Goal: Communication & Community: Answer question/provide support

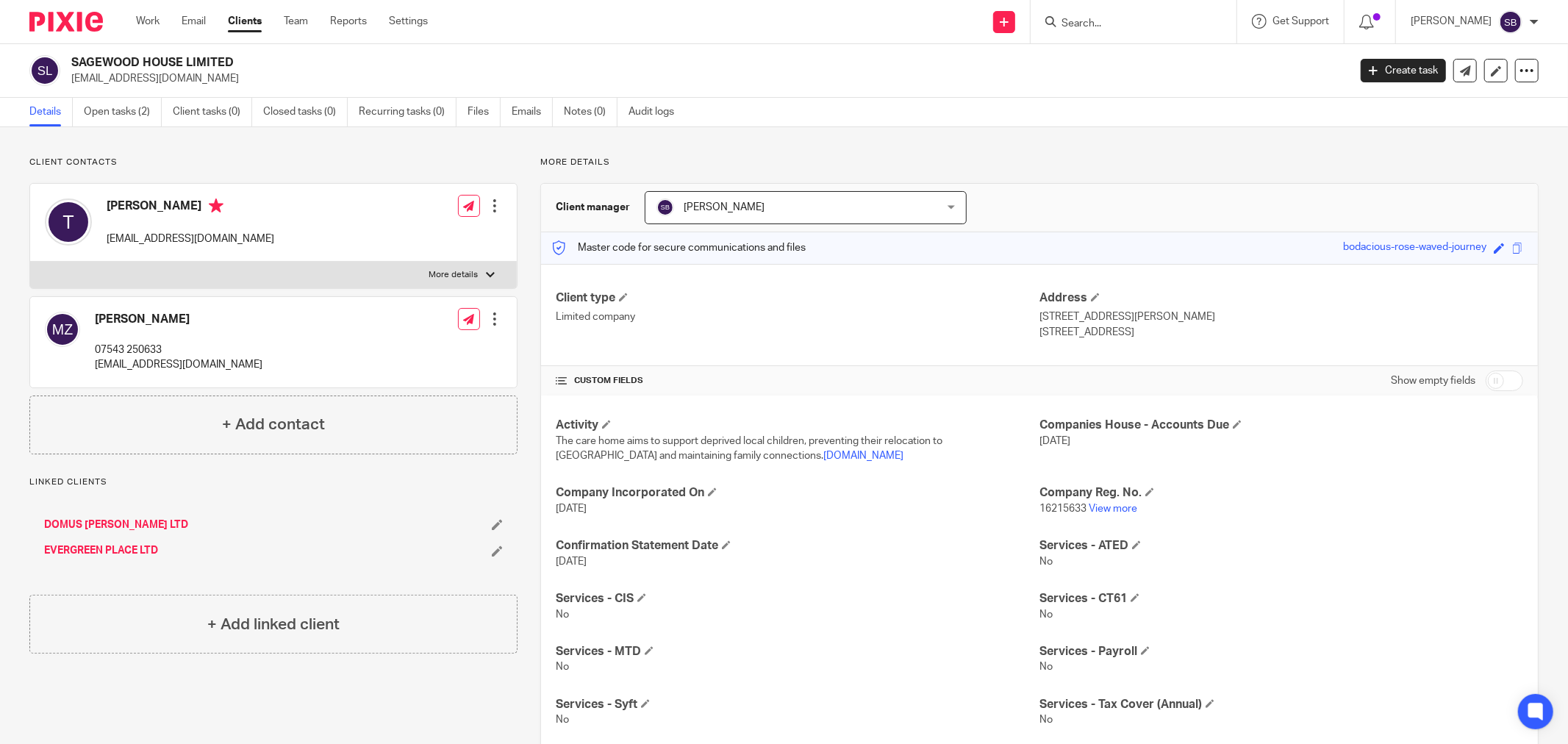
click at [1498, 381] on input "checkbox" at bounding box center [1505, 381] width 37 height 21
checkbox input "true"
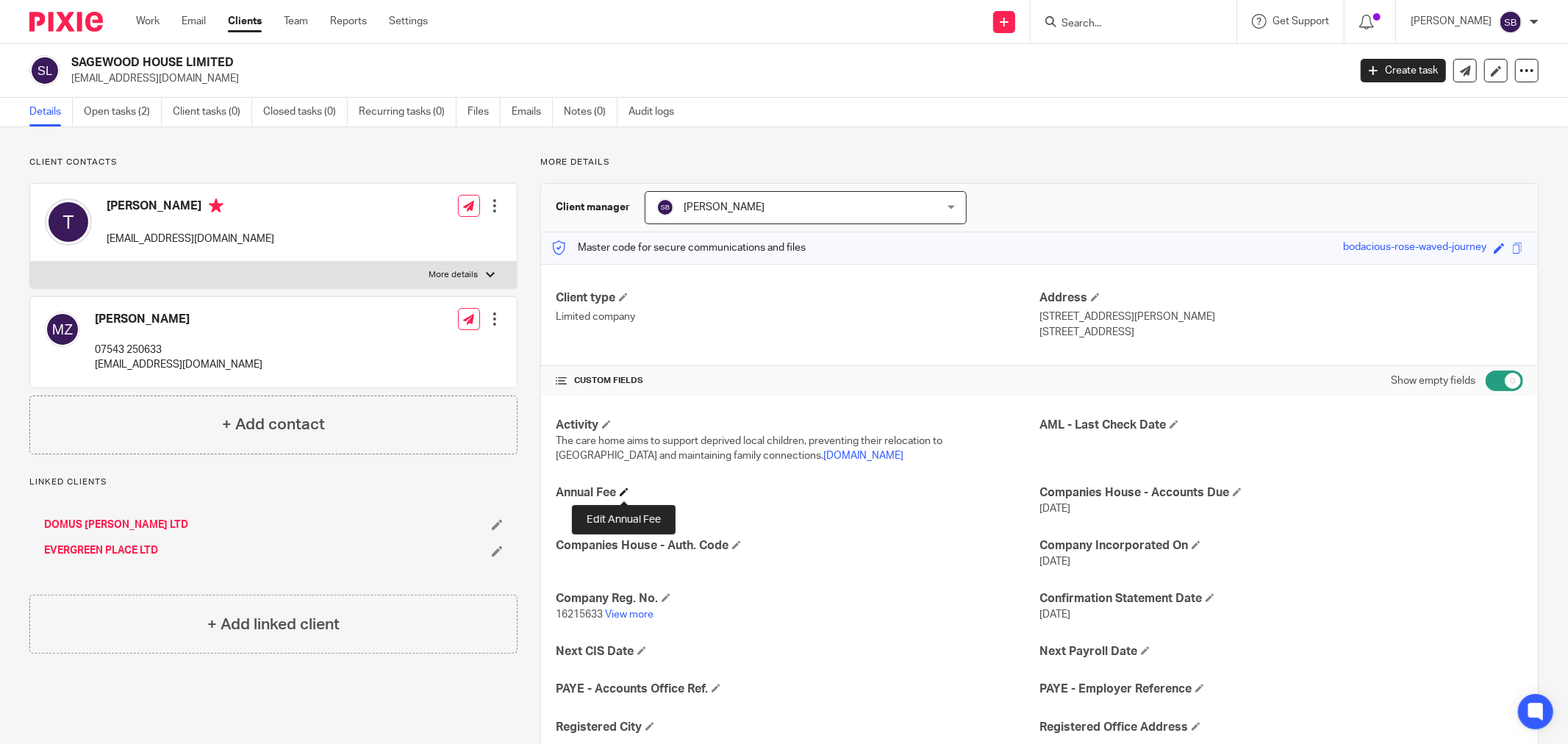
click at [622, 491] on span at bounding box center [624, 491] width 8 height 8
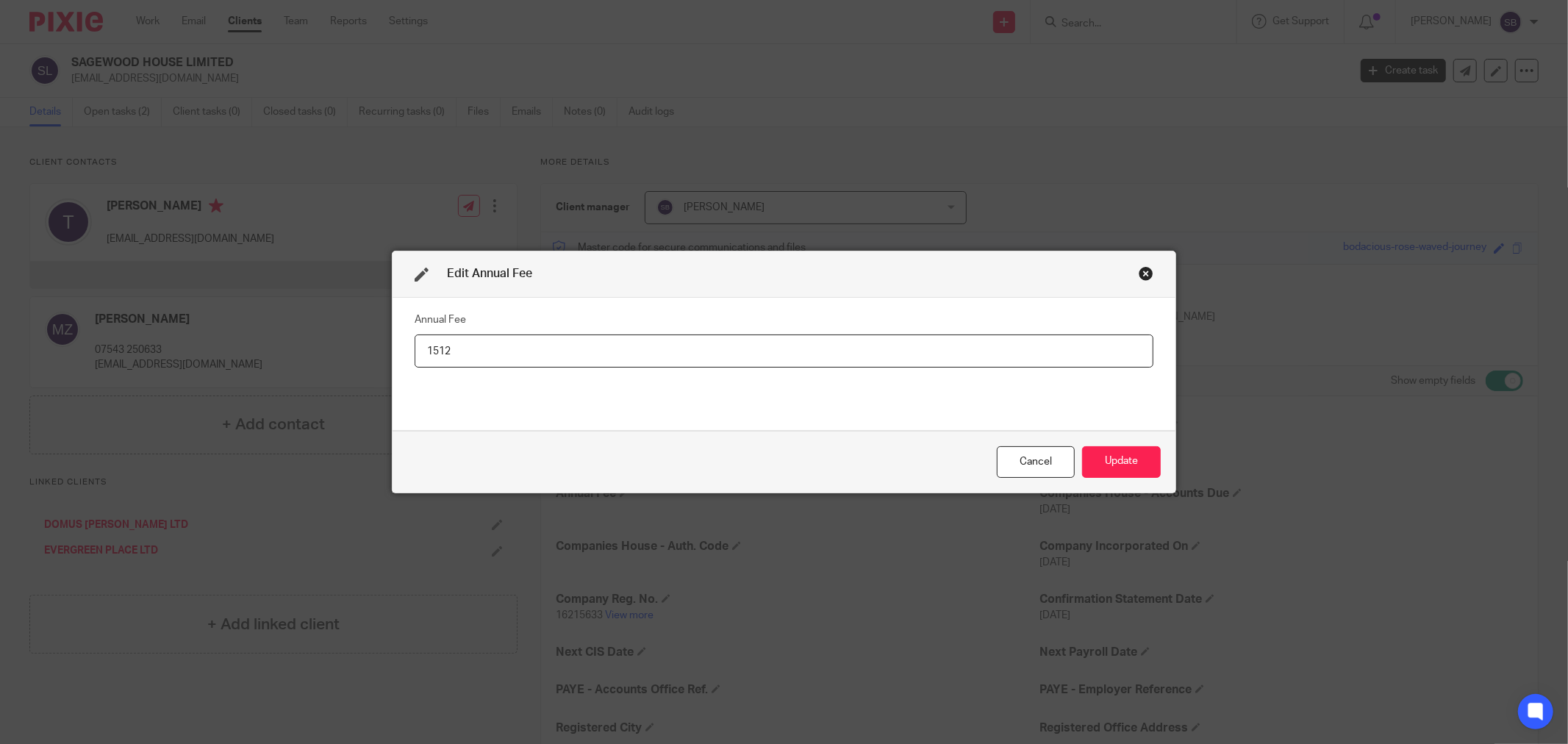
type input "1512"
click at [1158, 459] on div "Cancel Update" at bounding box center [784, 462] width 783 height 62
click at [1134, 459] on button "Update" at bounding box center [1121, 462] width 78 height 32
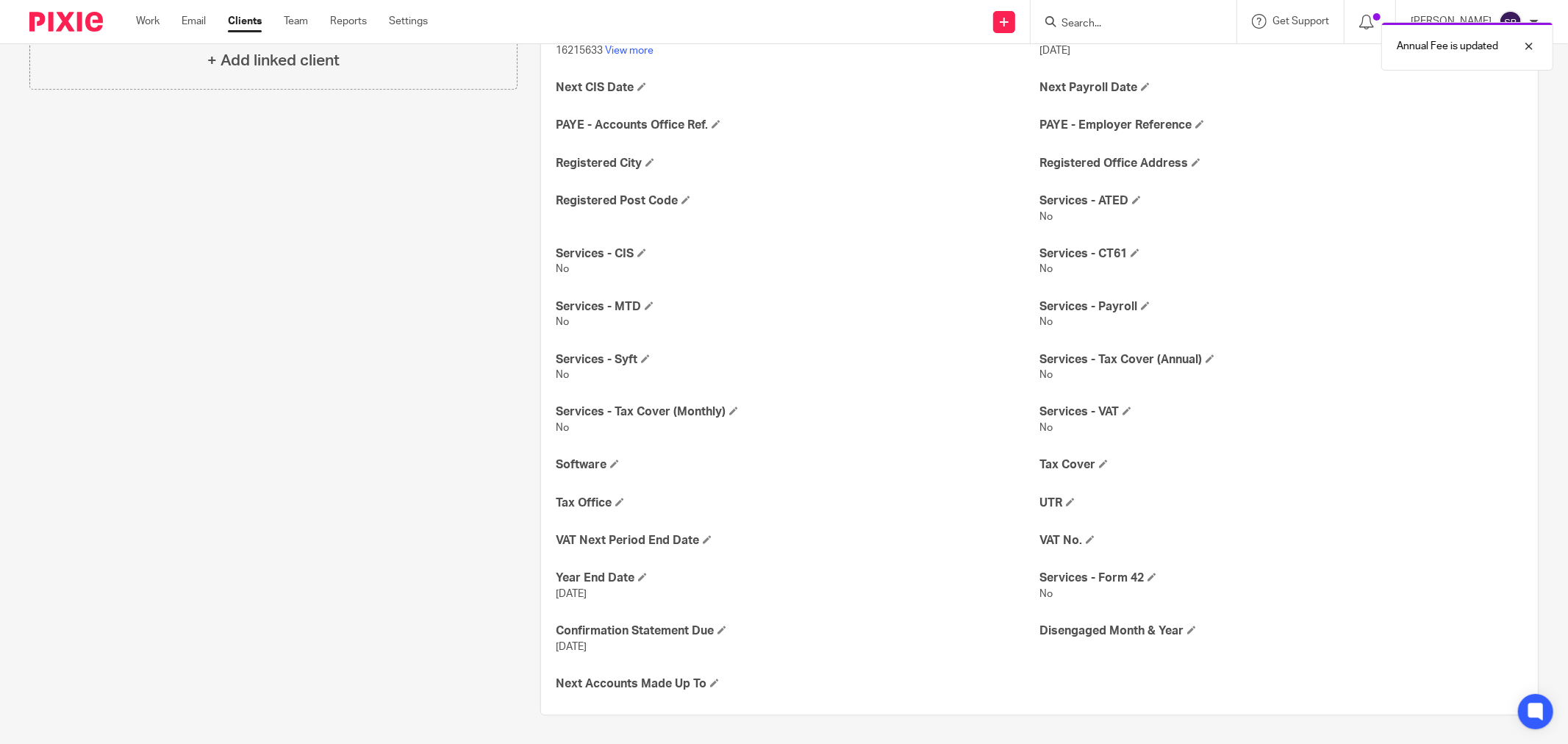
scroll to position [565, 0]
click at [1099, 464] on span at bounding box center [1103, 462] width 8 height 8
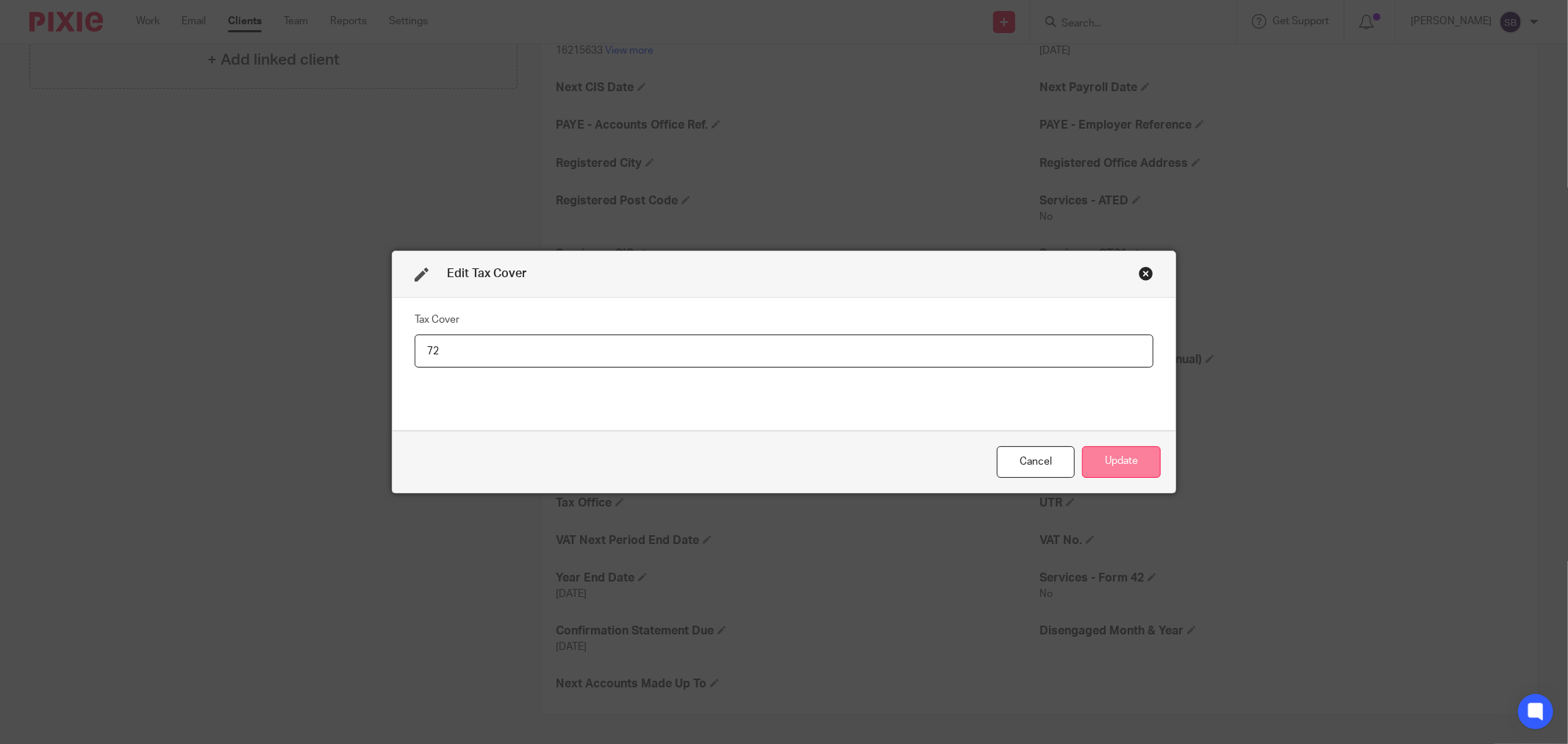
type input "72"
click at [1114, 462] on button "Update" at bounding box center [1121, 462] width 78 height 32
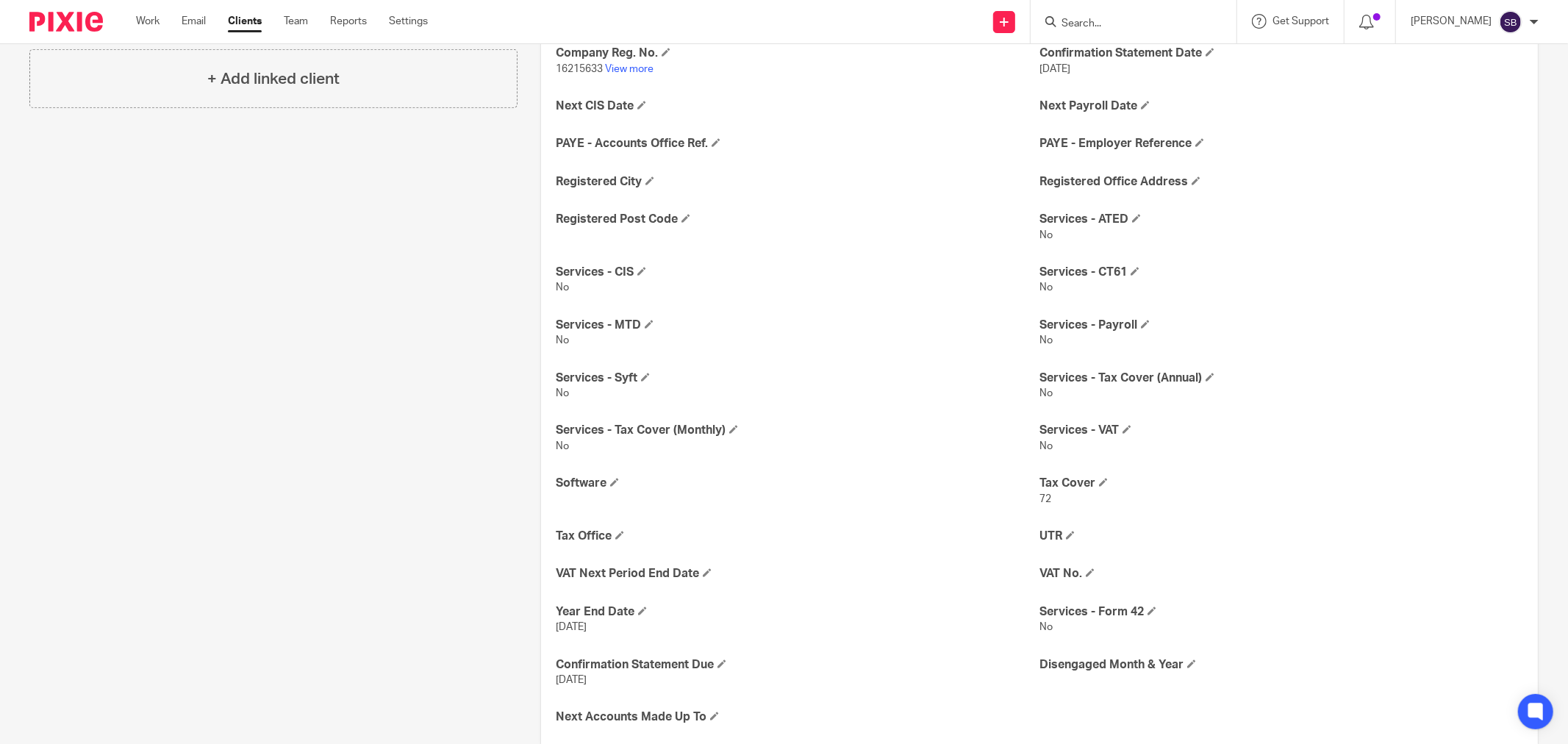
scroll to position [580, 0]
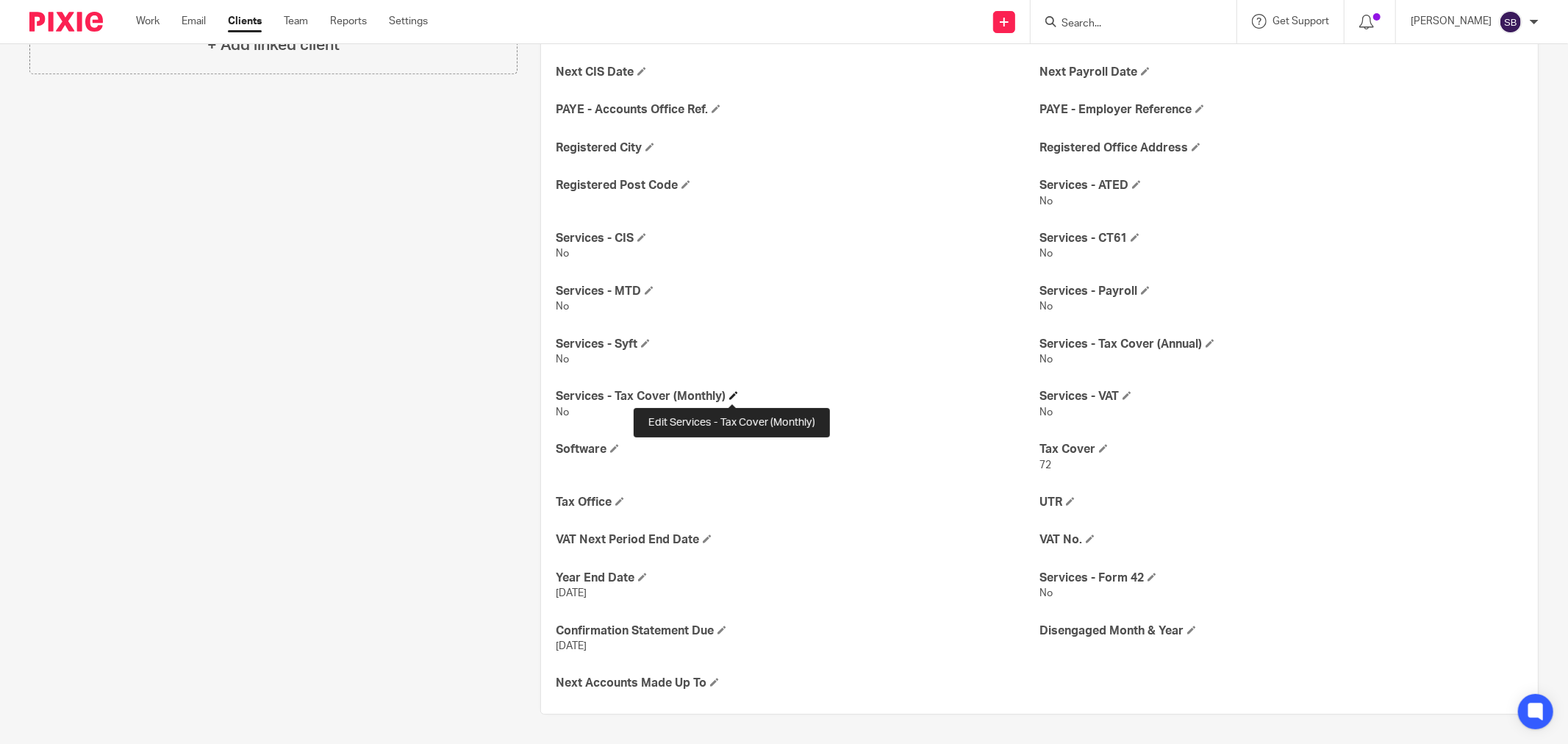
click at [734, 392] on span at bounding box center [733, 395] width 8 height 8
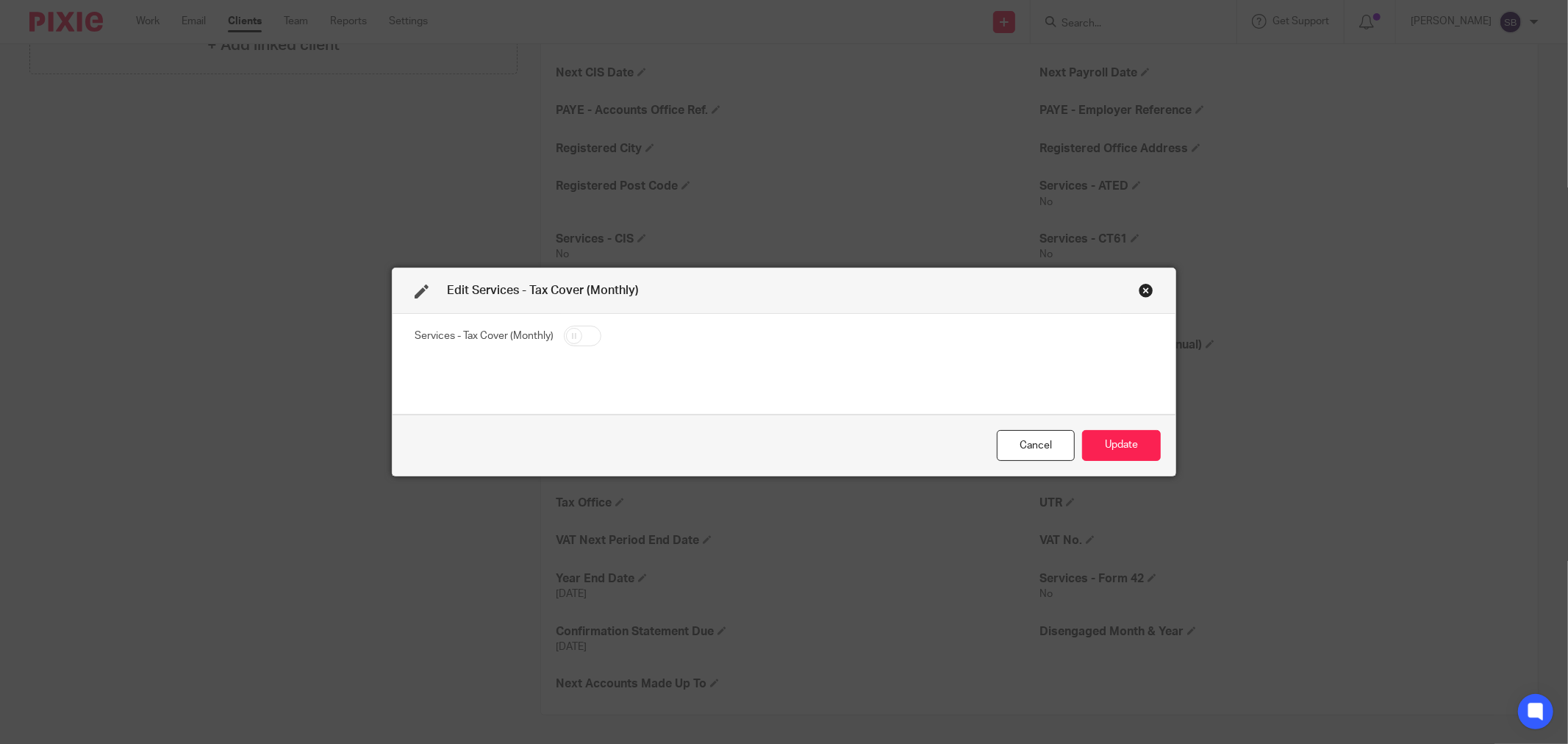
click at [579, 339] on input "checkbox" at bounding box center [583, 336] width 37 height 21
checkbox input "true"
click at [1087, 445] on button "Update" at bounding box center [1121, 446] width 78 height 32
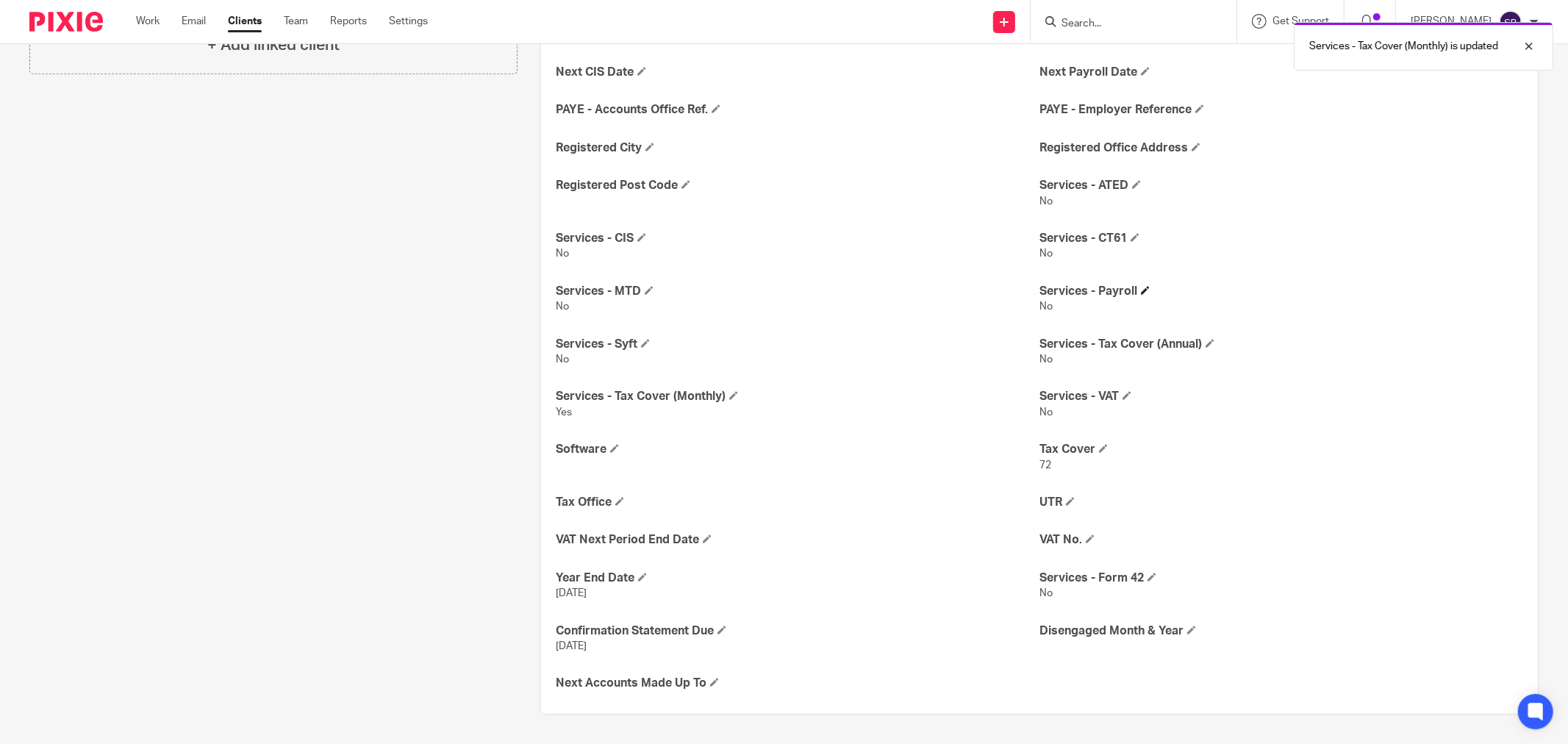
click at [1145, 292] on h4 "Services - Payroll" at bounding box center [1281, 291] width 484 height 16
click at [1142, 283] on h4 "Services - Payroll" at bounding box center [1281, 291] width 484 height 16
click at [1141, 289] on span at bounding box center [1145, 290] width 8 height 8
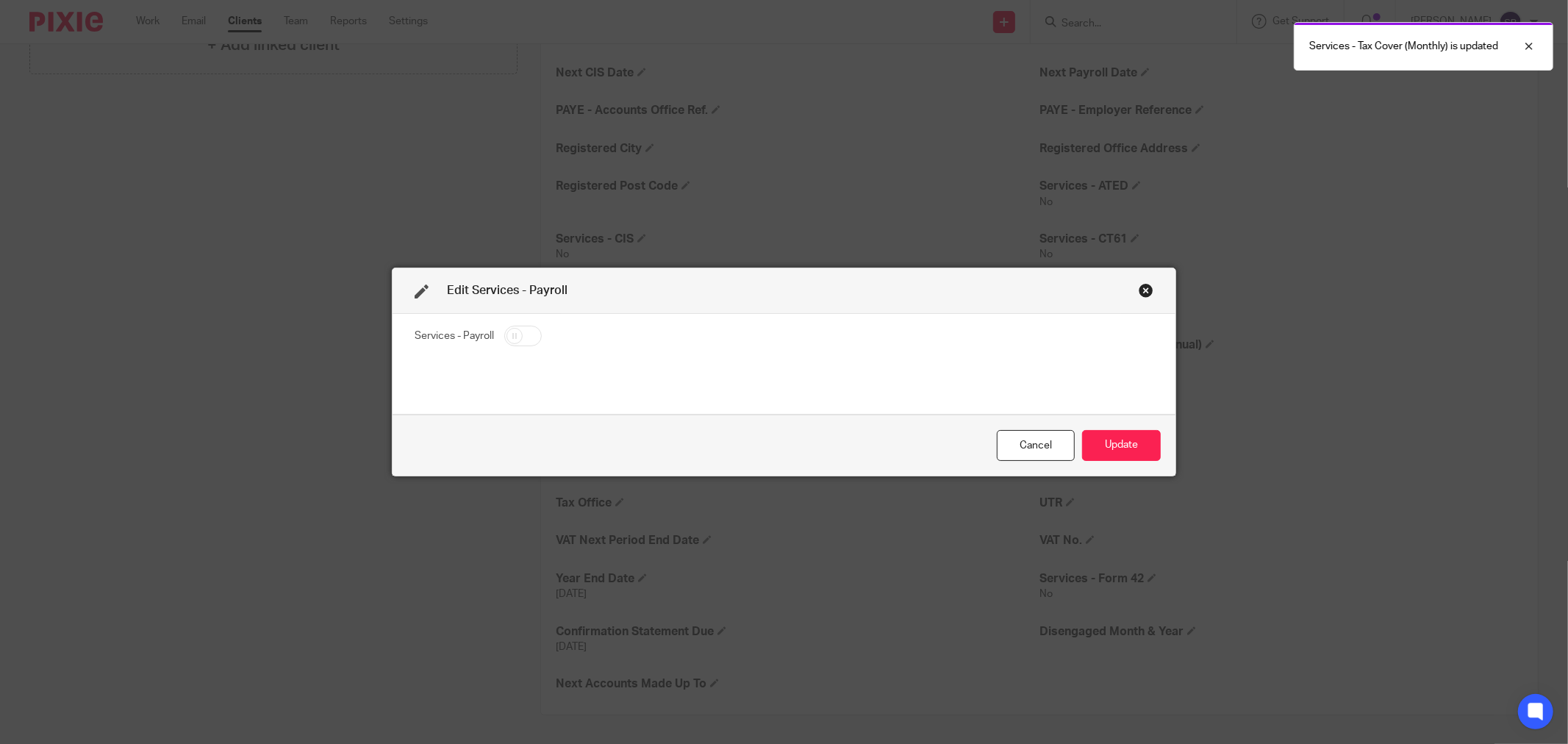
click at [526, 331] on input "checkbox" at bounding box center [523, 336] width 37 height 21
checkbox input "true"
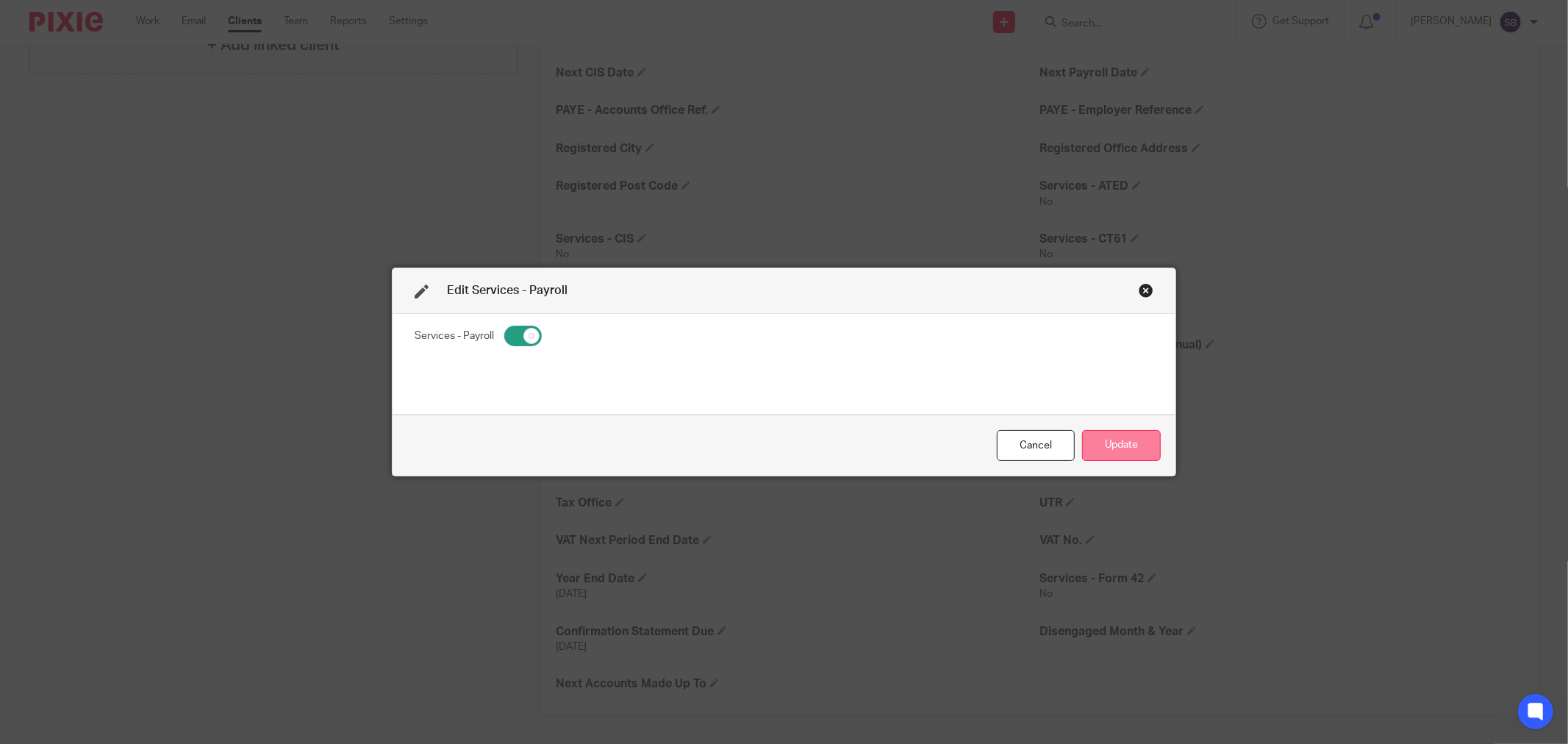
click at [1148, 448] on button "Update" at bounding box center [1121, 446] width 78 height 32
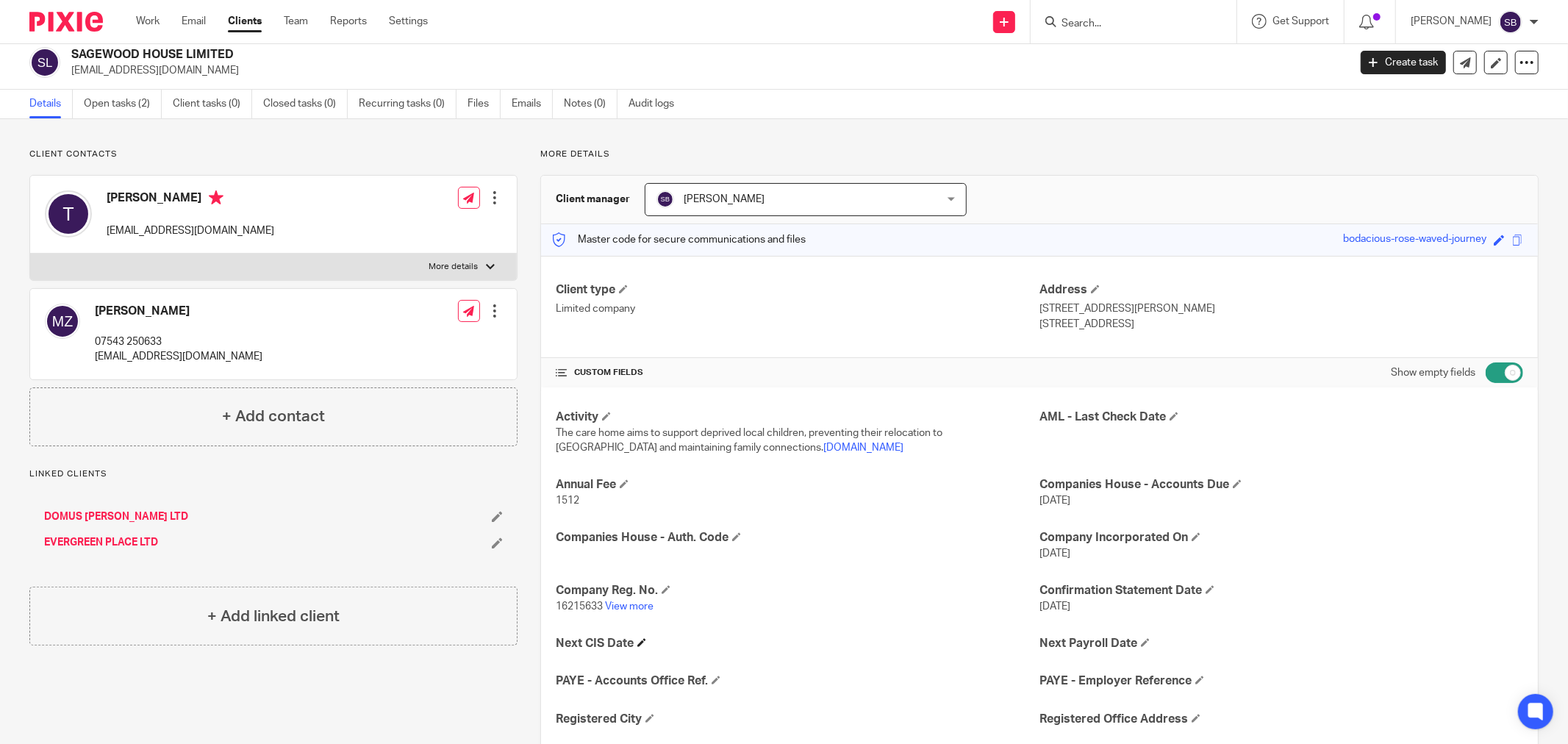
scroll to position [0, 0]
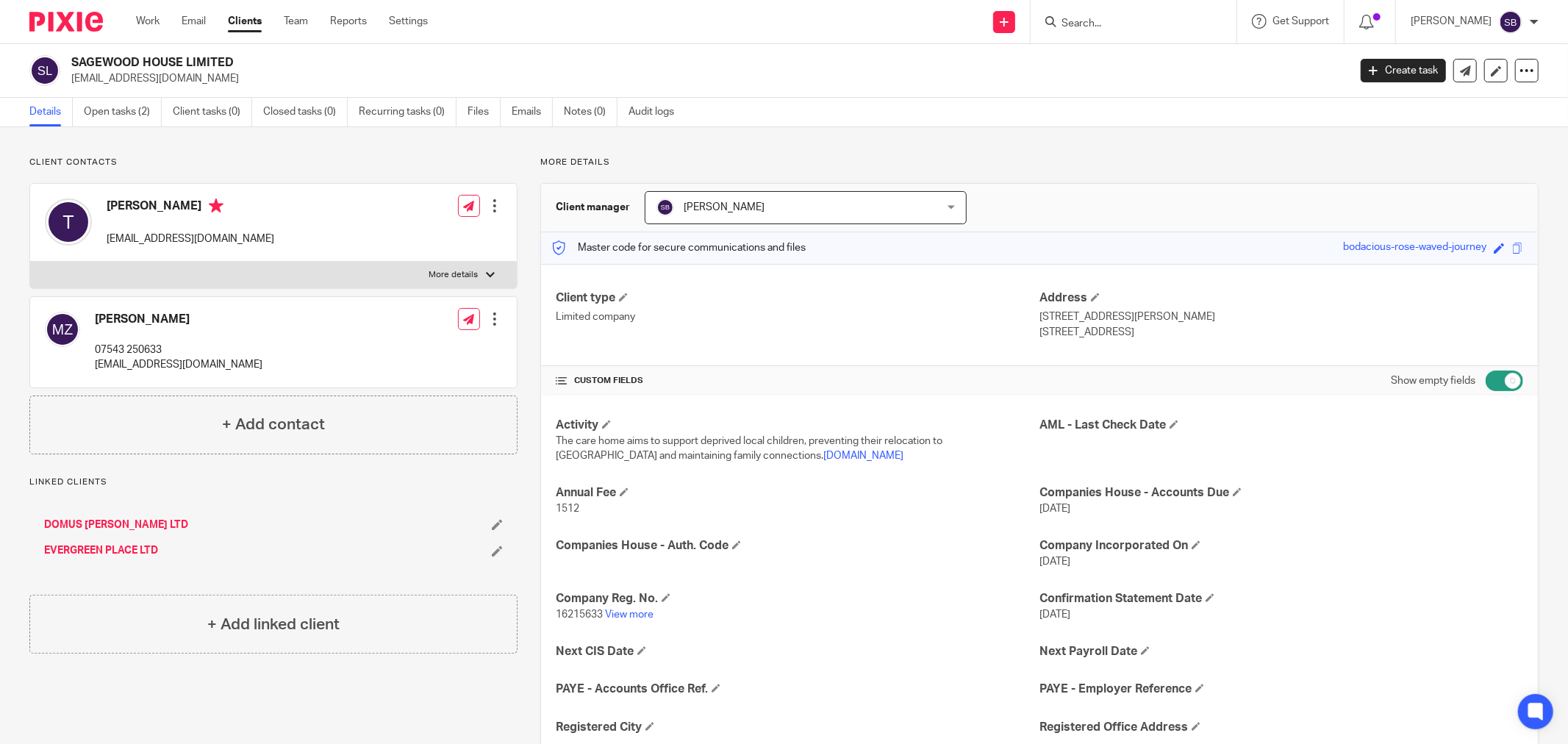
click at [1104, 21] on input "Search" at bounding box center [1126, 24] width 132 height 13
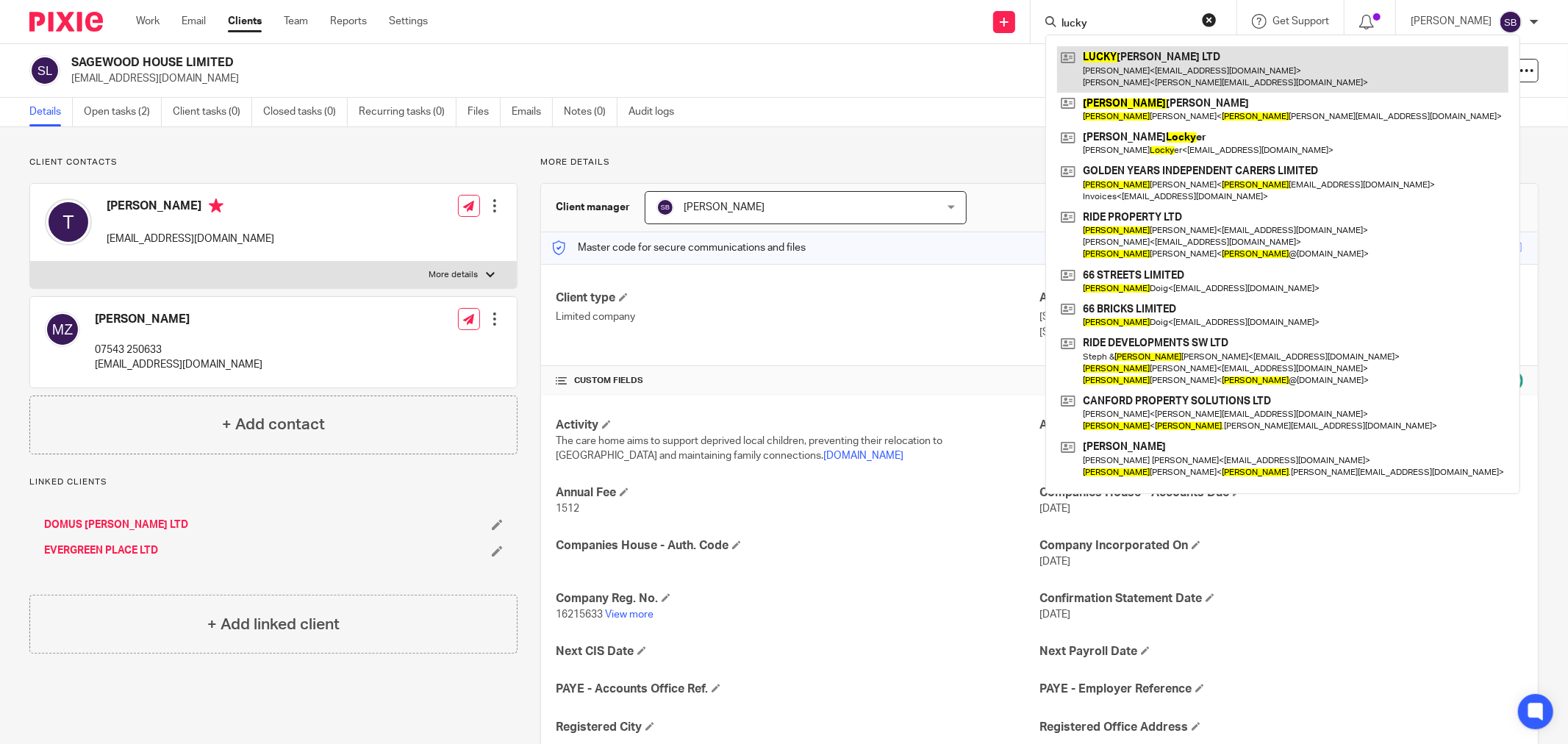
type input "lucky"
click at [1175, 54] on link at bounding box center [1283, 69] width 451 height 46
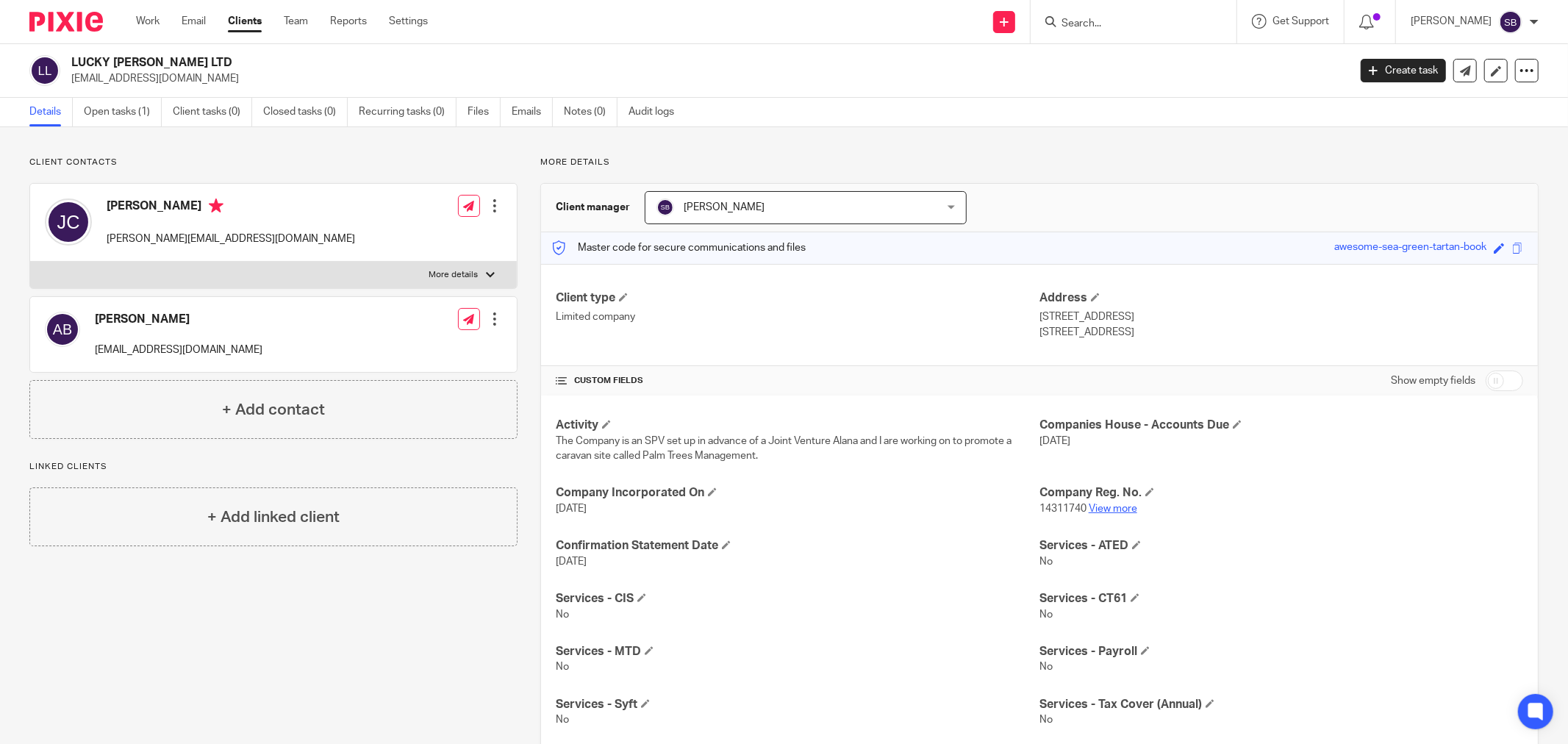
click at [1107, 507] on link "View more" at bounding box center [1113, 508] width 48 height 10
drag, startPoint x: 103, startPoint y: 241, endPoint x: 275, endPoint y: 232, distance: 172.2
click at [275, 232] on div "Jay Coleman j.coleman@southcoastland.co.uk Edit contact Create client from cont…" at bounding box center [273, 223] width 487 height 78
copy p "[PERSON_NAME][EMAIL_ADDRESS][DOMAIN_NAME]"
click at [1453, 71] on link at bounding box center [1465, 70] width 23 height 23
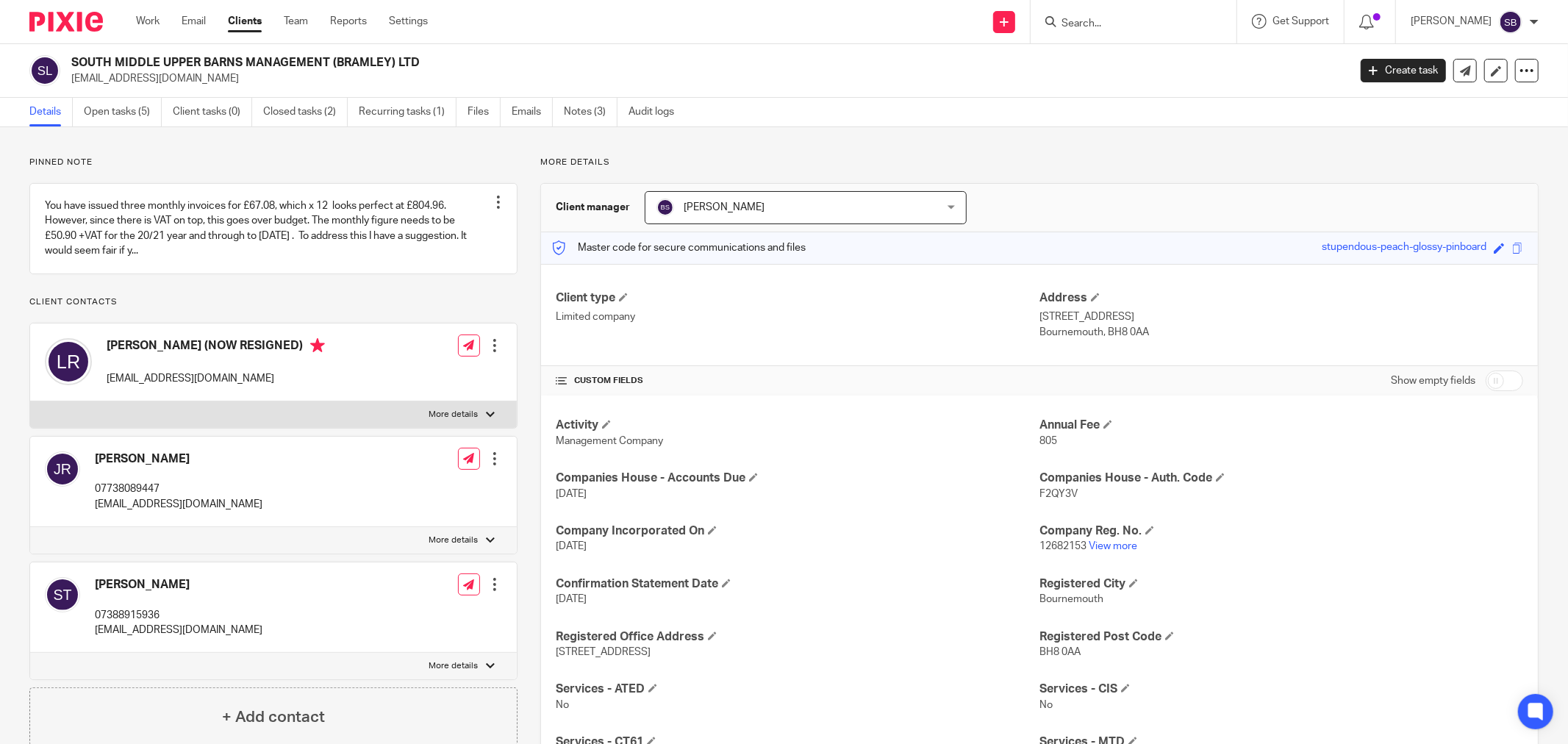
click at [1146, 22] on input "Search" at bounding box center [1126, 24] width 132 height 13
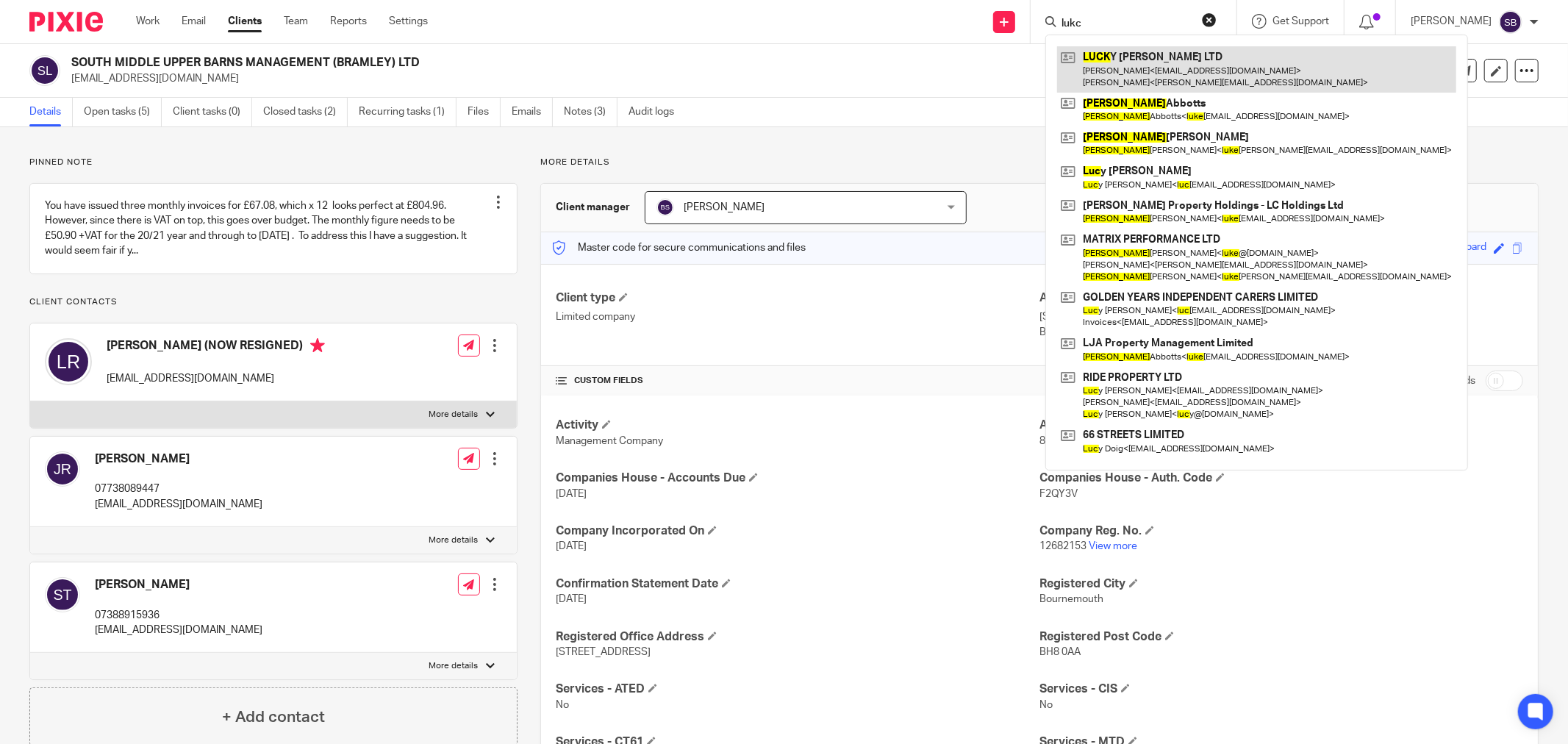
type input "lukc"
click at [1162, 66] on link at bounding box center [1257, 69] width 399 height 46
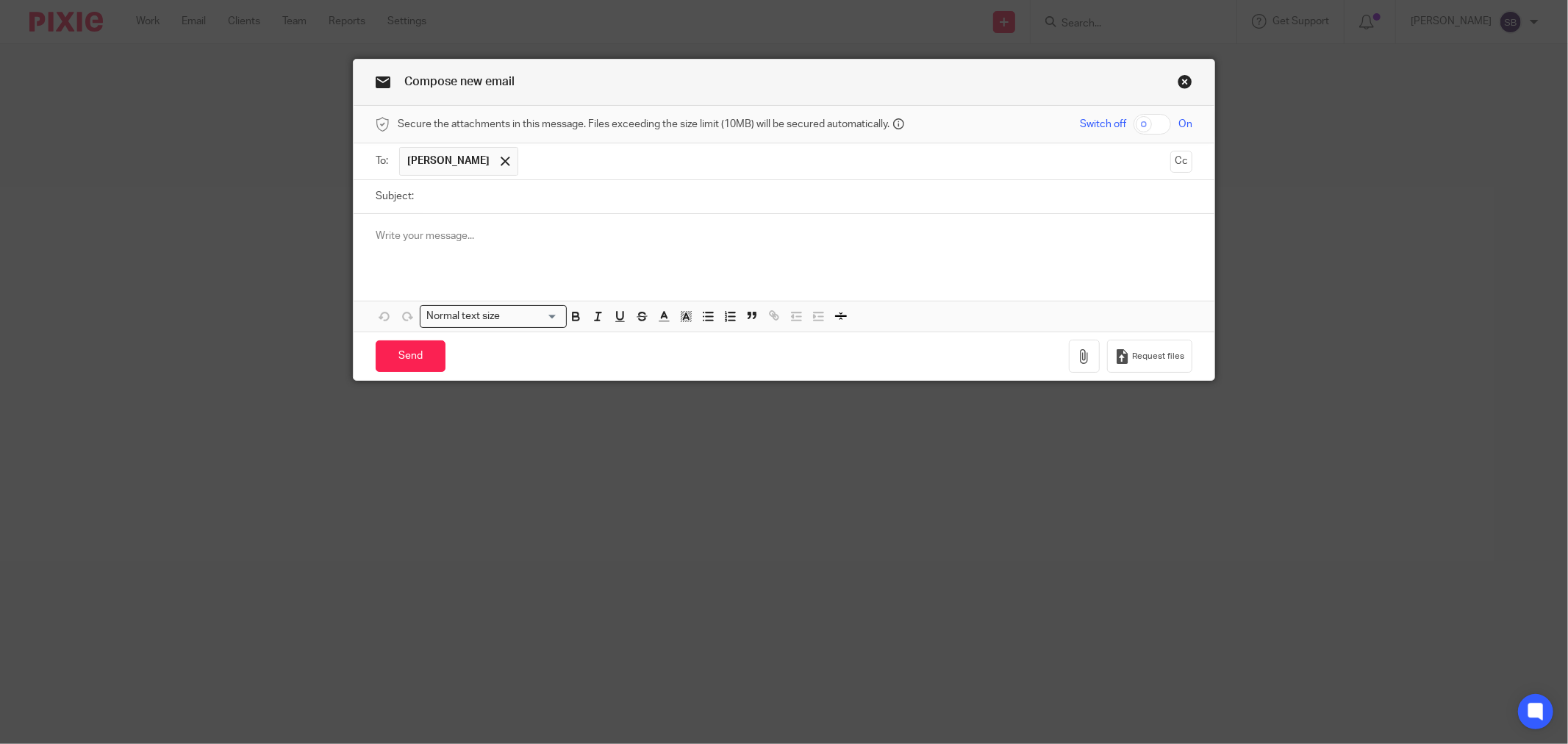
click at [526, 163] on input "text" at bounding box center [845, 161] width 639 height 29
click at [1176, 162] on button "Cc" at bounding box center [1182, 162] width 22 height 22
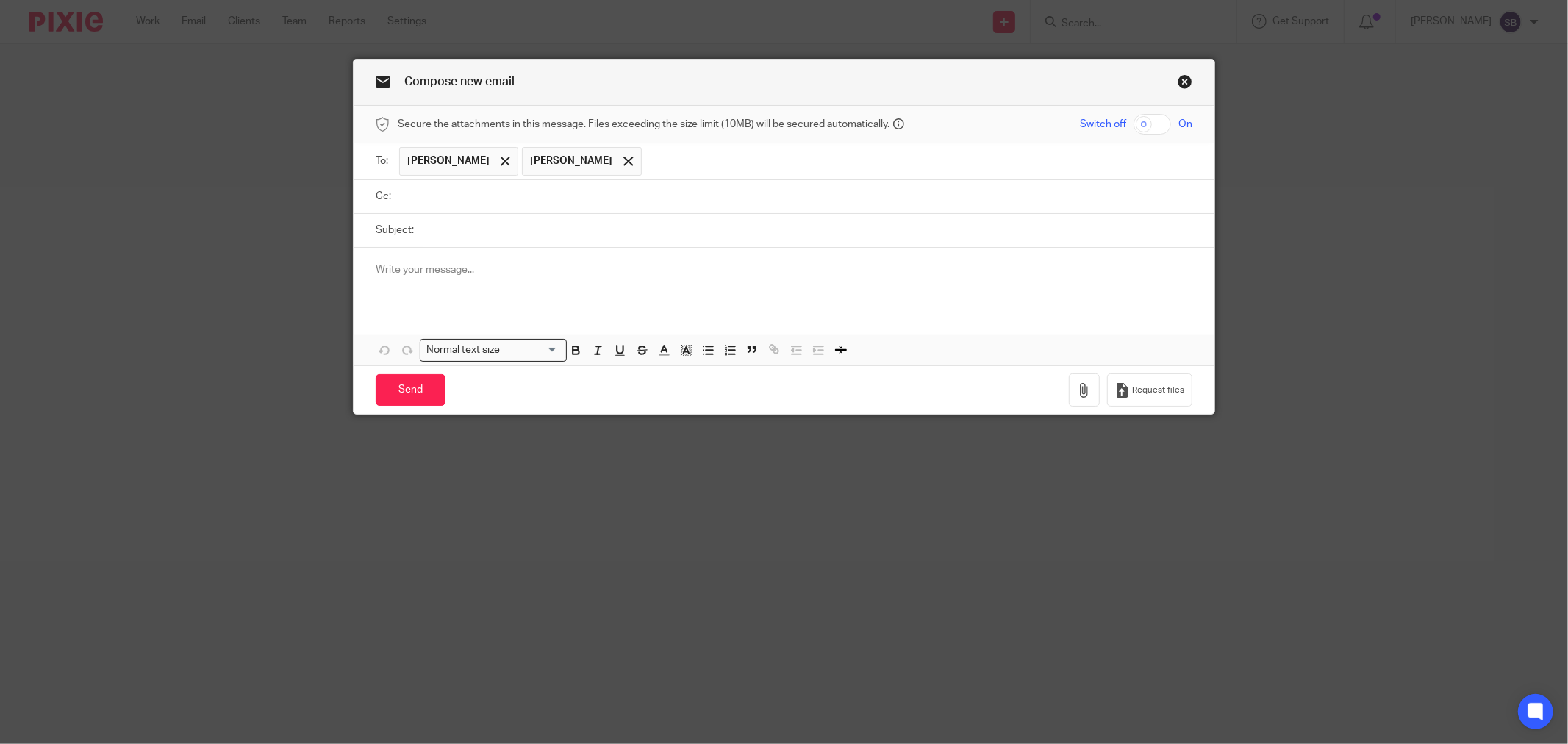
click at [461, 203] on input "text" at bounding box center [794, 197] width 784 height 17
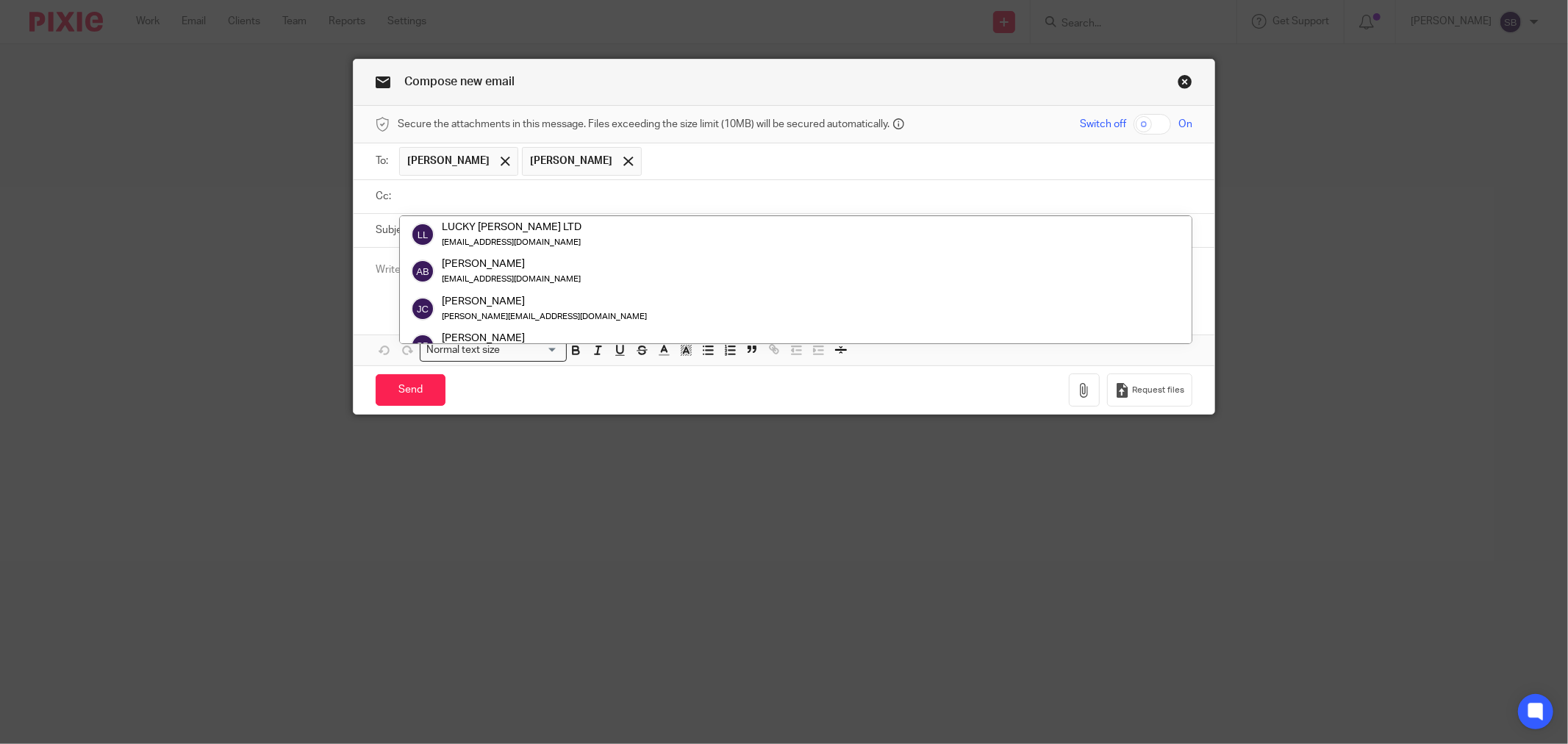
click at [461, 203] on input "text" at bounding box center [794, 197] width 784 height 17
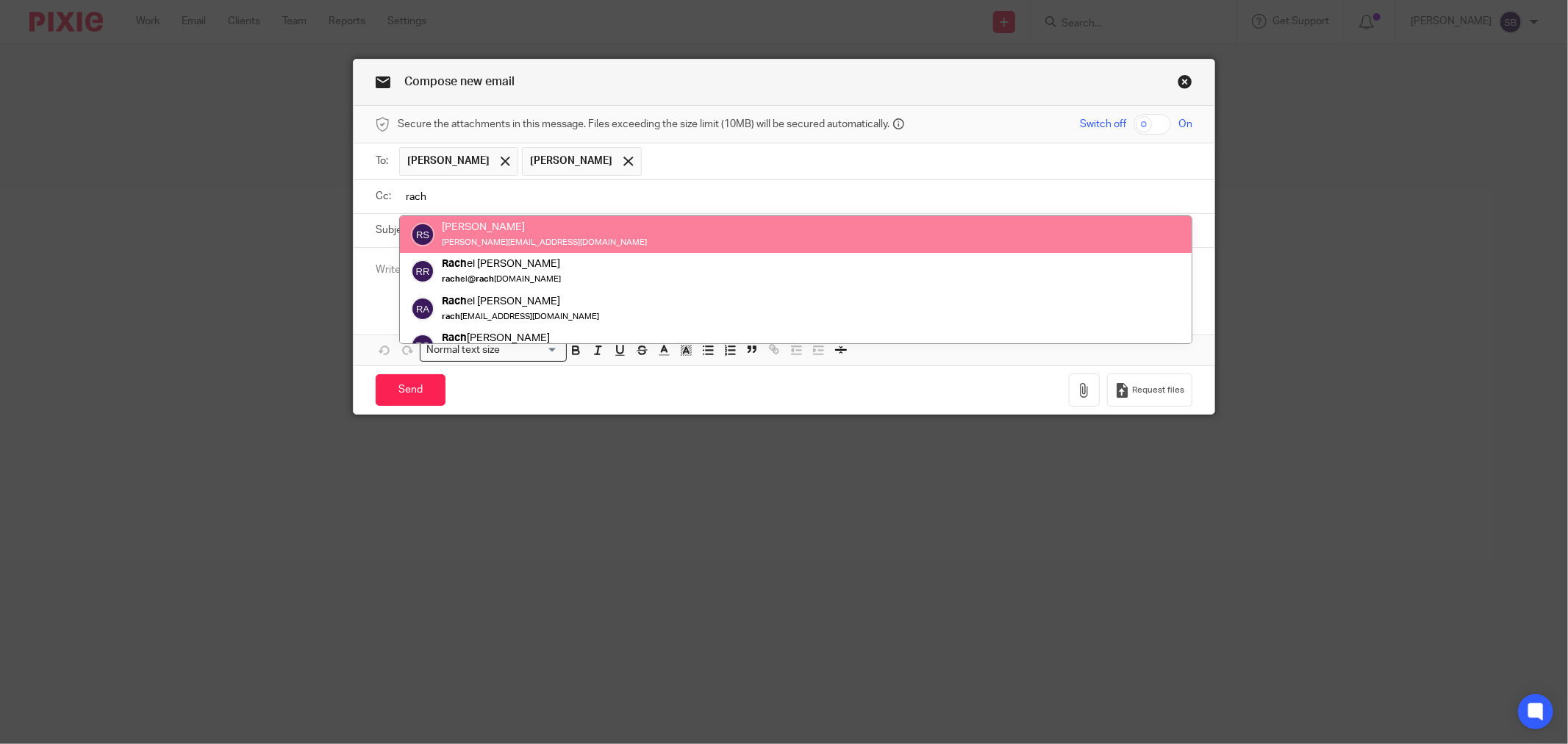
type input "rach"
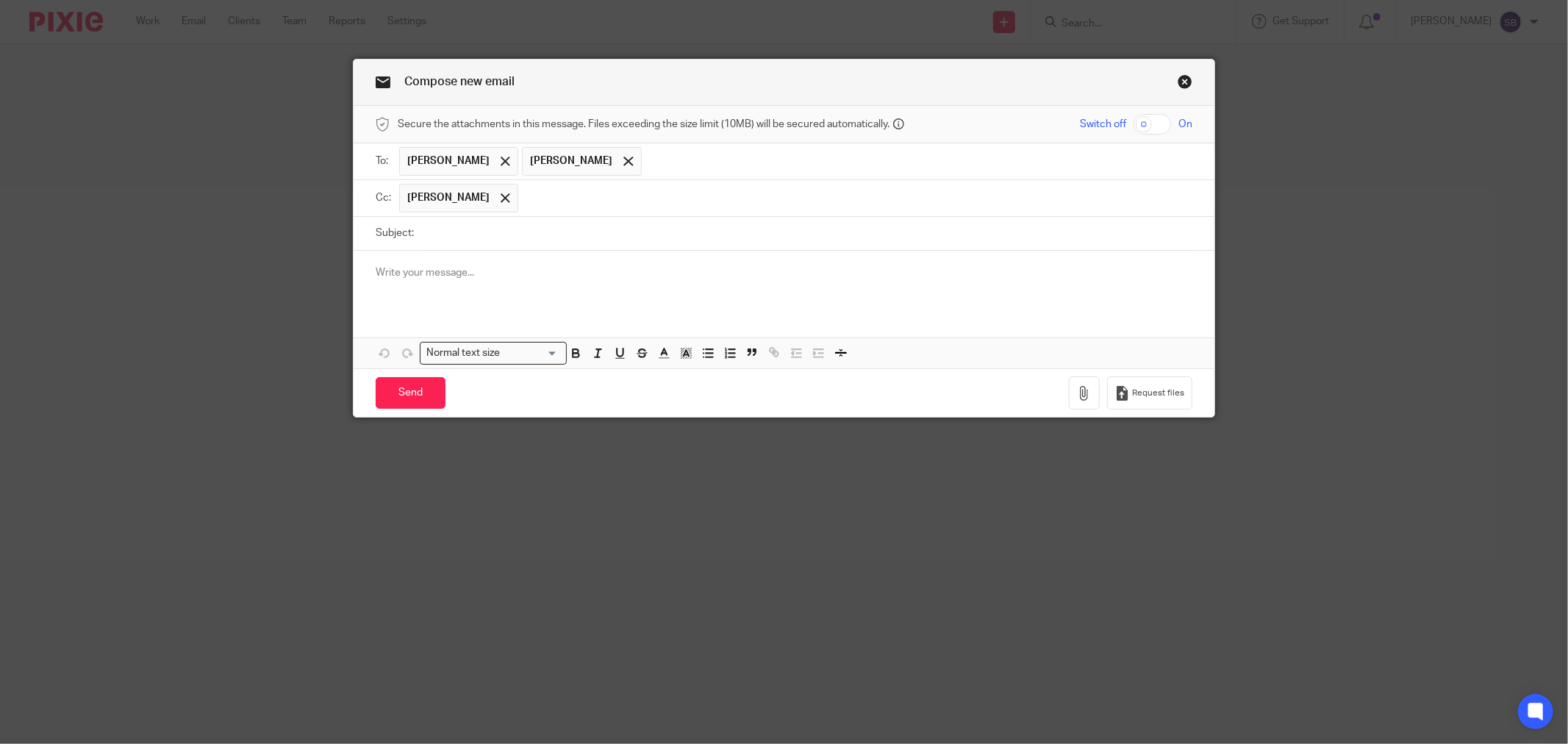
click at [465, 241] on input "Subject:" at bounding box center [806, 233] width 771 height 33
type input "Lucky Penny"
click at [430, 274] on p at bounding box center [784, 273] width 817 height 15
click at [438, 274] on p at bounding box center [784, 273] width 817 height 15
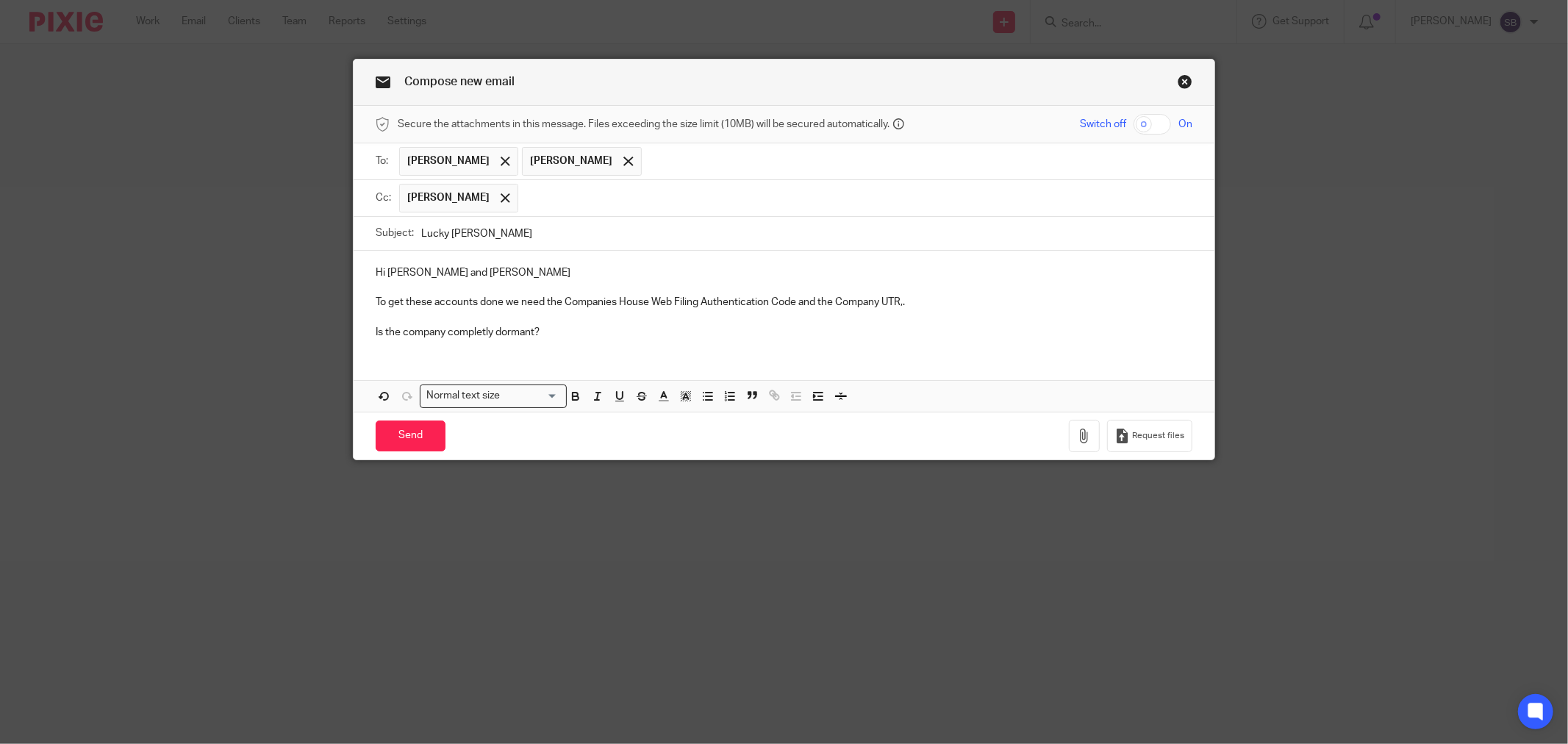
click at [489, 332] on p "Is the company completly dormant?" at bounding box center [784, 333] width 817 height 15
click at [591, 332] on p "Is the company completely dormant?" at bounding box center [784, 333] width 817 height 15
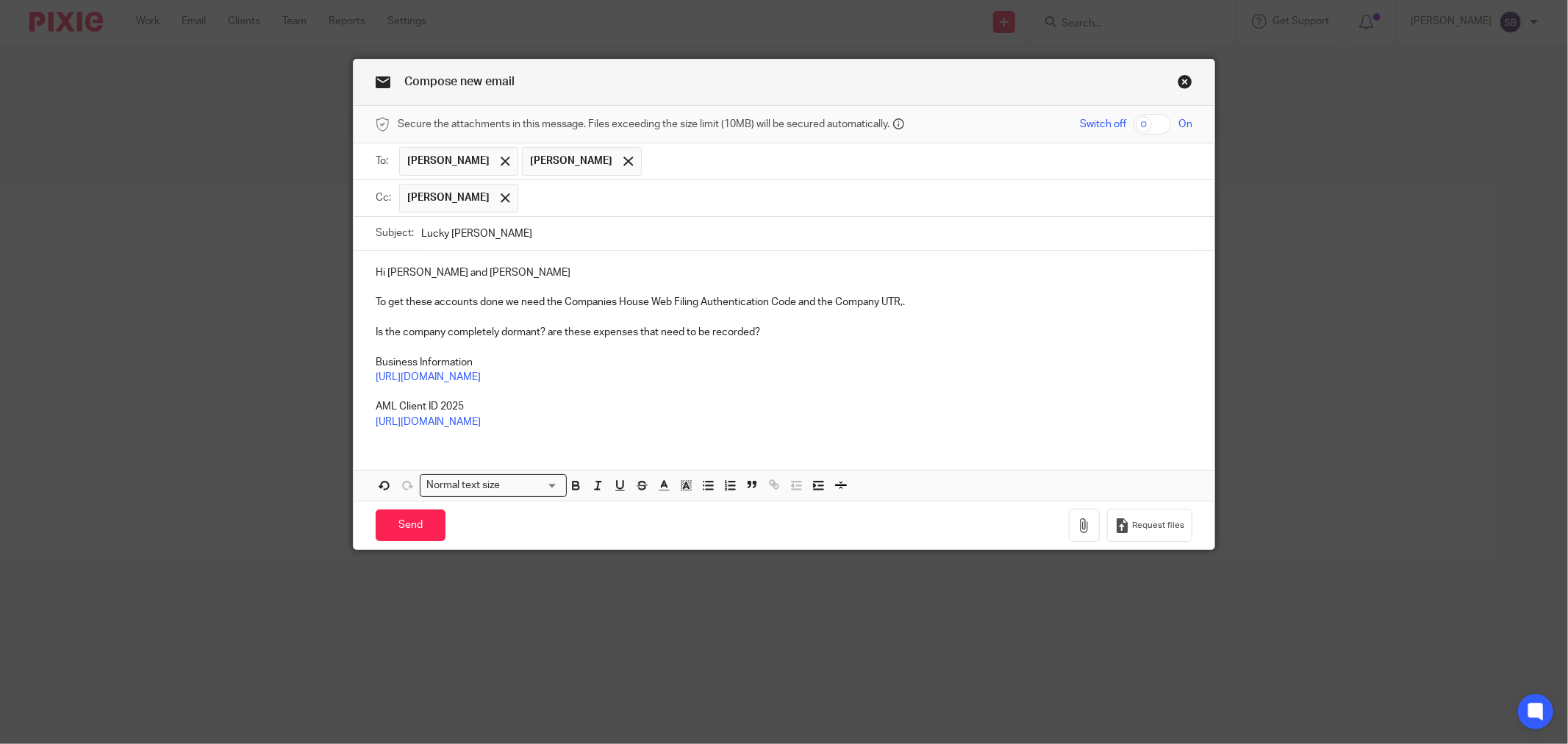
click at [811, 336] on p "Is the company completely dormant? are these expenses that need to be recorded?" at bounding box center [784, 333] width 817 height 15
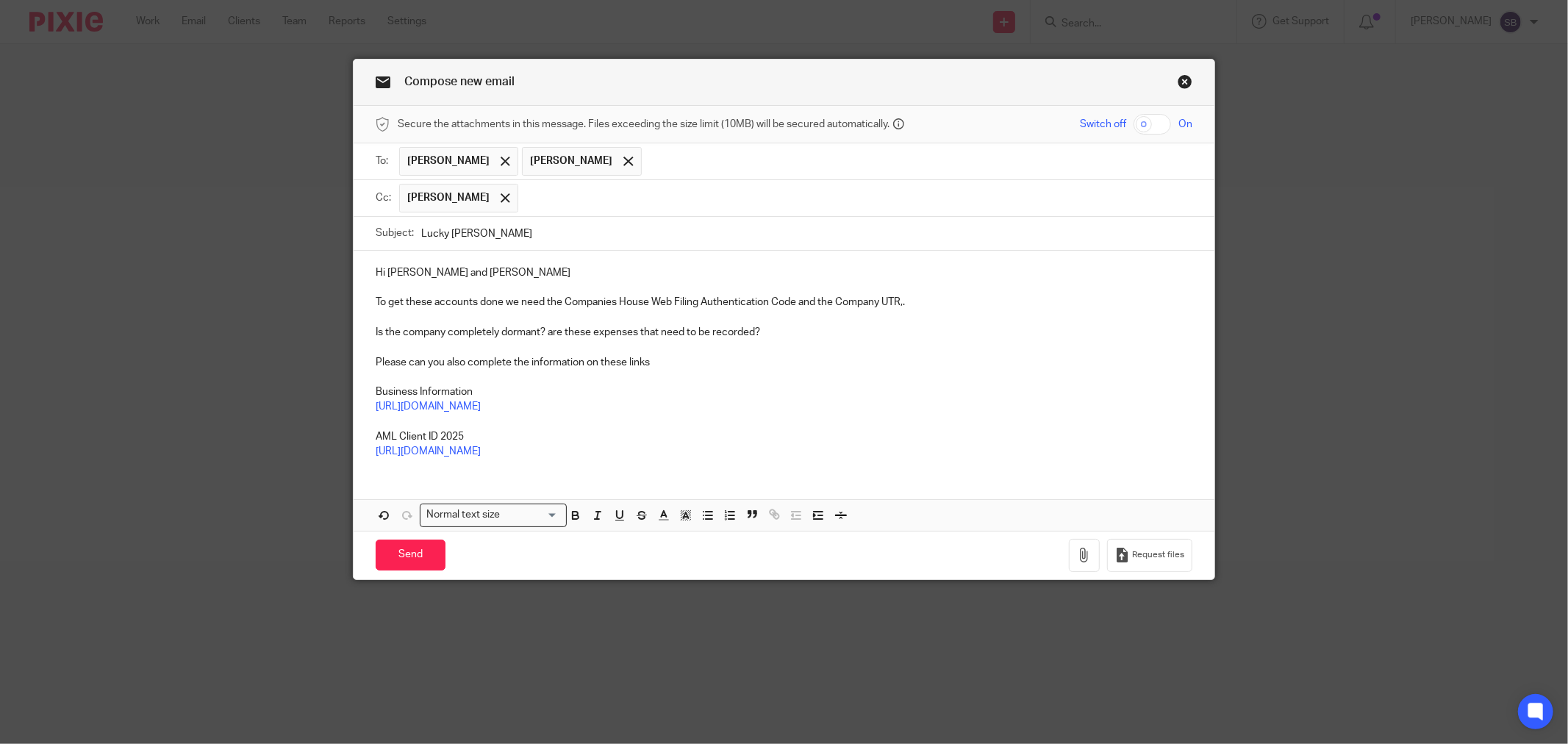
click at [614, 454] on p "https://form.jotform.com/250916231303042" at bounding box center [784, 451] width 817 height 15
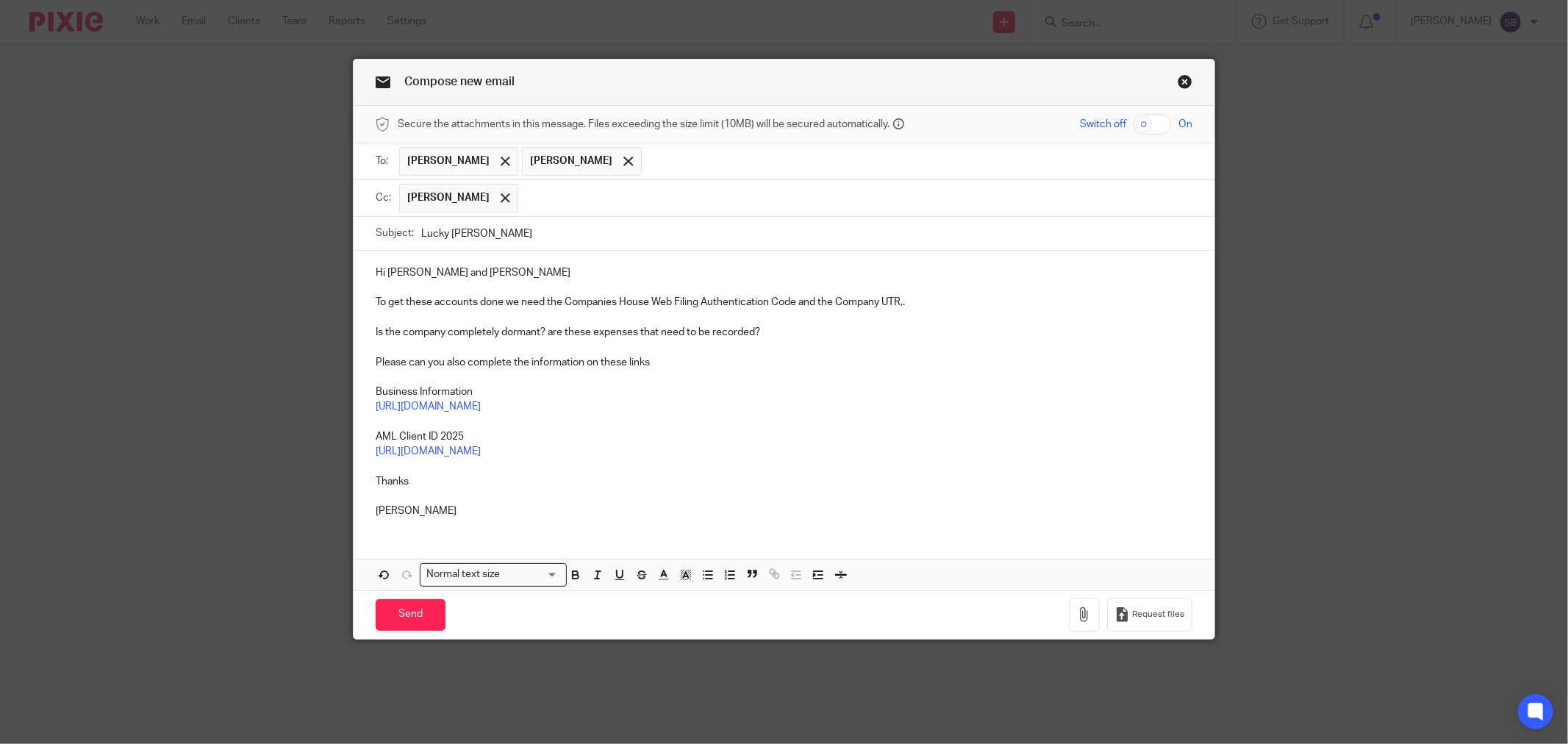
click at [594, 246] on input "Lucky Penny" at bounding box center [806, 233] width 771 height 33
click at [579, 334] on p "Is the company completely dormant? are these expenses that need to be recorded?" at bounding box center [784, 333] width 817 height 15
click at [482, 277] on p "Hi Jay and Alan" at bounding box center [784, 273] width 817 height 15
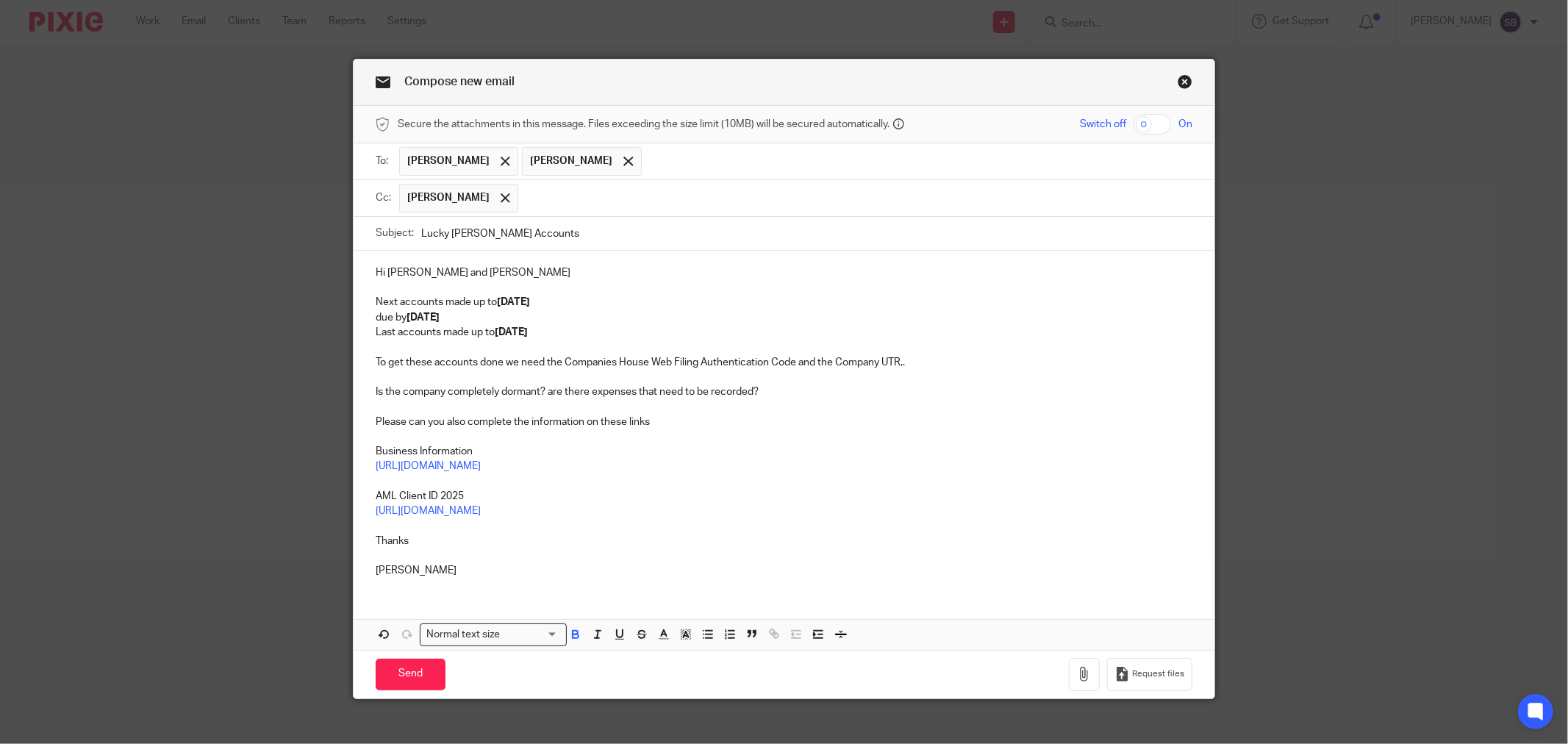
click at [572, 240] on input "Lucky Penny Accounts" at bounding box center [806, 233] width 771 height 33
type input "Lucky Penny Accounts August 2024"
click at [832, 326] on p "Last accounts made up to 31 August 2023" at bounding box center [784, 333] width 817 height 15
click at [403, 668] on input "Send" at bounding box center [410, 675] width 70 height 32
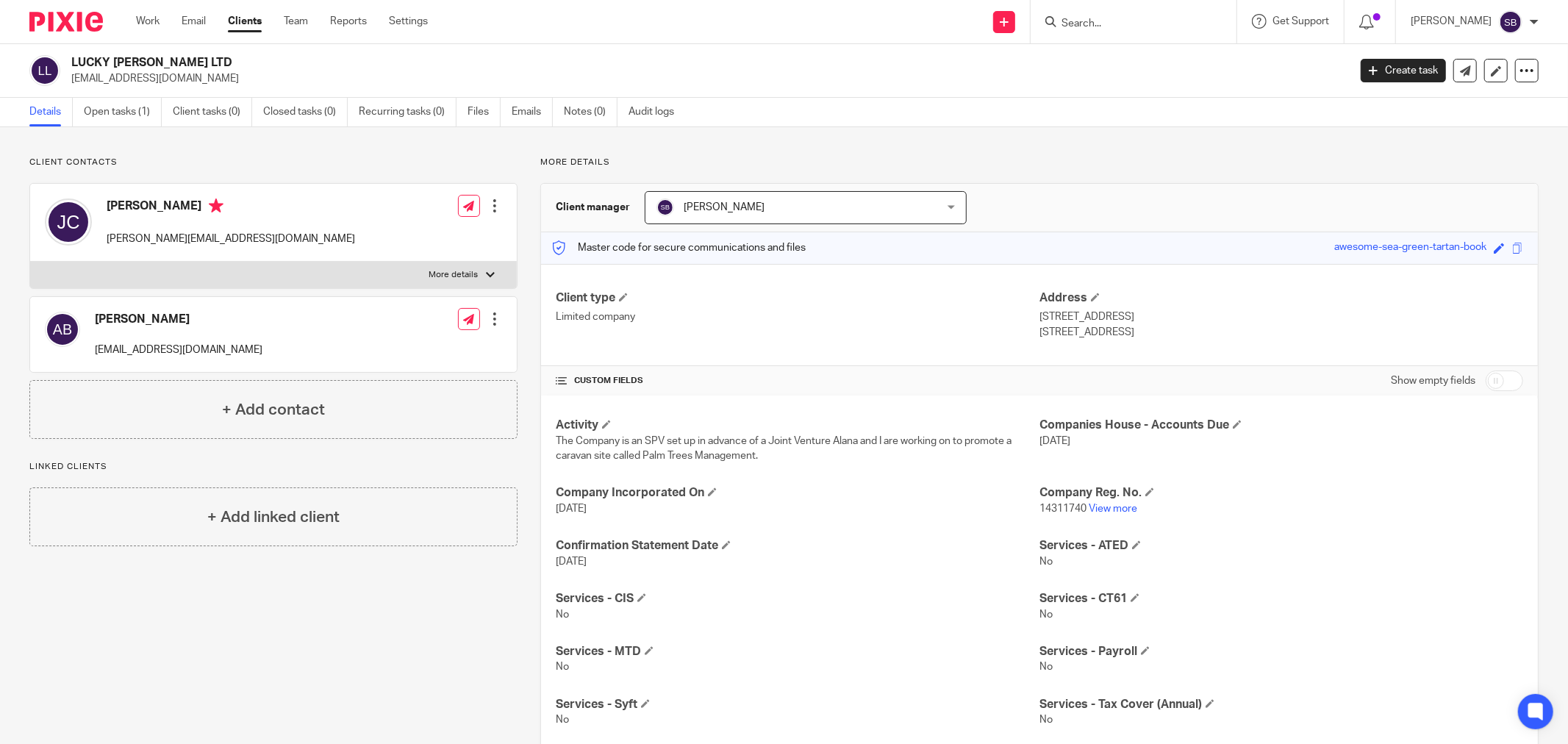
click at [1157, 20] on input "Search" at bounding box center [1126, 24] width 132 height 13
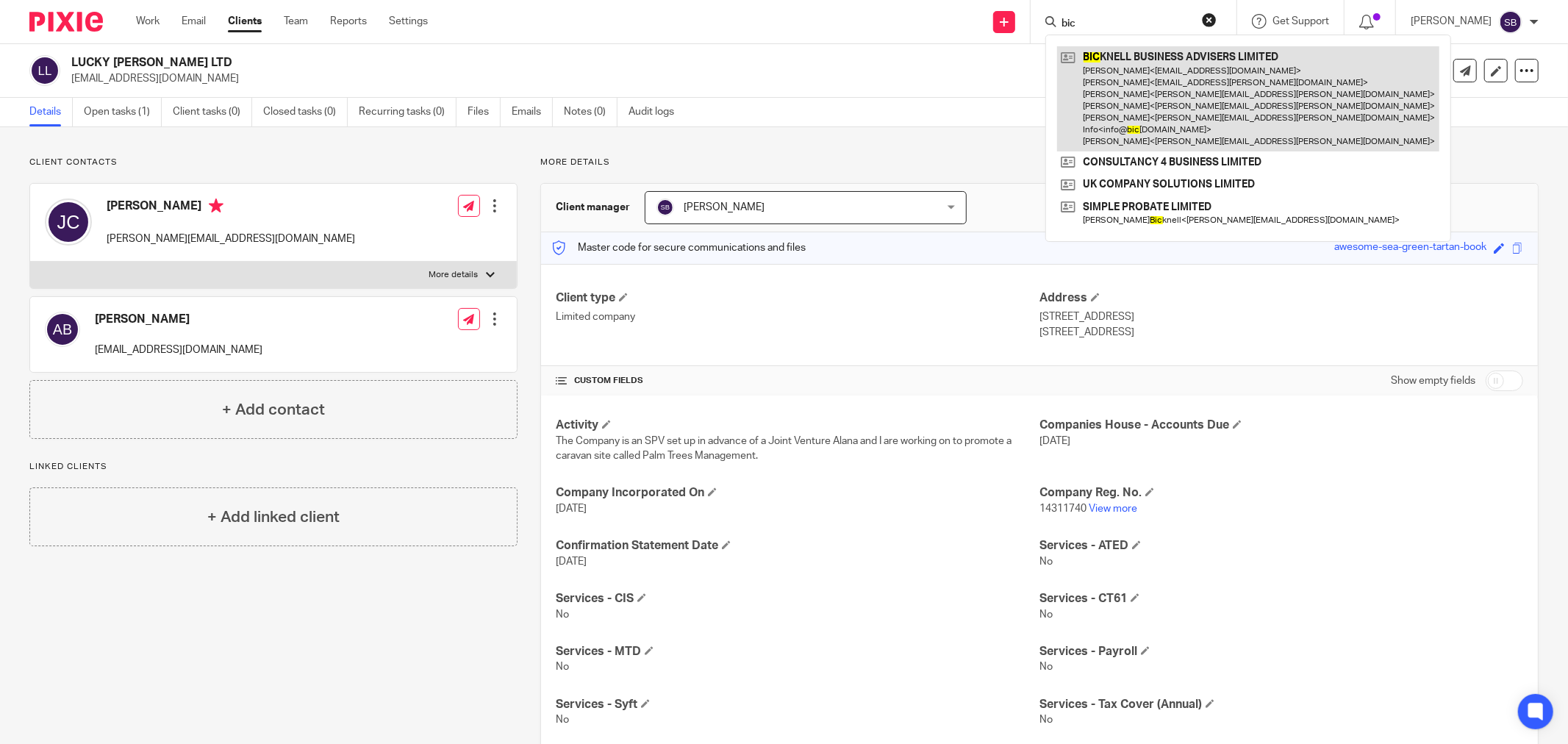
type input "bic"
click at [1141, 83] on link at bounding box center [1248, 99] width 382 height 105
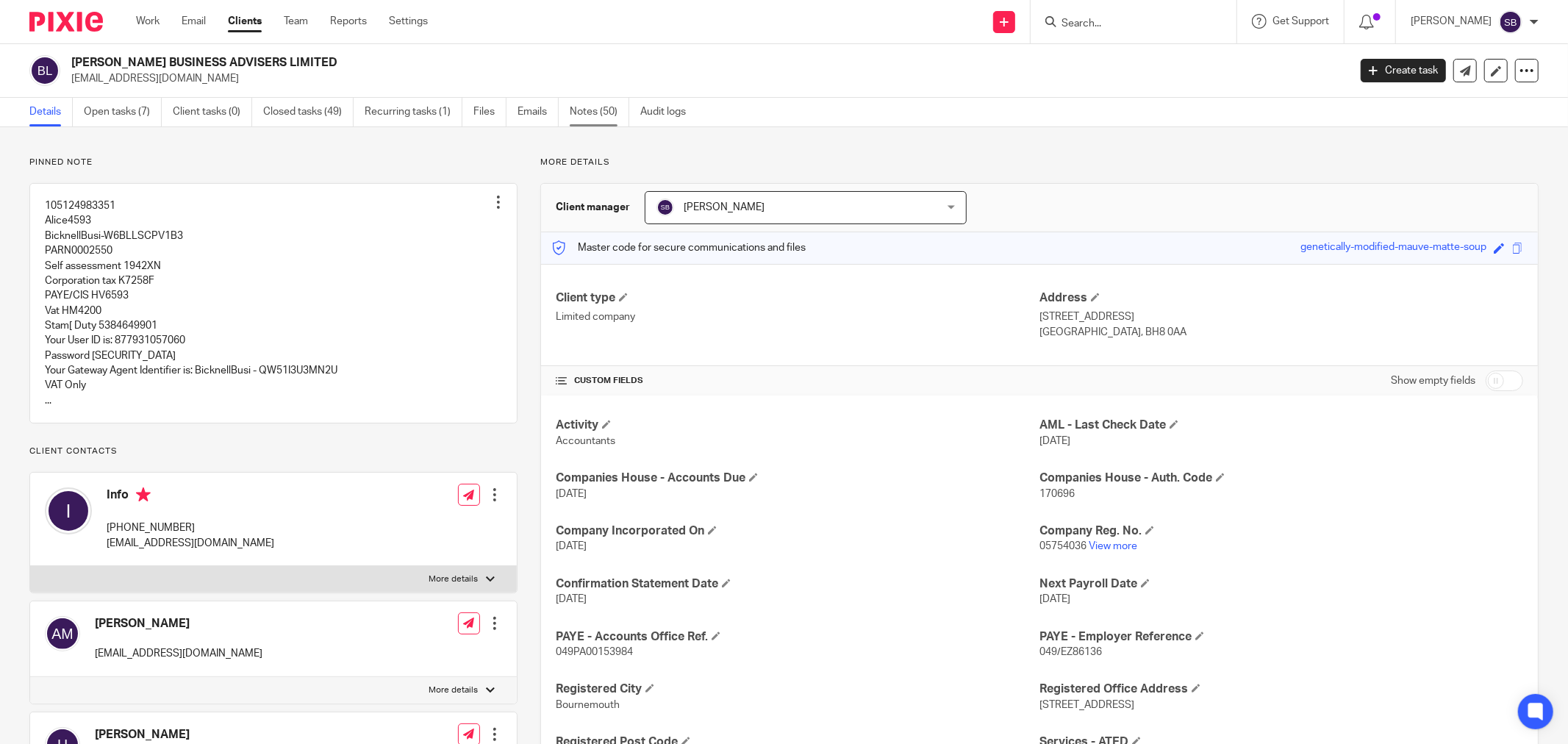
click at [573, 116] on link "Notes (50)" at bounding box center [599, 112] width 60 height 29
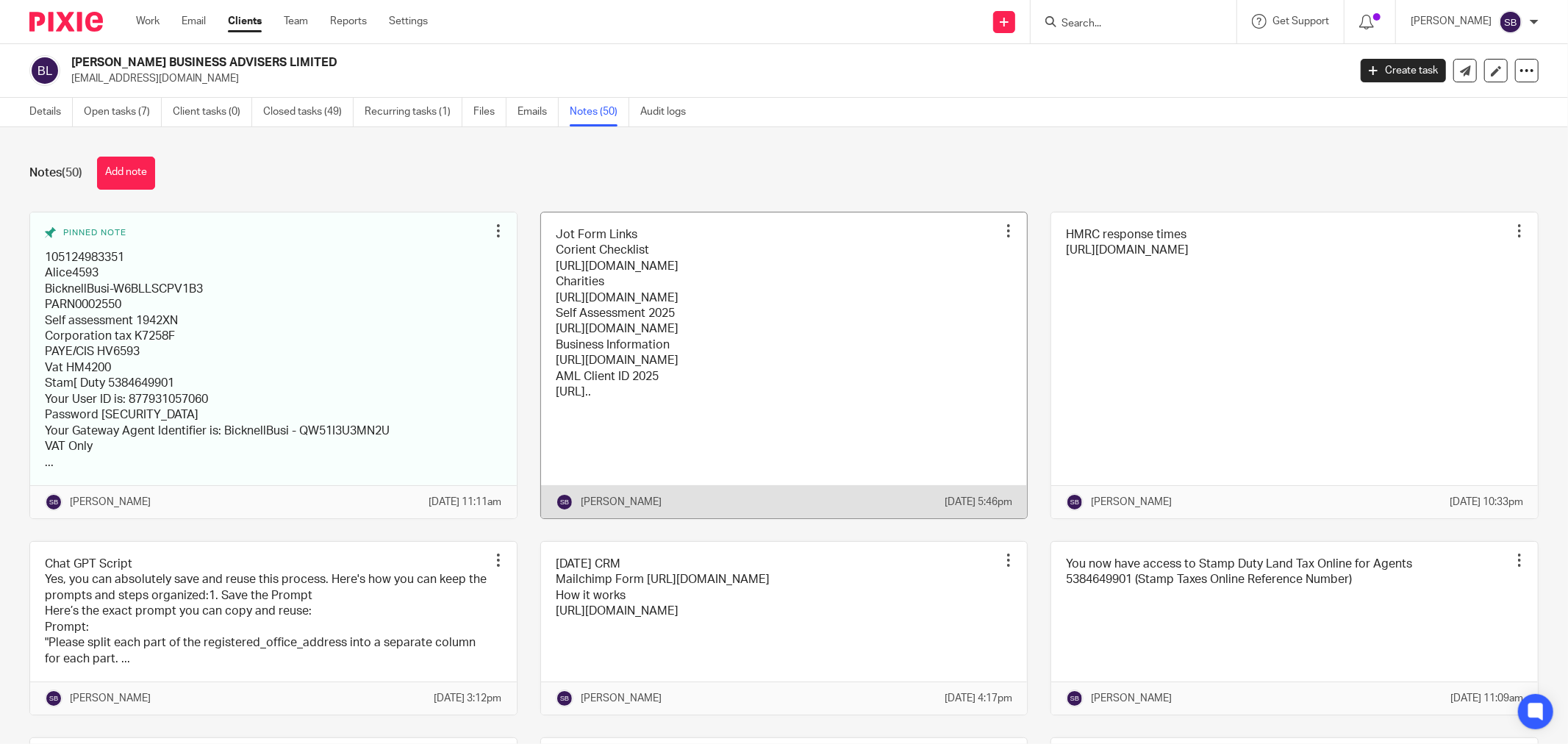
click at [873, 388] on link at bounding box center [785, 365] width 487 height 306
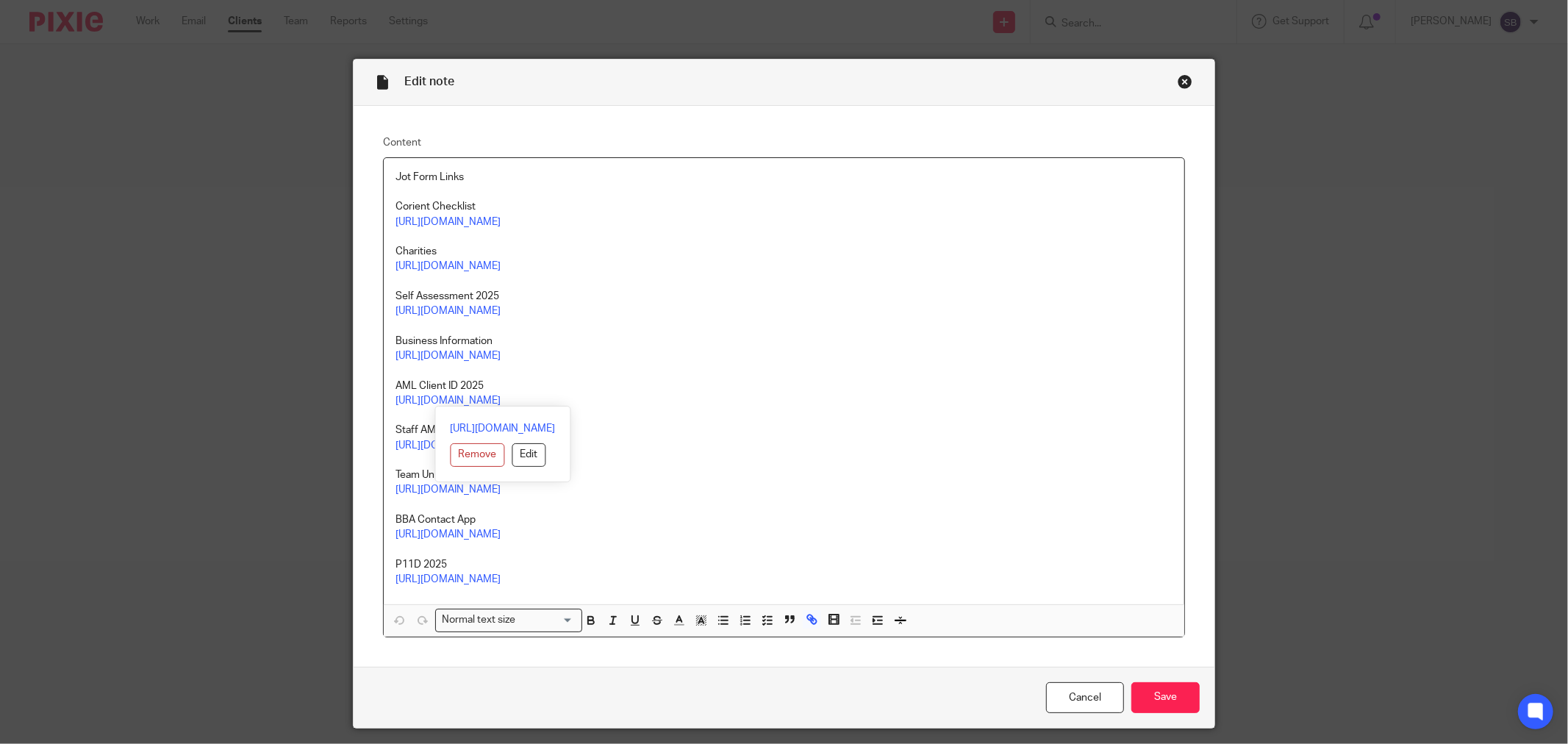
drag, startPoint x: 390, startPoint y: 339, endPoint x: 747, endPoint y: 402, distance: 362.5
click at [747, 402] on div "Jot Form Links Corient Checklist [URL][DOMAIN_NAME] Charities [URL][DOMAIN_NAME…" at bounding box center [784, 381] width 801 height 447
copy div "Business Information [URL][DOMAIN_NAME] AML Client ID 2025 [URL][DOMAIN_NAME]"
click at [1180, 82] on div "Close this dialog window" at bounding box center [1186, 82] width 15 height 15
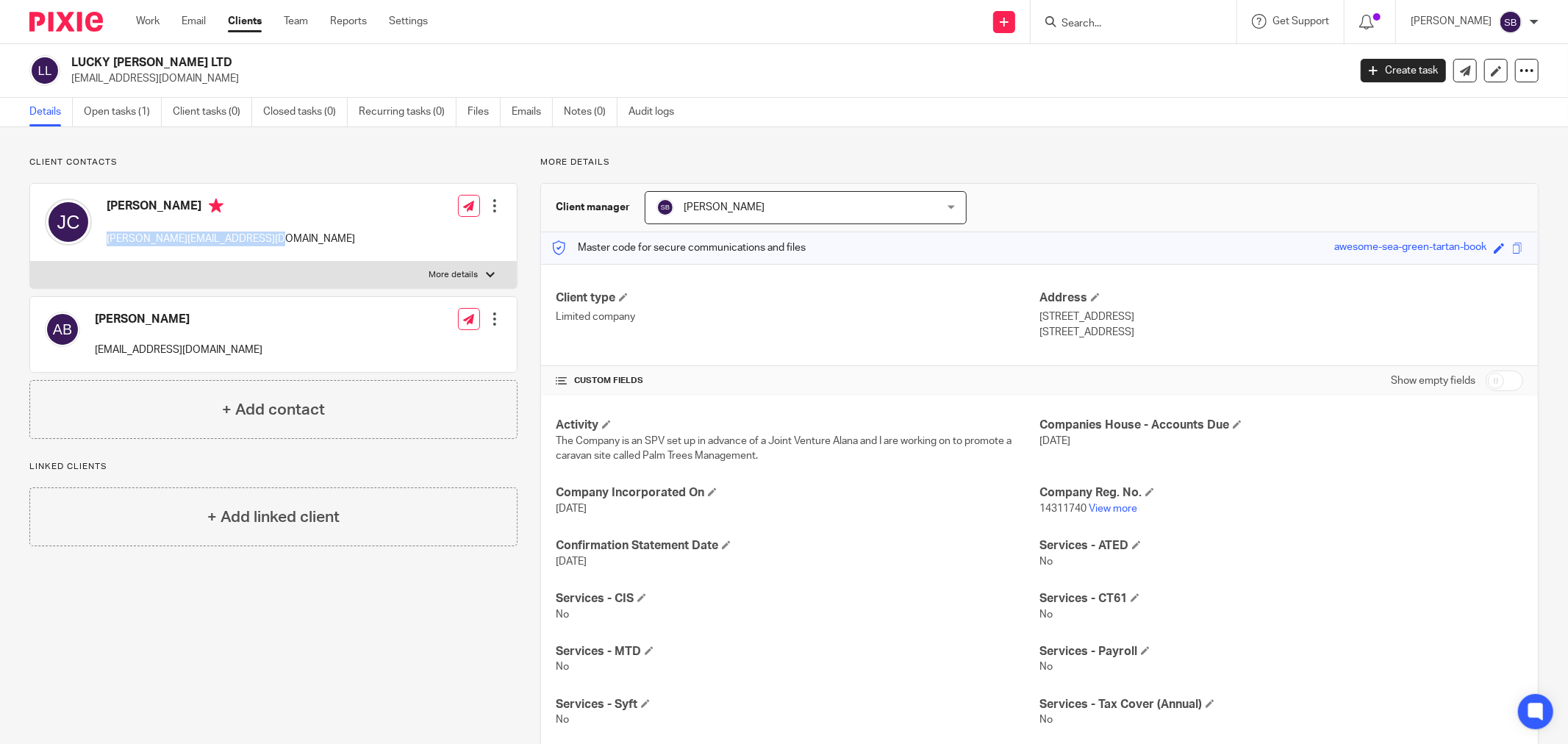
drag, startPoint x: 105, startPoint y: 241, endPoint x: 310, endPoint y: 244, distance: 205.0
click at [310, 244] on div "Jay Coleman j.coleman@southcoastland.co.uk Edit contact Create client from cont…" at bounding box center [273, 223] width 487 height 78
copy p "j.coleman@southcoastland.co.uk"
click at [1134, 22] on input "Search" at bounding box center [1126, 24] width 132 height 13
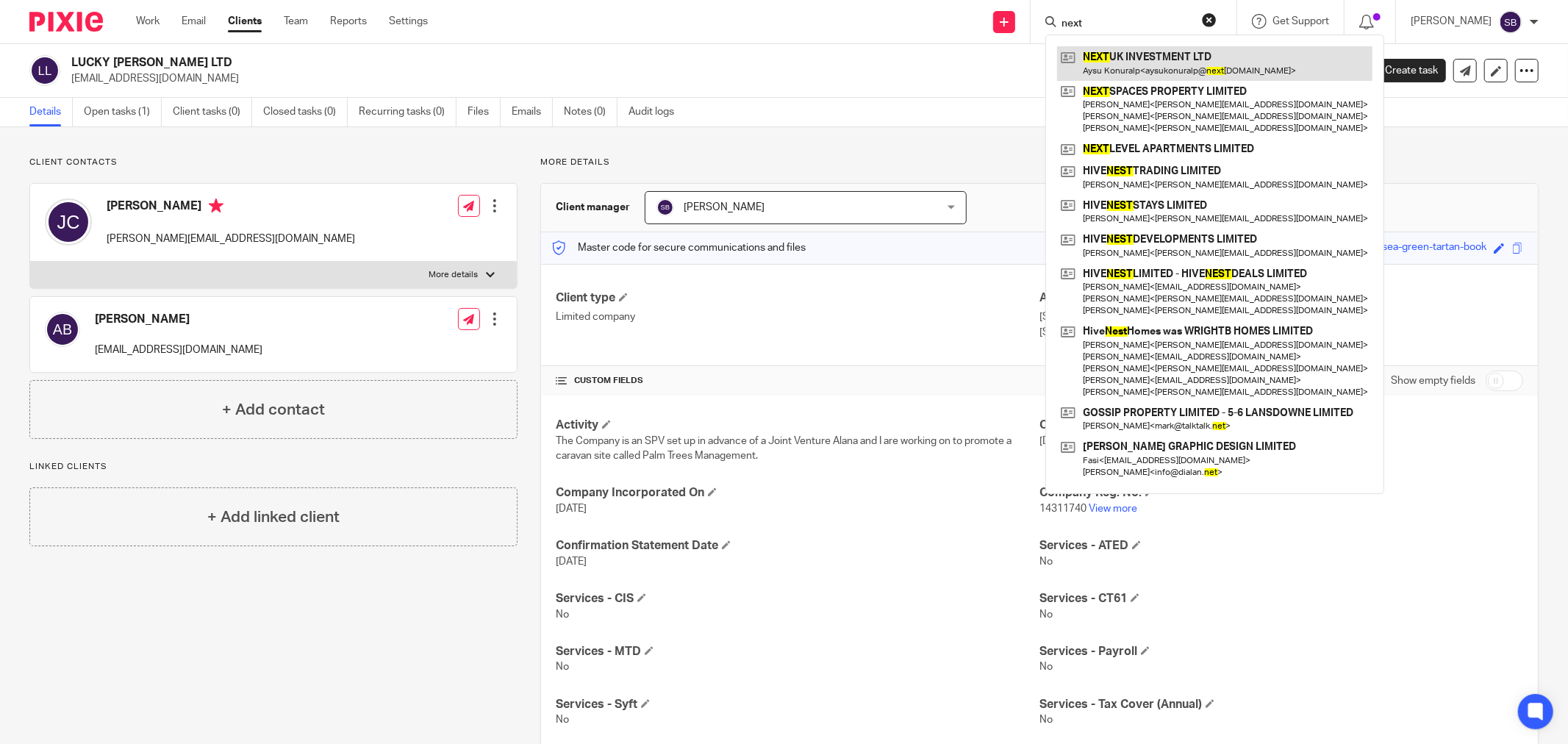
type input "next"
click at [1136, 54] on link at bounding box center [1215, 63] width 315 height 34
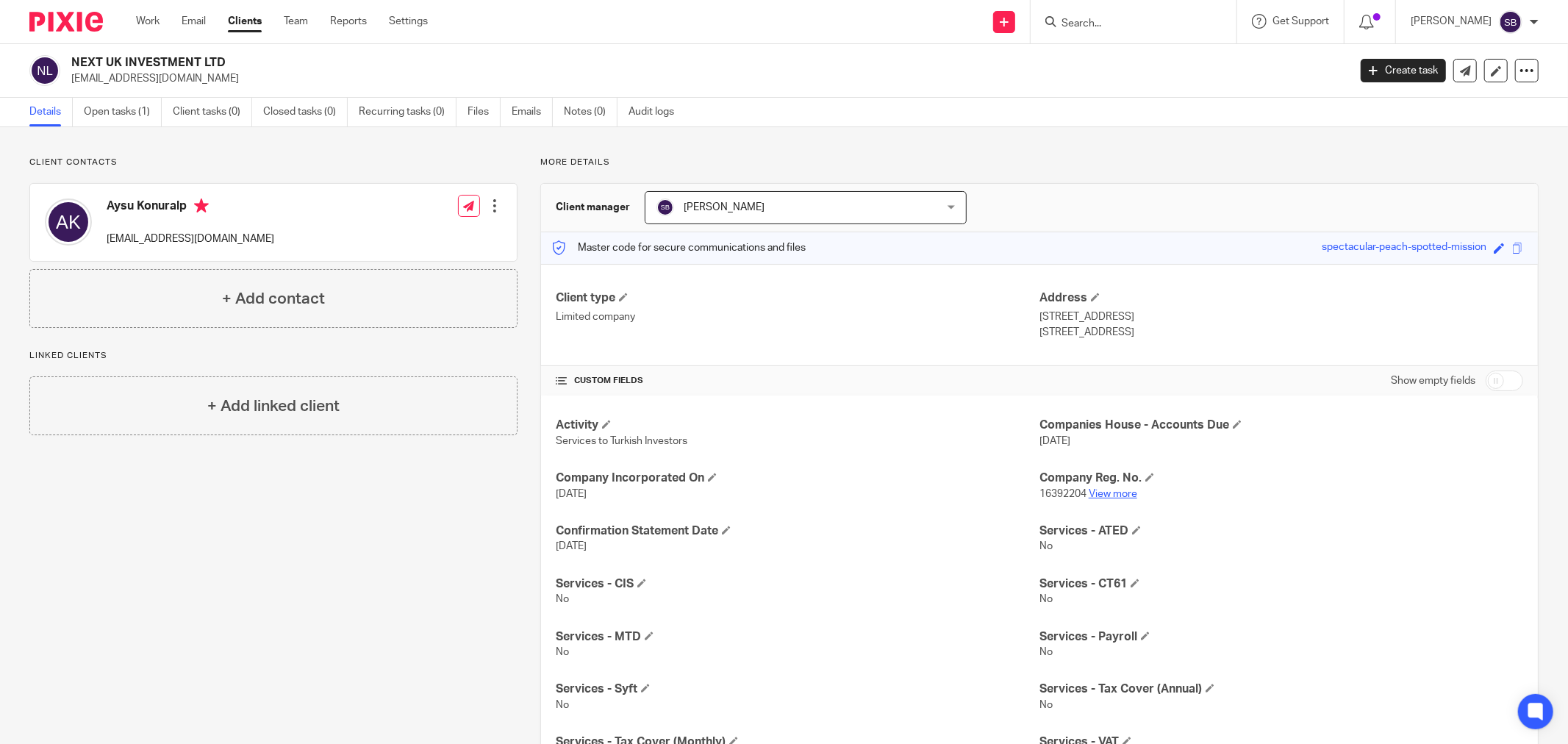
click at [1107, 491] on link "View more" at bounding box center [1113, 494] width 48 height 10
drag, startPoint x: 106, startPoint y: 207, endPoint x: 188, endPoint y: 199, distance: 82.4
click at [188, 199] on h4 "Aysu Konuralp" at bounding box center [190, 208] width 168 height 19
copy h4 "Aysu Konuralp"
drag, startPoint x: 103, startPoint y: 236, endPoint x: 300, endPoint y: 241, distance: 197.1
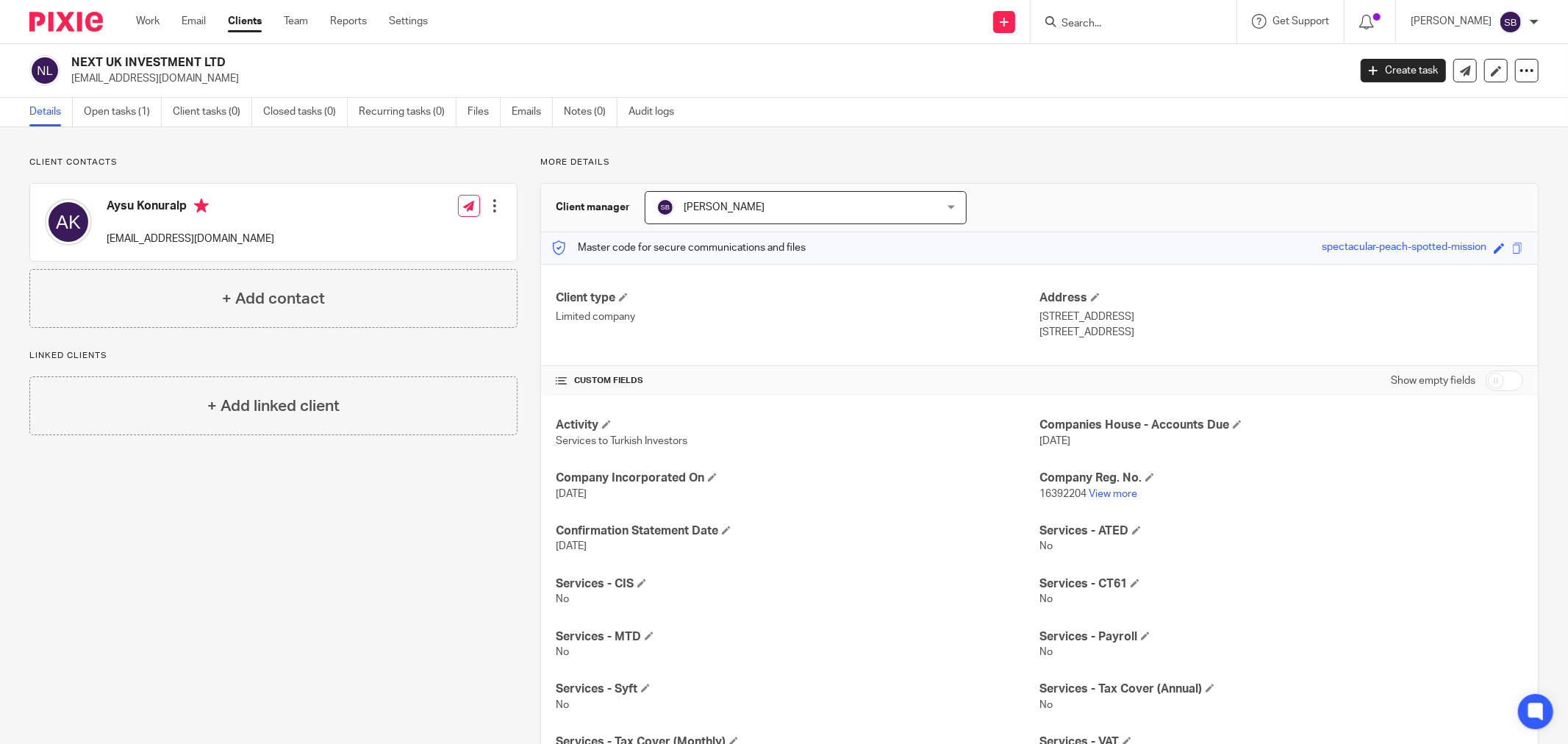
click at [300, 241] on div "Aysu Konuralp aysukonuralp@nextinvestment.co.uk Edit contact Create client from…" at bounding box center [273, 222] width 487 height 77
copy p "aysukonuralp@nextinvestment.co.uk"
click at [1137, 25] on input "Search" at bounding box center [1126, 24] width 132 height 13
click at [1498, 387] on input "checkbox" at bounding box center [1505, 381] width 37 height 21
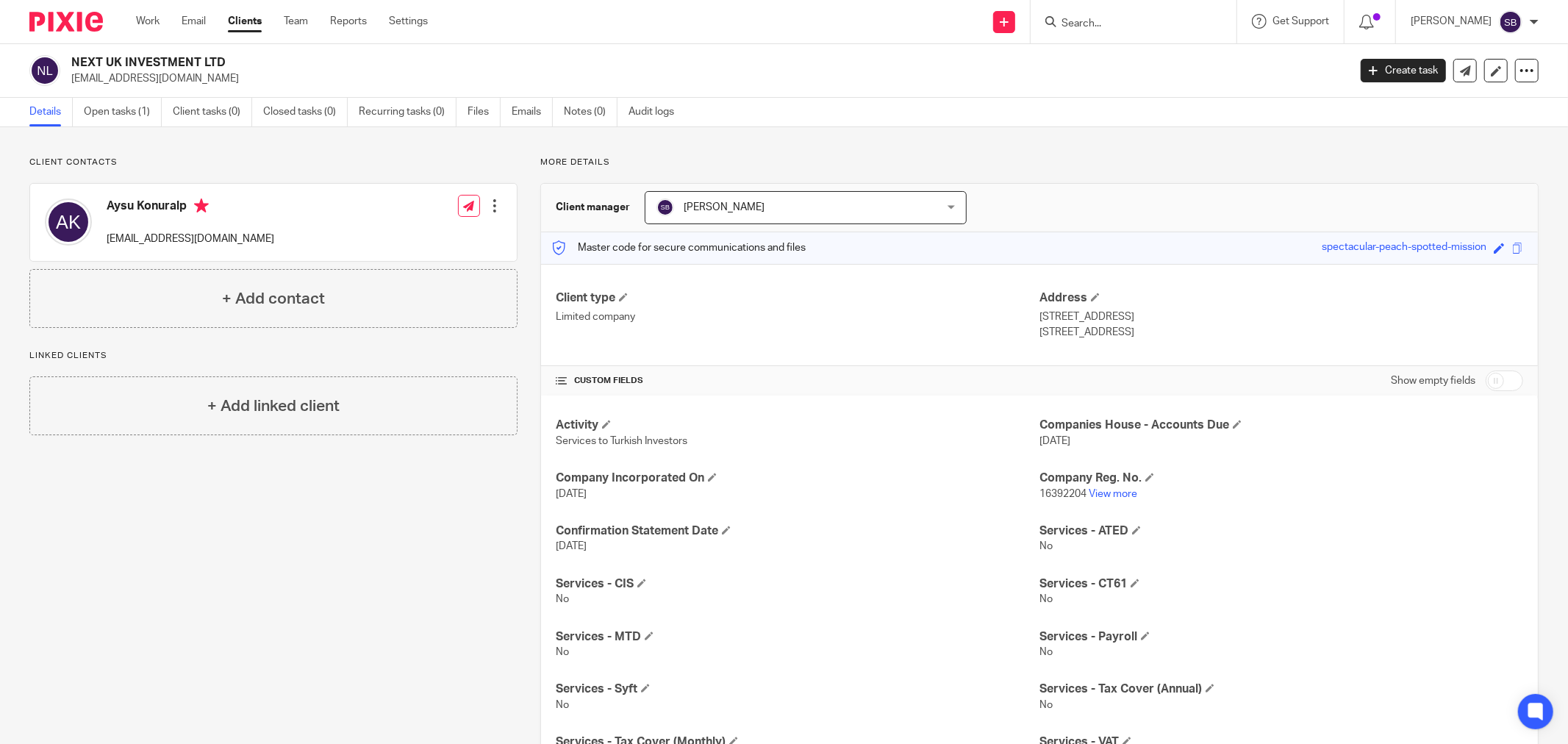
checkbox input "true"
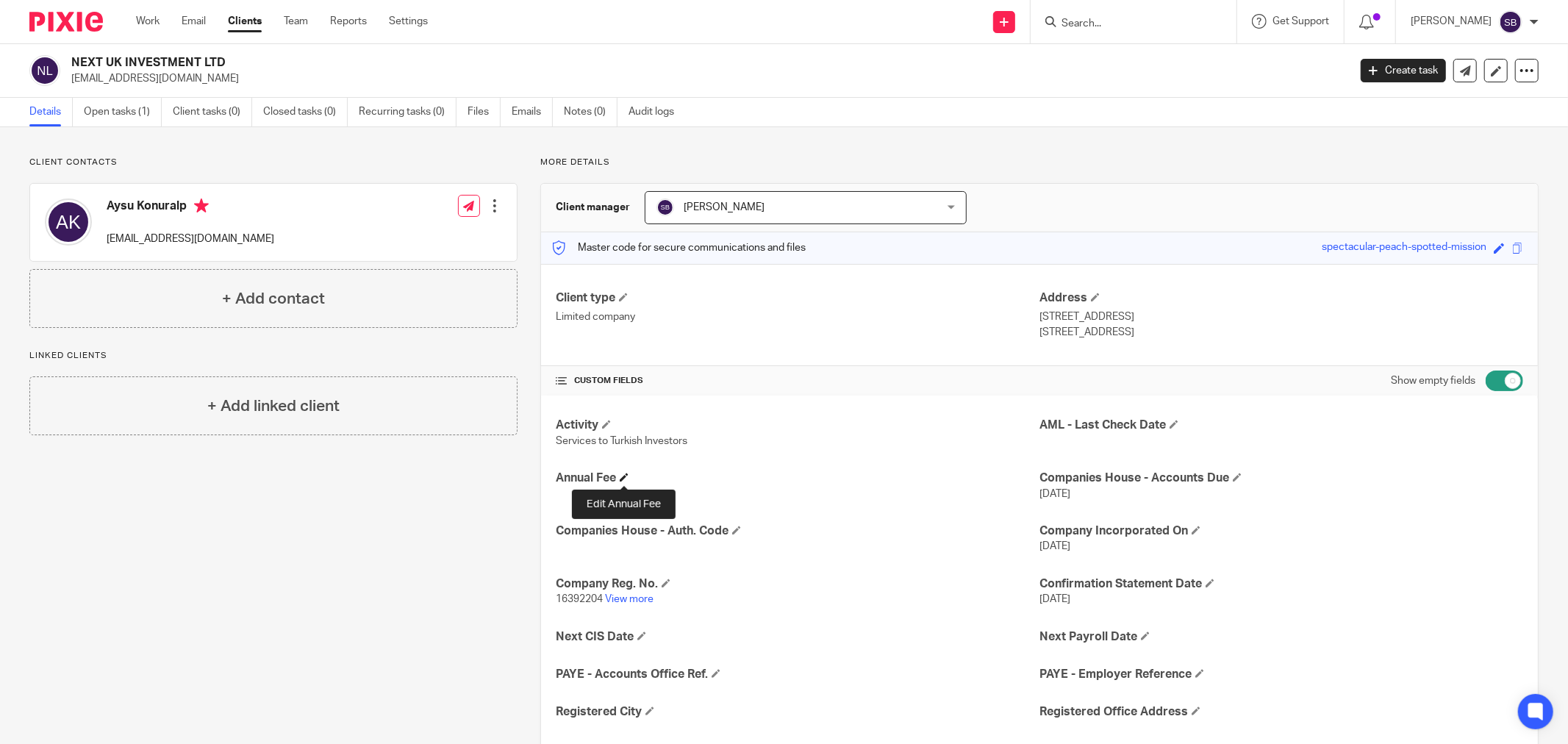
click at [620, 480] on span at bounding box center [624, 476] width 8 height 8
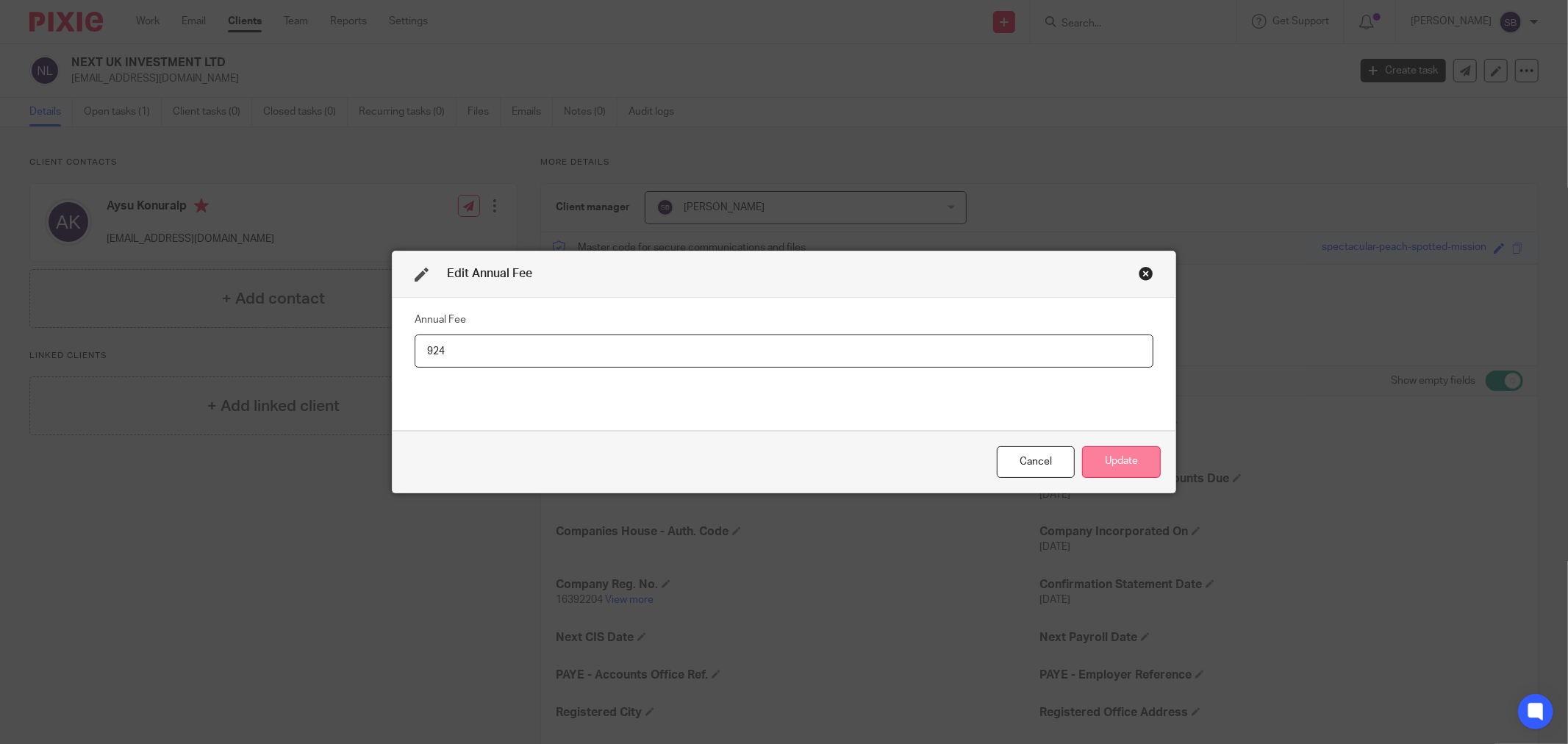
type input "924"
click at [1107, 453] on button "Update" at bounding box center [1121, 462] width 78 height 32
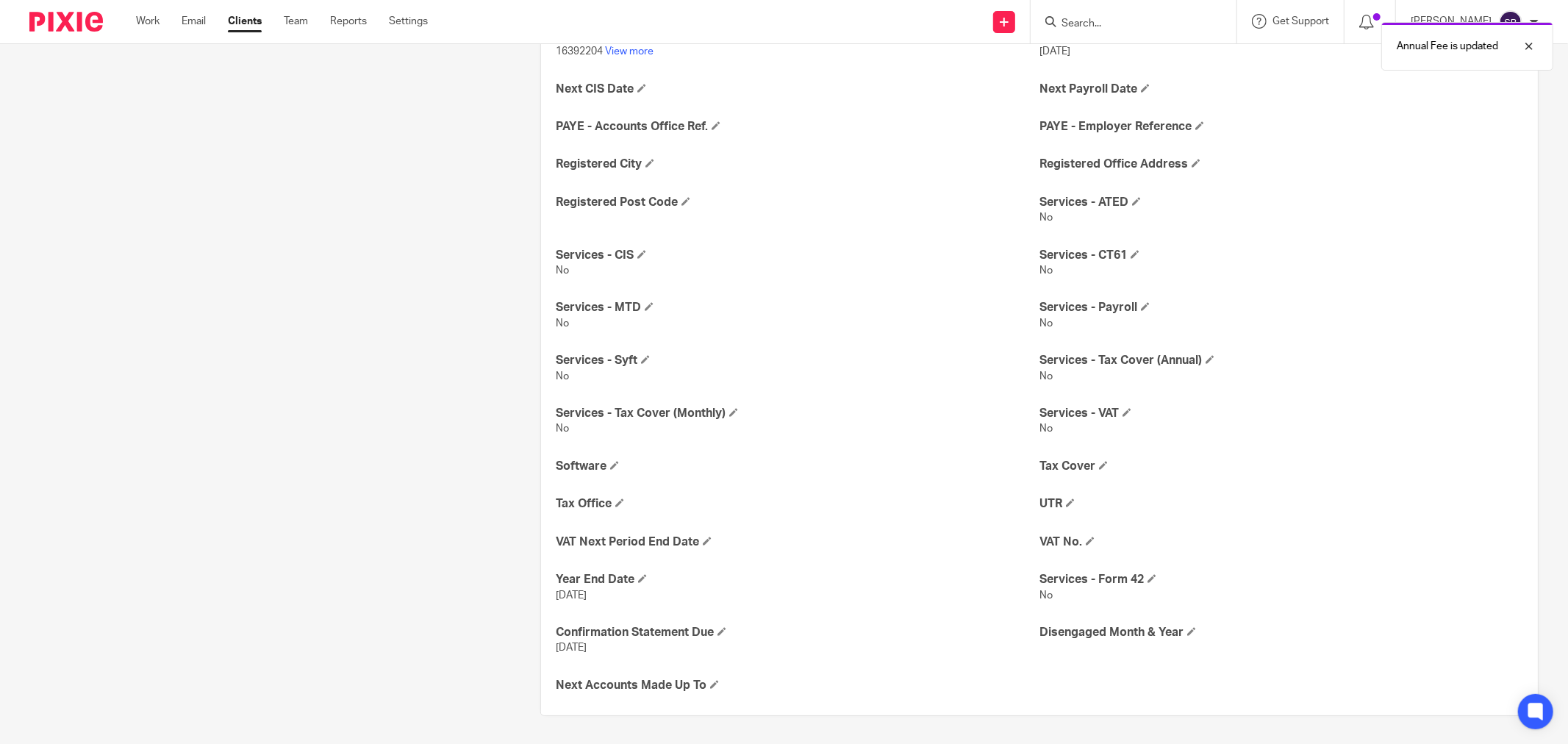
scroll to position [549, 0]
click at [1099, 465] on span at bounding box center [1103, 463] width 8 height 8
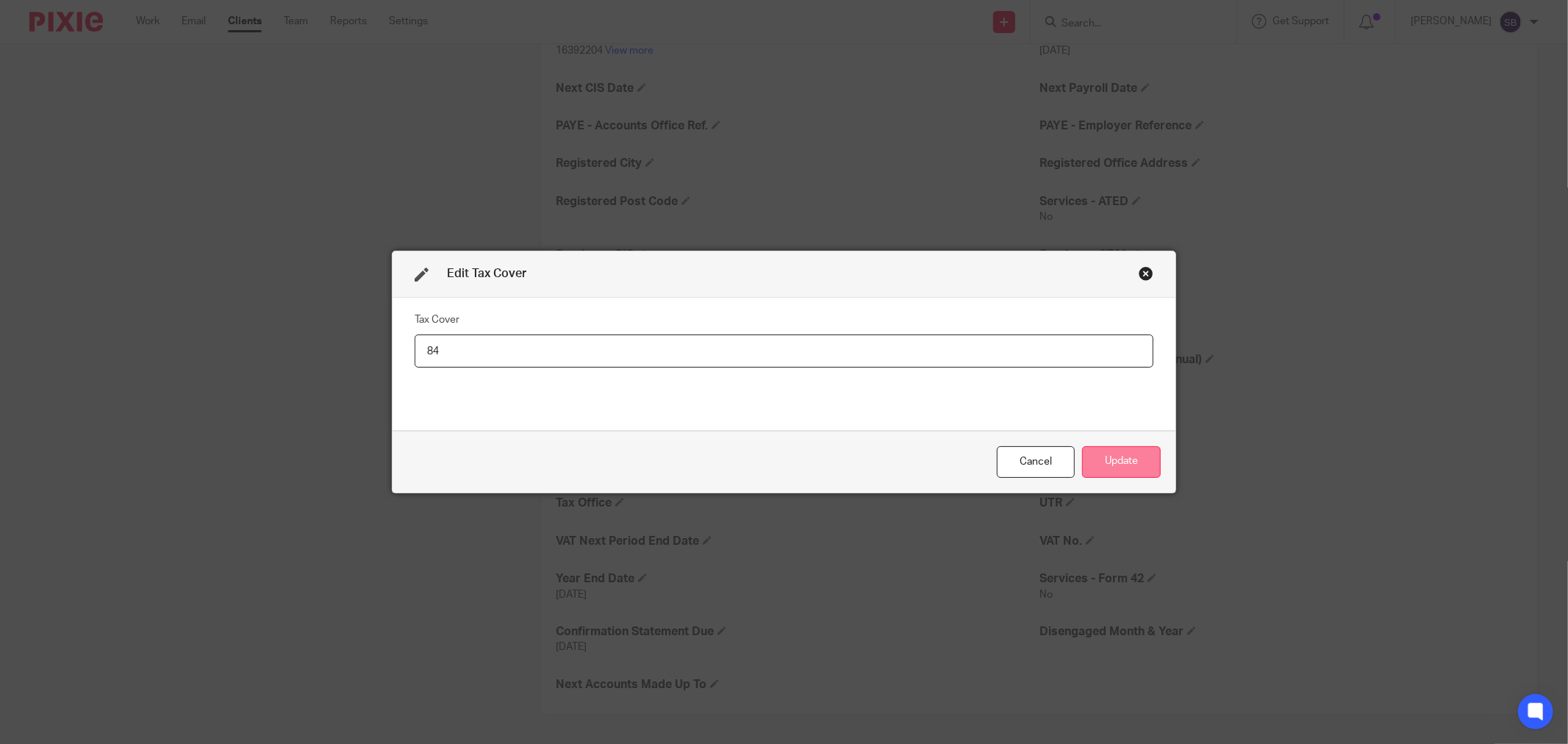
type input "84"
click at [1088, 465] on button "Update" at bounding box center [1121, 462] width 78 height 32
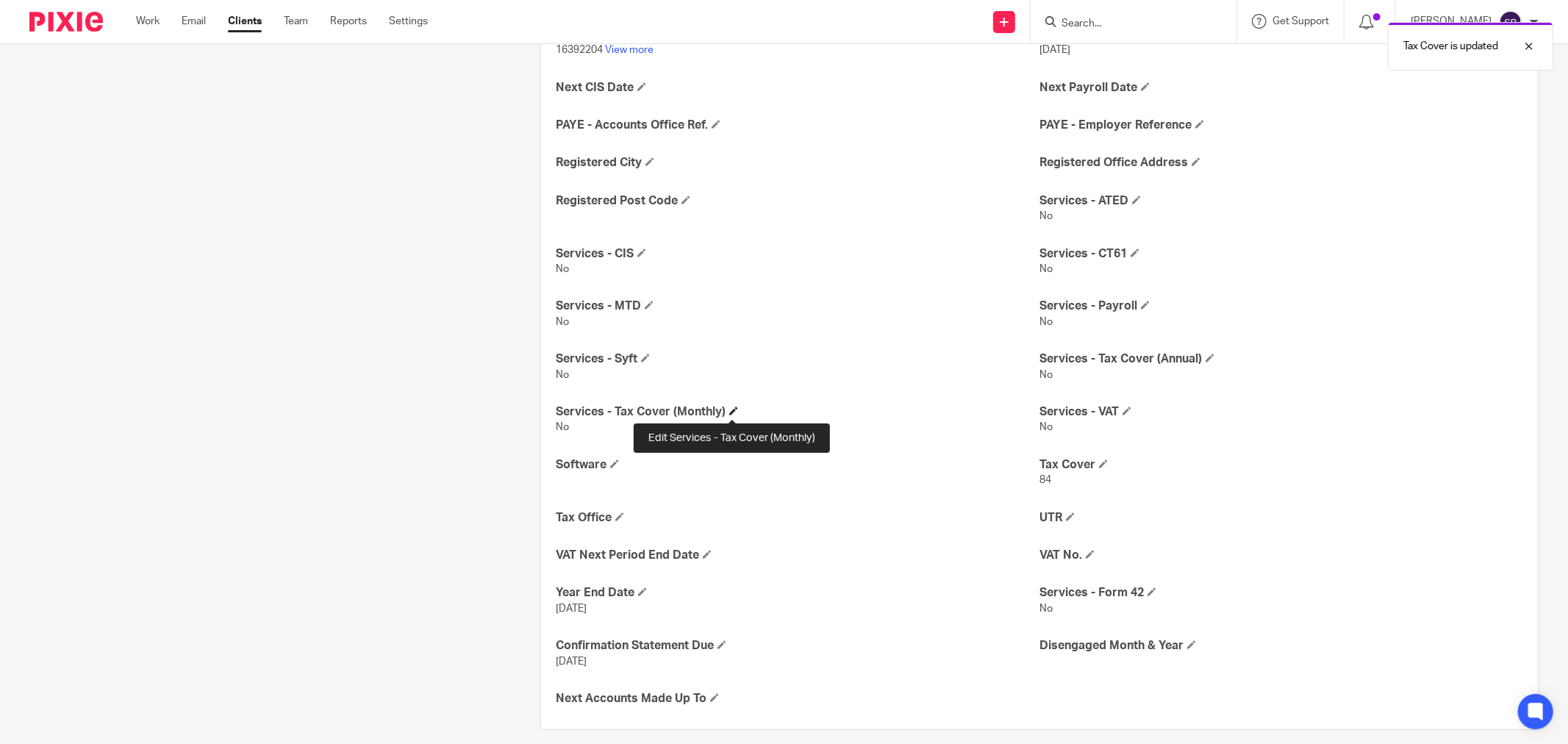
click at [729, 412] on span at bounding box center [733, 410] width 8 height 8
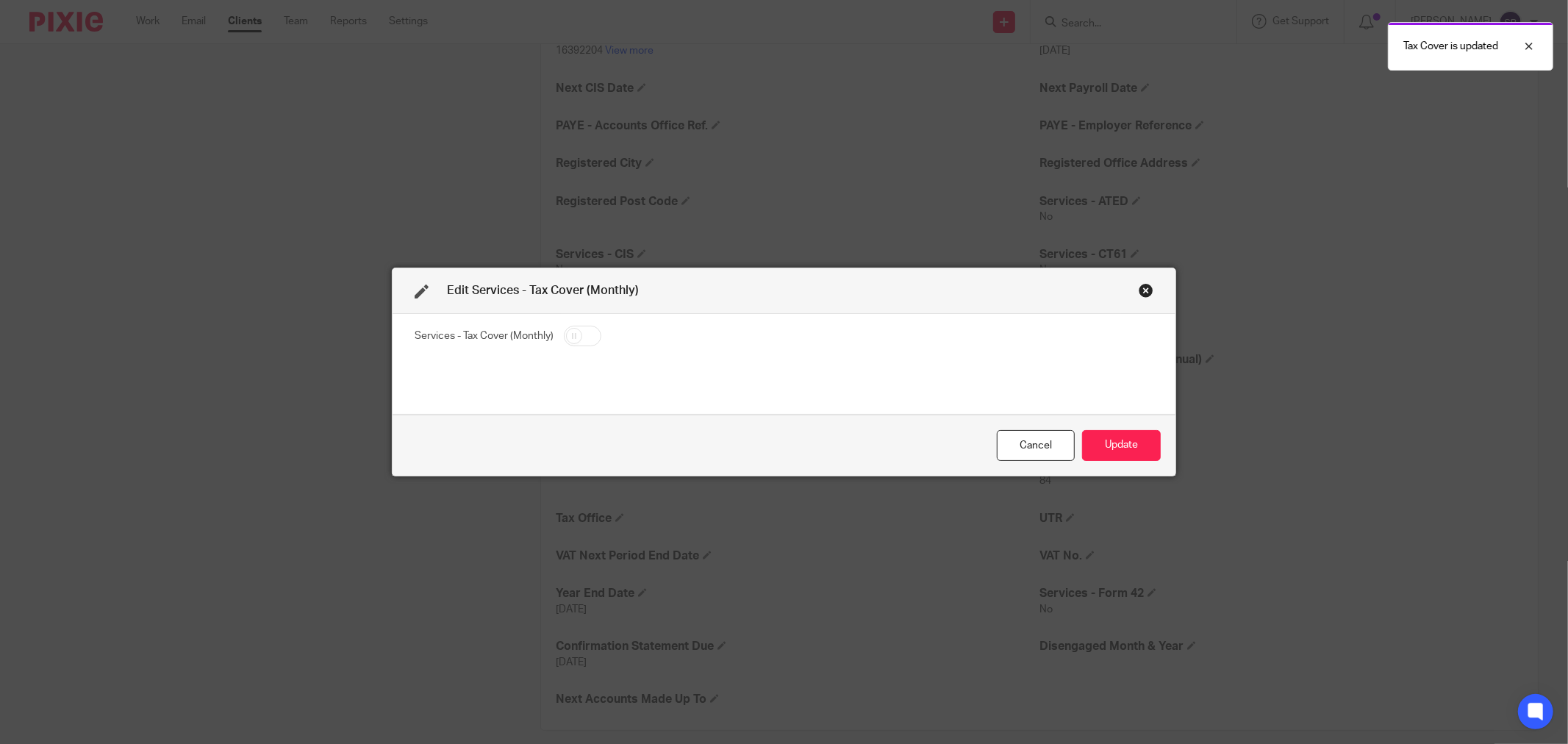
click at [588, 335] on input "checkbox" at bounding box center [583, 336] width 37 height 21
checkbox input "true"
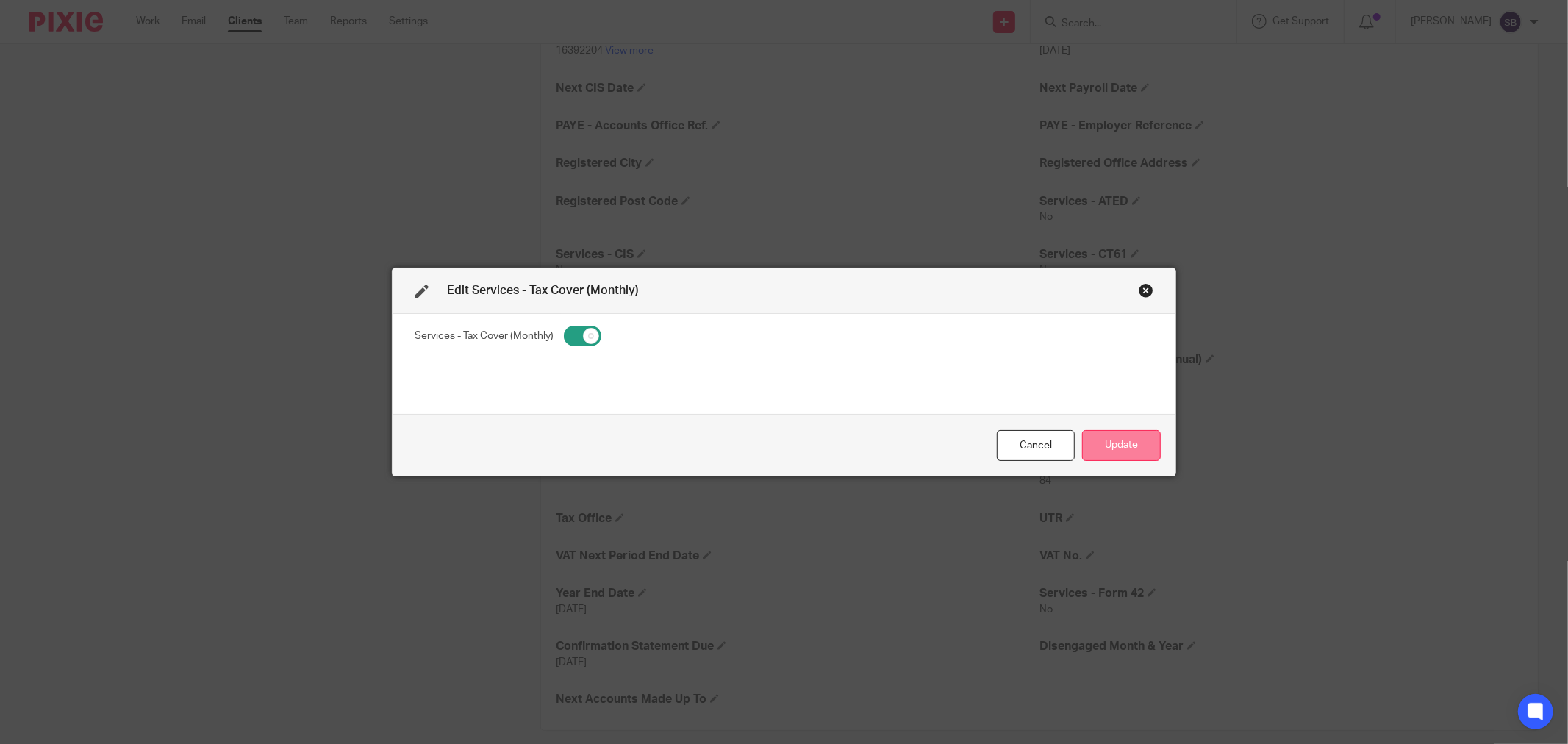
click at [1118, 451] on button "Update" at bounding box center [1121, 446] width 78 height 32
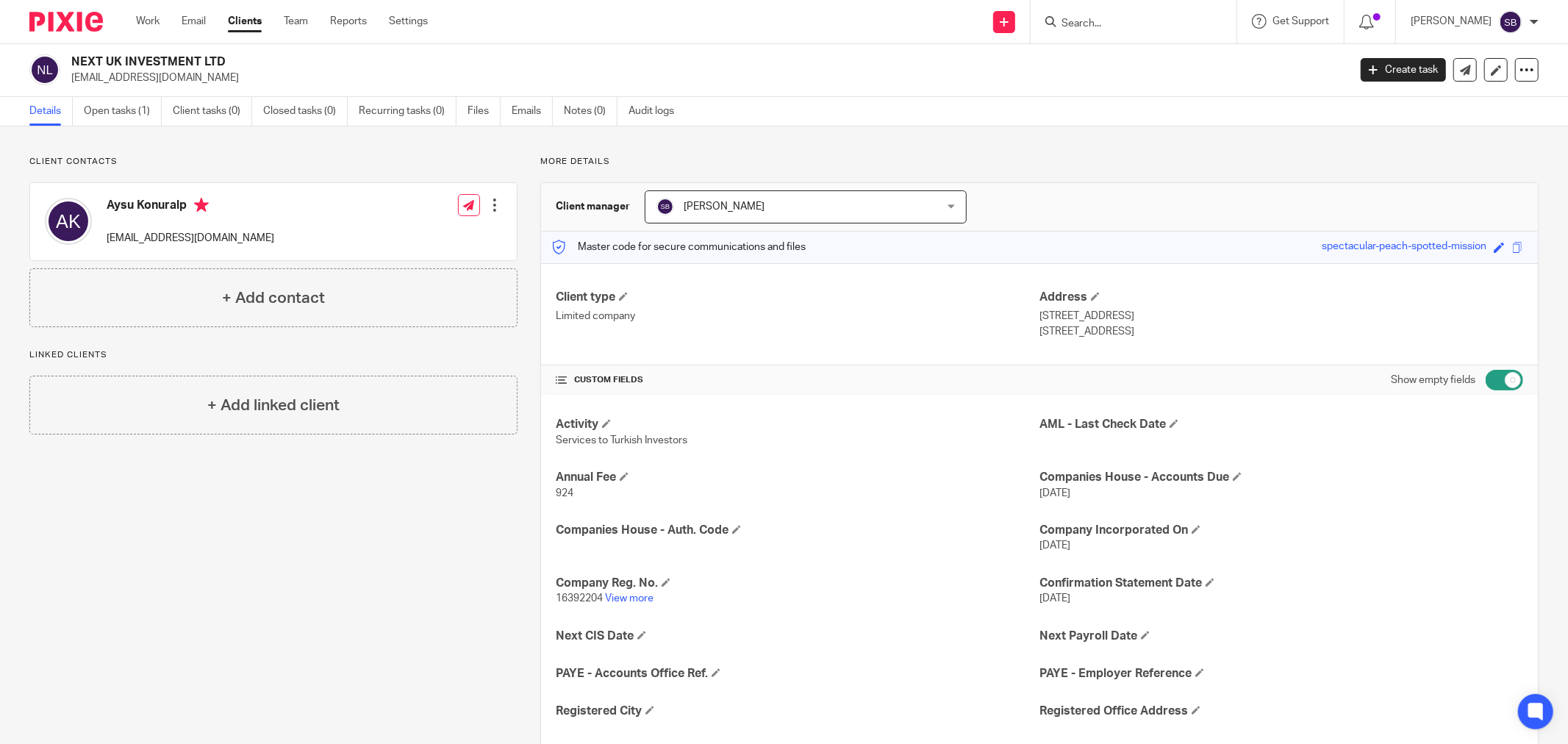
scroll to position [0, 0]
click at [1145, 20] on input "Search" at bounding box center [1126, 24] width 132 height 13
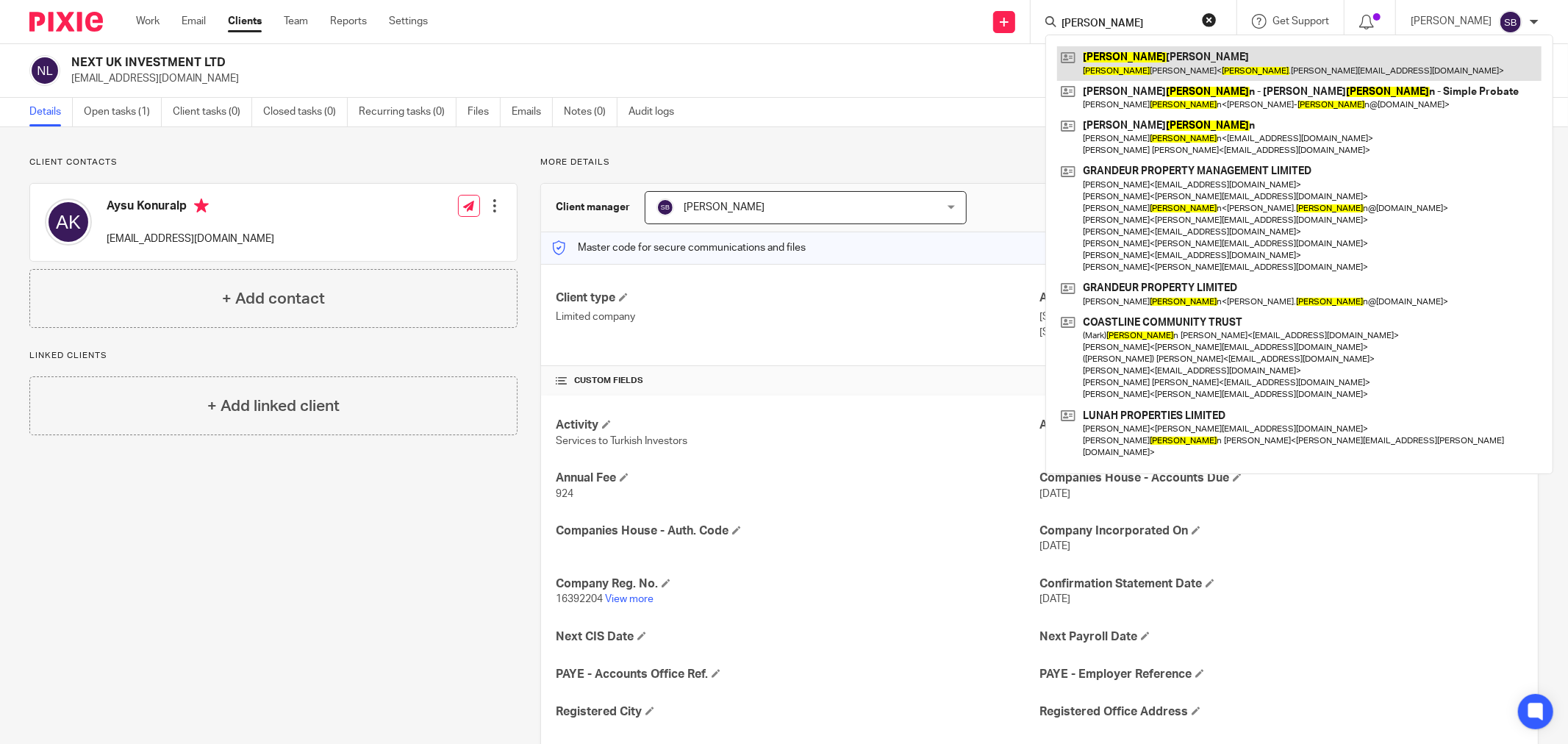
type input "norma"
click at [1148, 61] on link at bounding box center [1300, 63] width 485 height 34
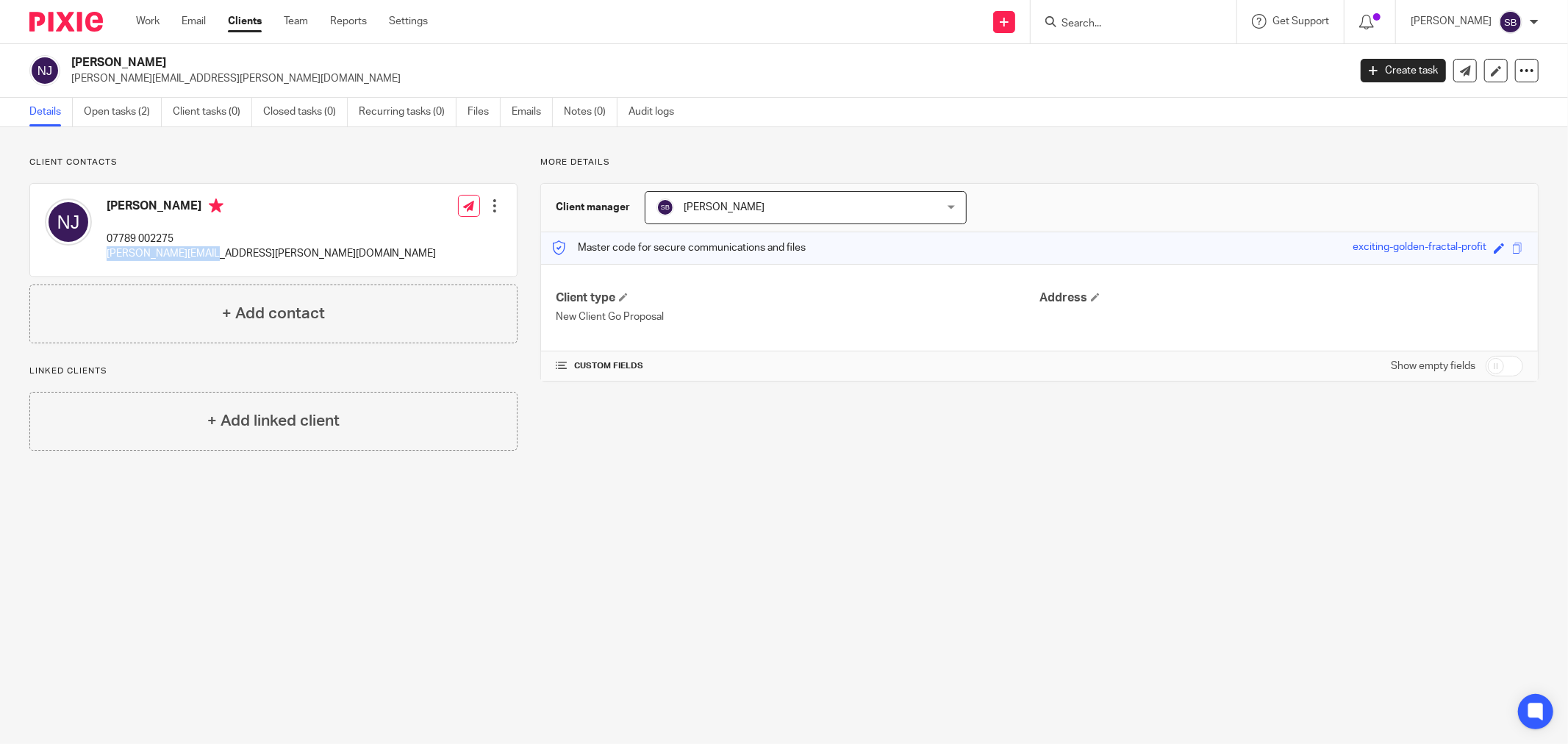
drag, startPoint x: 103, startPoint y: 255, endPoint x: 211, endPoint y: 256, distance: 108.0
click at [211, 256] on div "[PERSON_NAME] 07789 002275 [PERSON_NAME][EMAIL_ADDRESS][PERSON_NAME][DOMAIN_NAM…" at bounding box center [241, 230] width 392 height 78
copy p "[PERSON_NAME][EMAIL_ADDRESS][PERSON_NAME][DOMAIN_NAME]"
drag, startPoint x: 104, startPoint y: 238, endPoint x: 186, endPoint y: 239, distance: 82.0
click at [186, 239] on div "[PERSON_NAME] 07789 002275 [PERSON_NAME][EMAIL_ADDRESS][PERSON_NAME][DOMAIN_NAM…" at bounding box center [241, 230] width 392 height 78
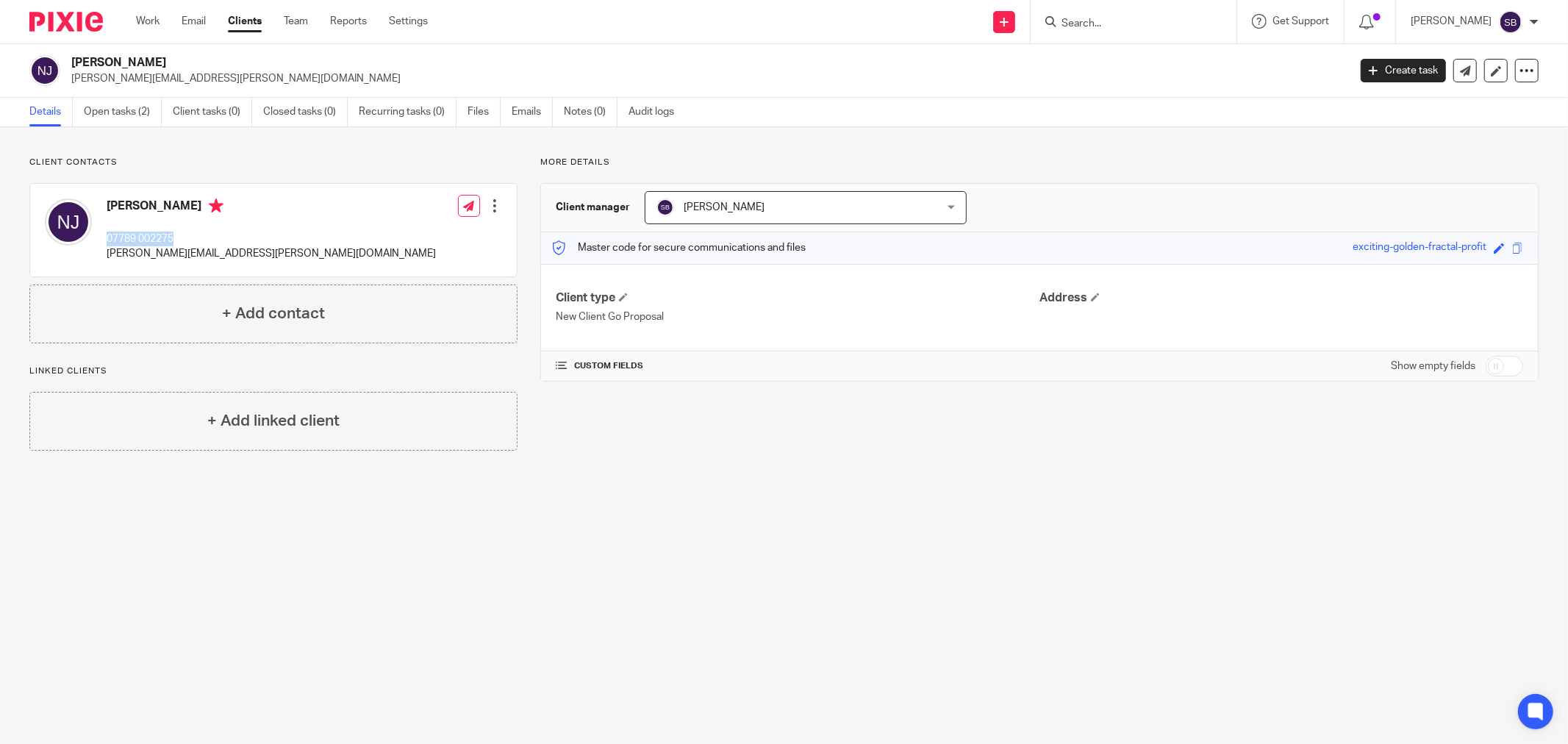
copy p "07789 002275"
drag, startPoint x: 106, startPoint y: 252, endPoint x: 224, endPoint y: 251, distance: 118.0
click at [224, 251] on div "Norma Jones 07789 002275 norma.jones@sky.com Edit contact Create client from co…" at bounding box center [273, 229] width 487 height 92
copy p "norma.jones@sky.com"
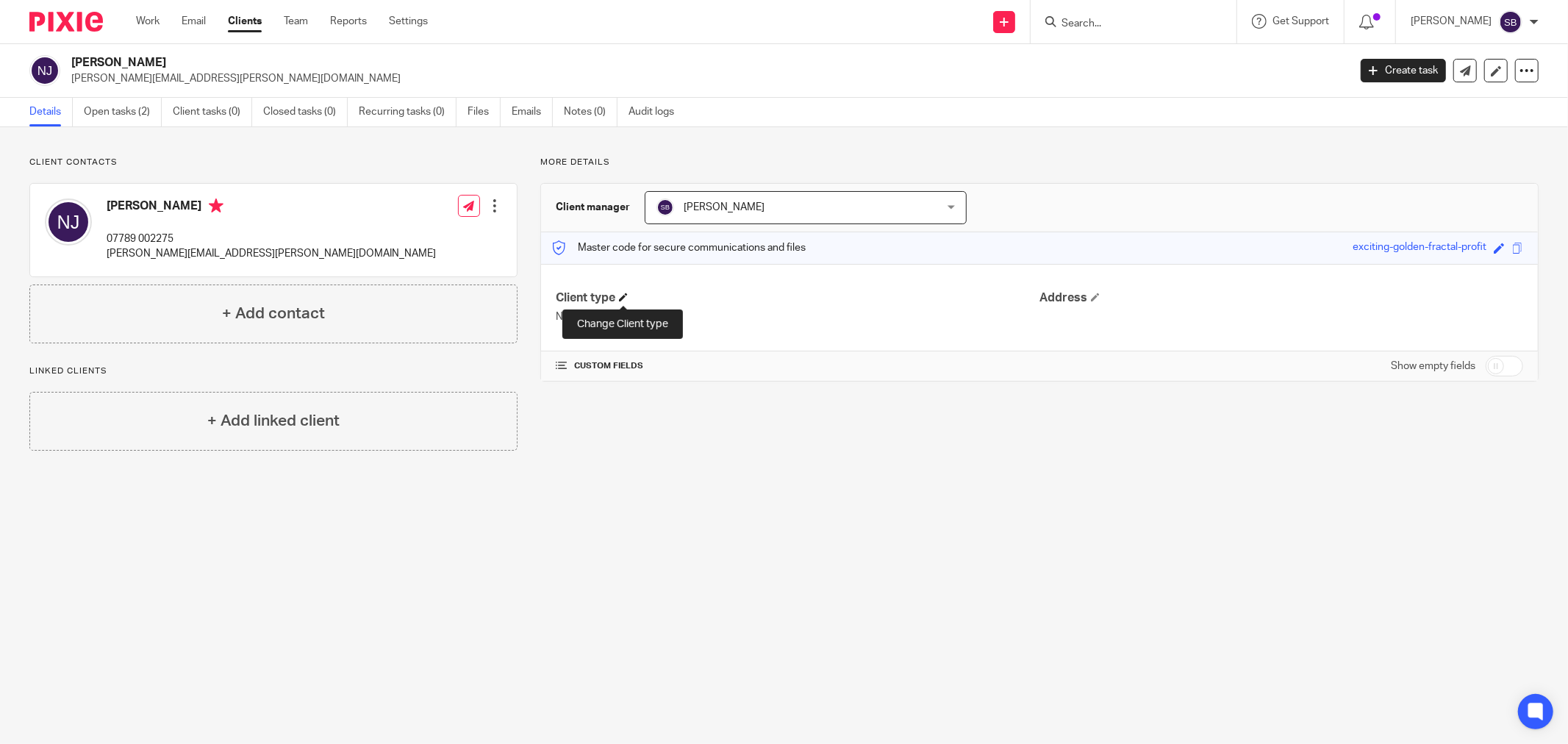
click at [622, 293] on span at bounding box center [623, 296] width 8 height 8
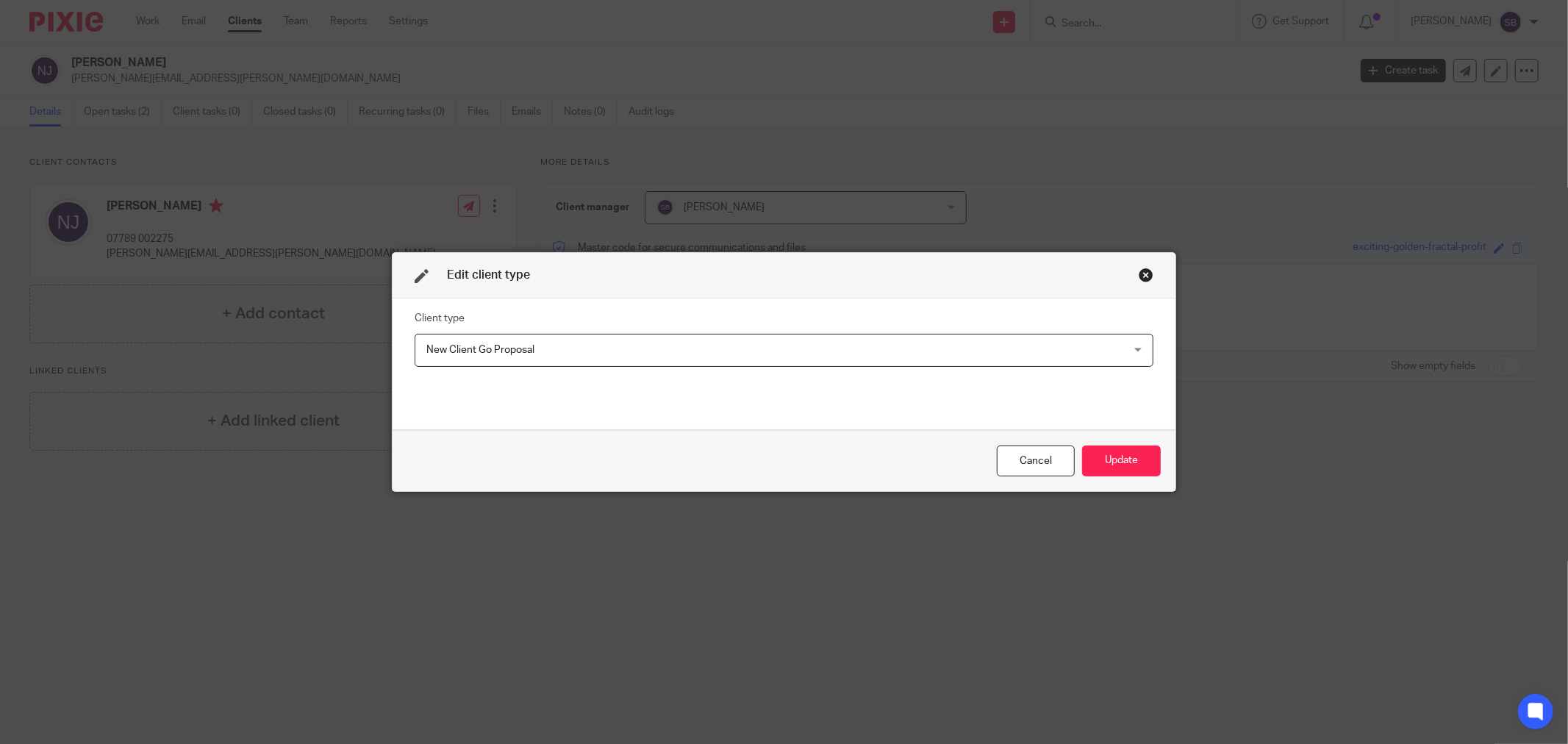
click at [590, 339] on span "New Client Go Proposal" at bounding box center [717, 350] width 581 height 31
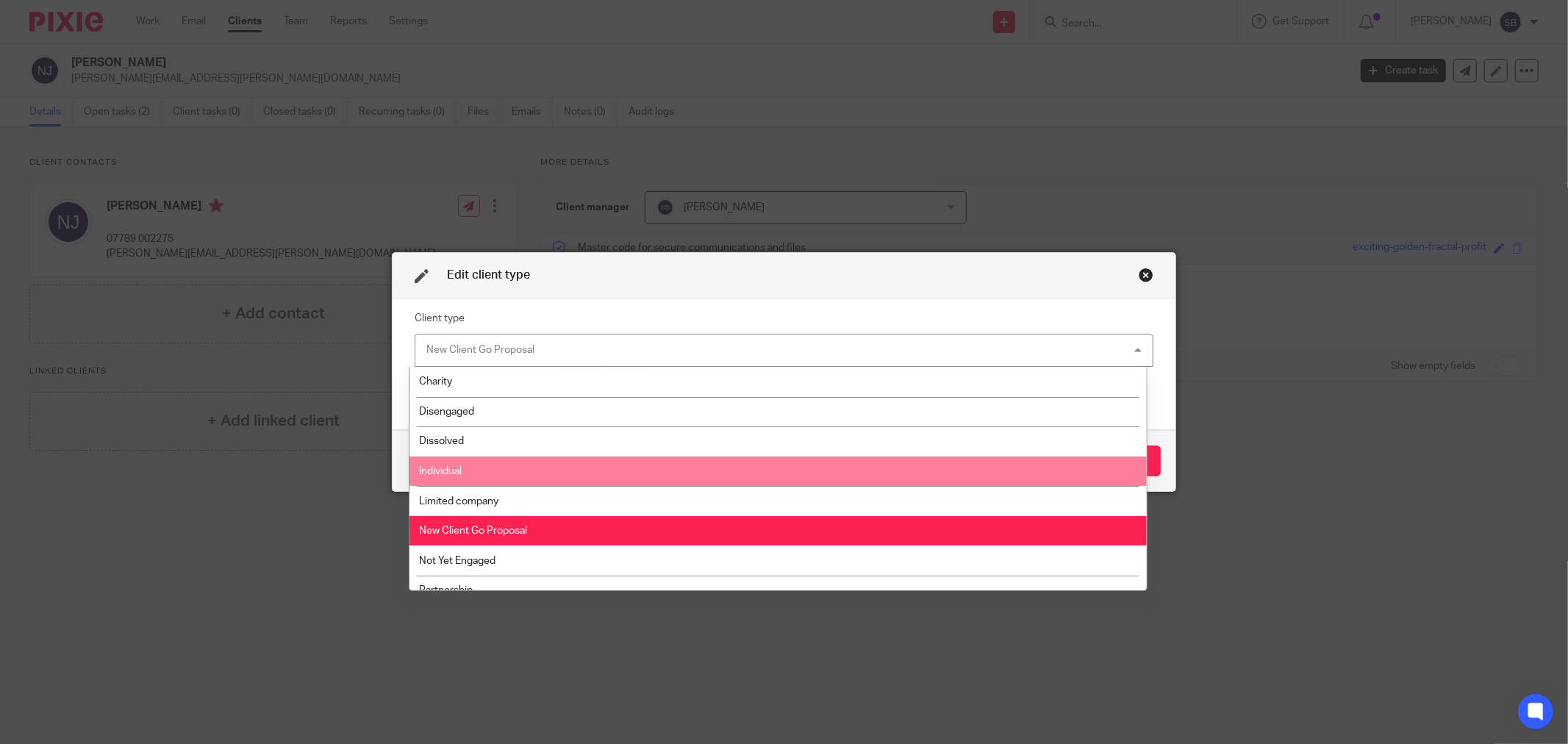
click at [554, 471] on li "Individual" at bounding box center [777, 472] width 736 height 30
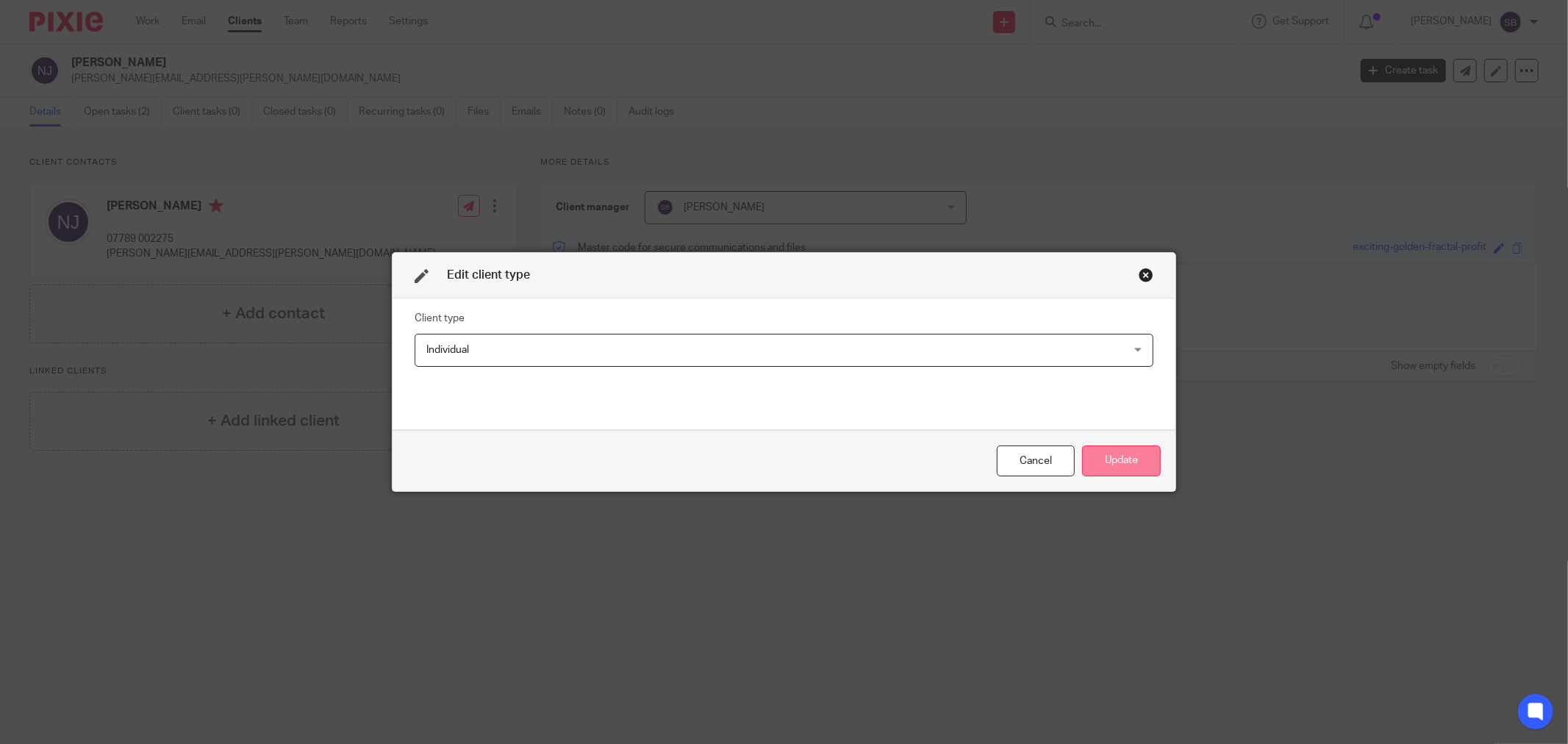
click at [1123, 463] on button "Update" at bounding box center [1121, 462] width 78 height 32
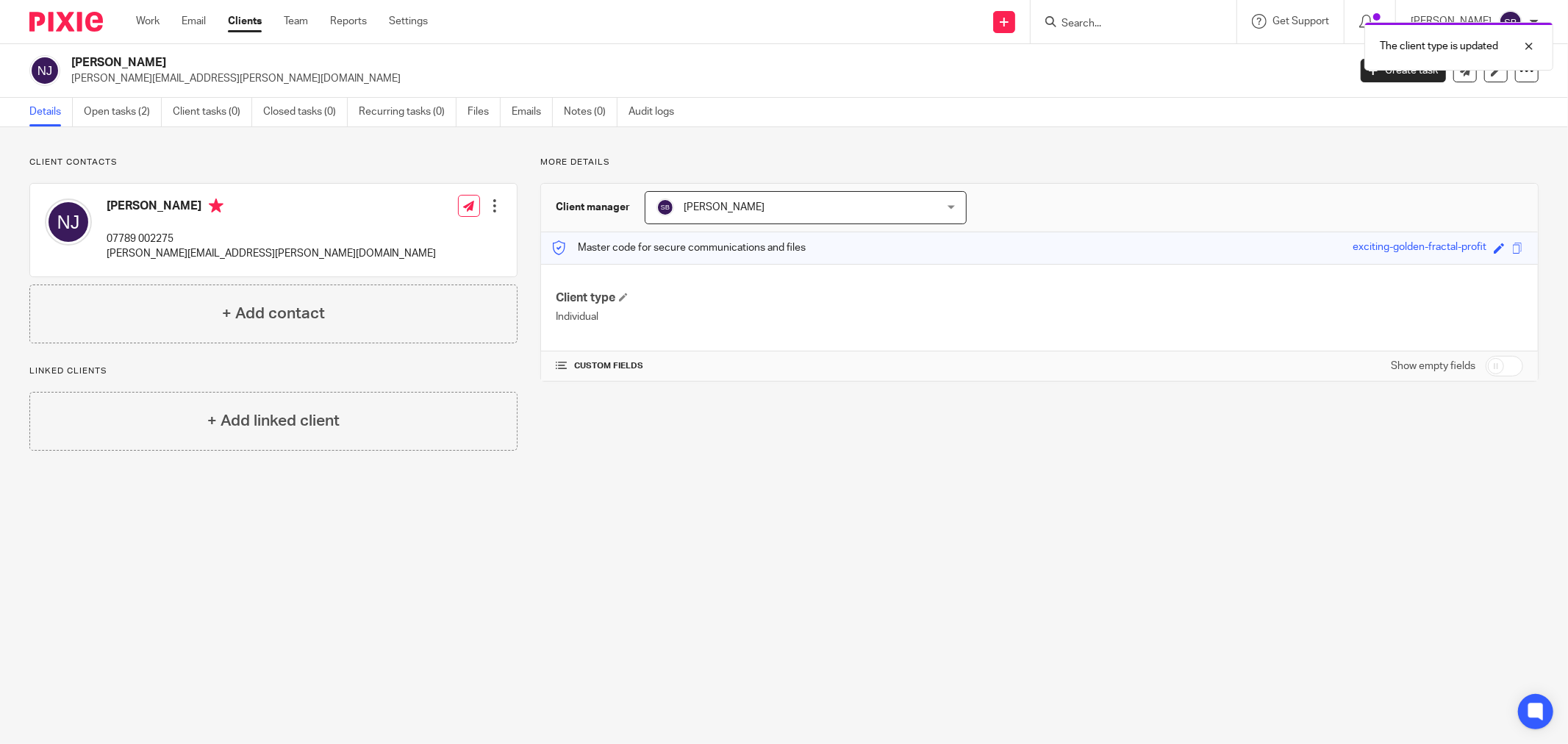
click at [1509, 365] on input "checkbox" at bounding box center [1505, 366] width 37 height 21
checkbox input "true"
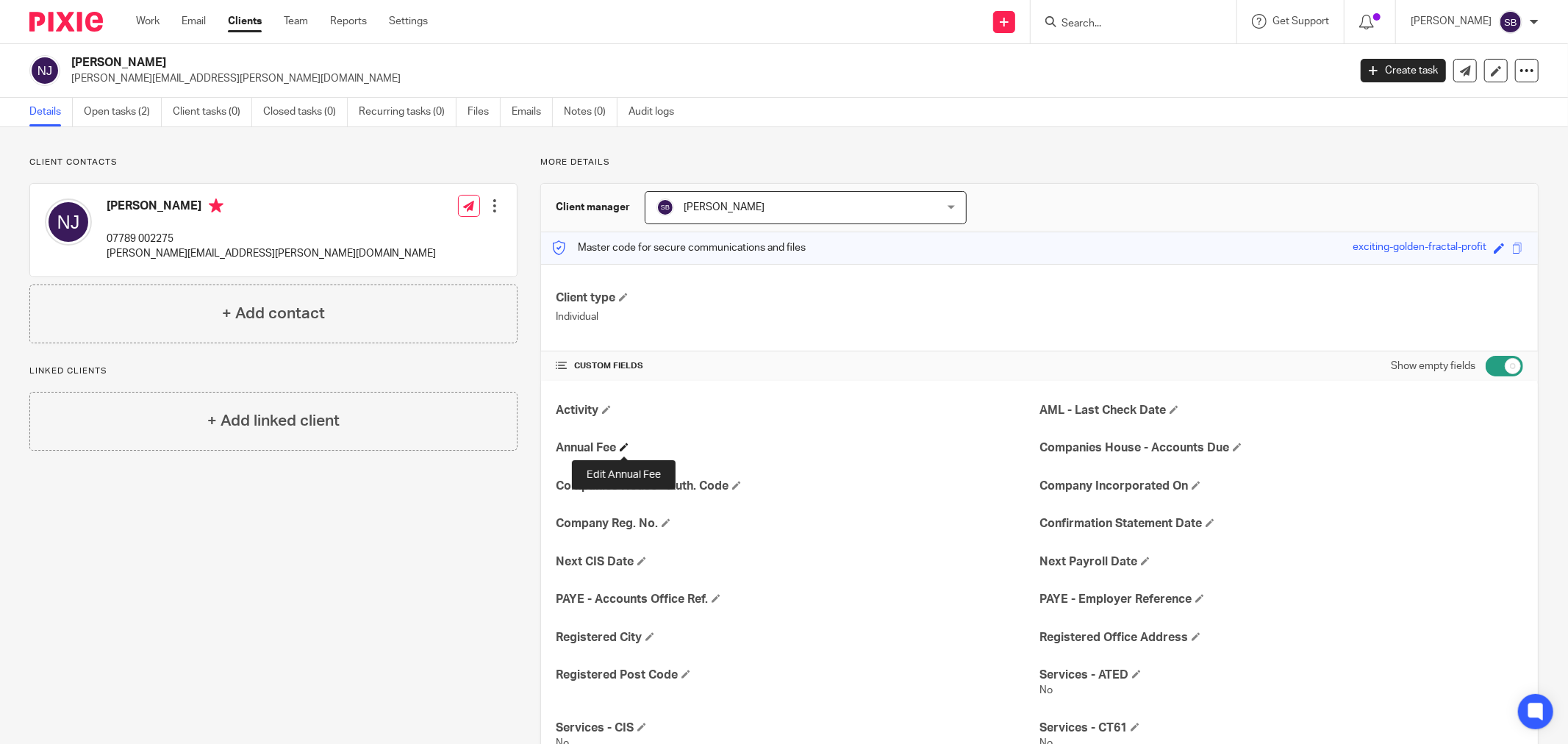
click at [627, 447] on span at bounding box center [624, 447] width 8 height 8
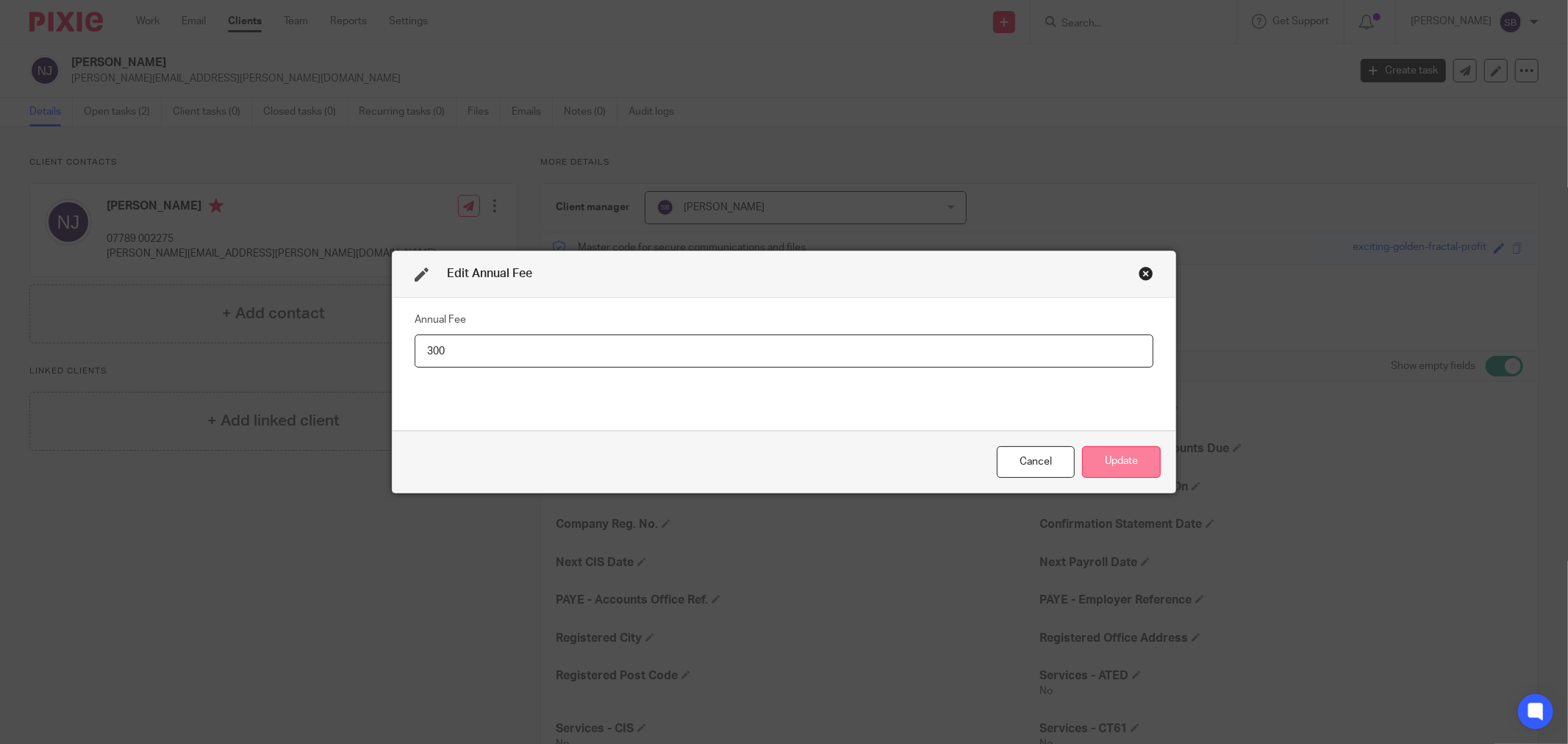
type input "300"
click at [1111, 456] on button "Update" at bounding box center [1121, 462] width 78 height 32
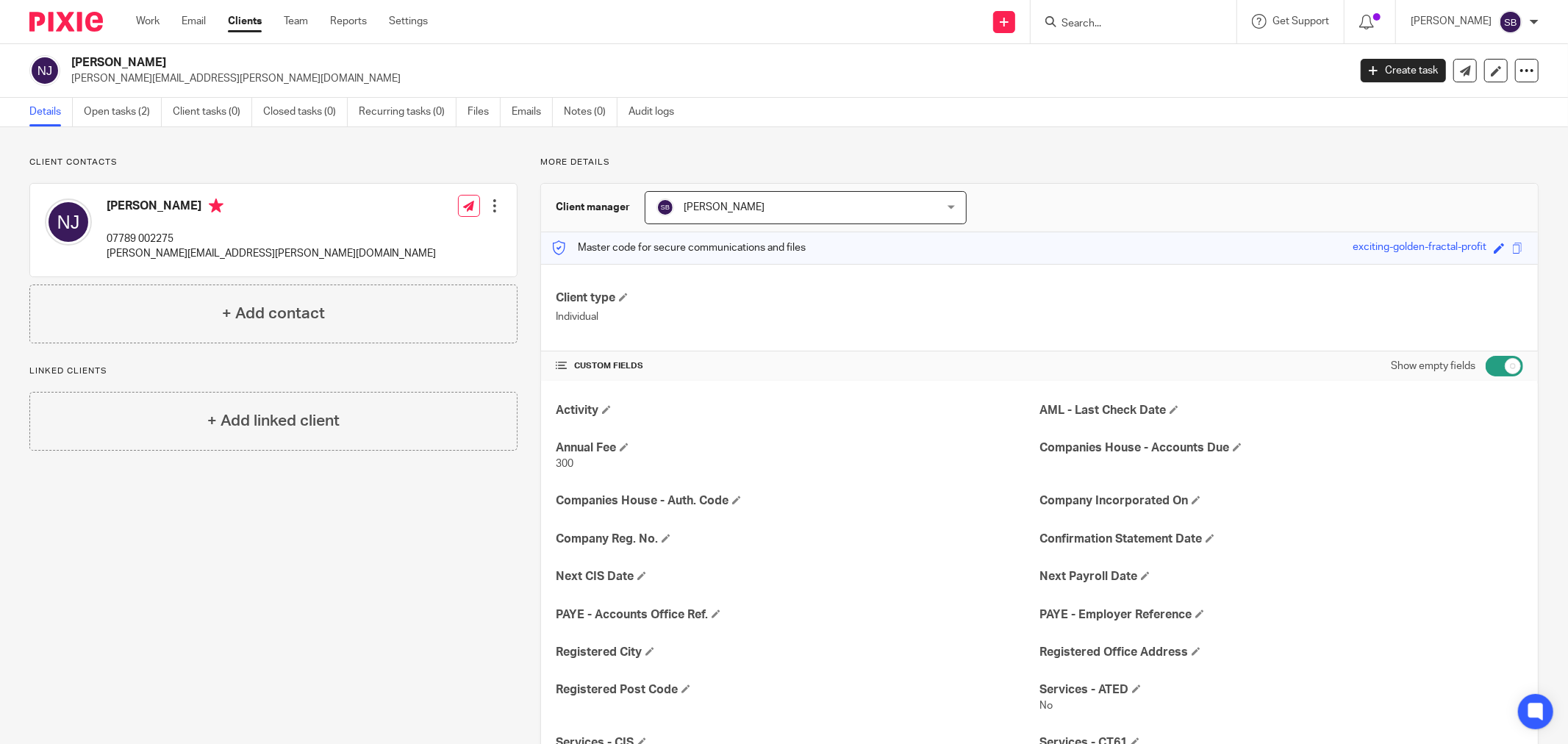
click at [1109, 13] on form at bounding box center [1138, 21] width 157 height 19
click at [1112, 18] on input "Search" at bounding box center [1126, 24] width 132 height 13
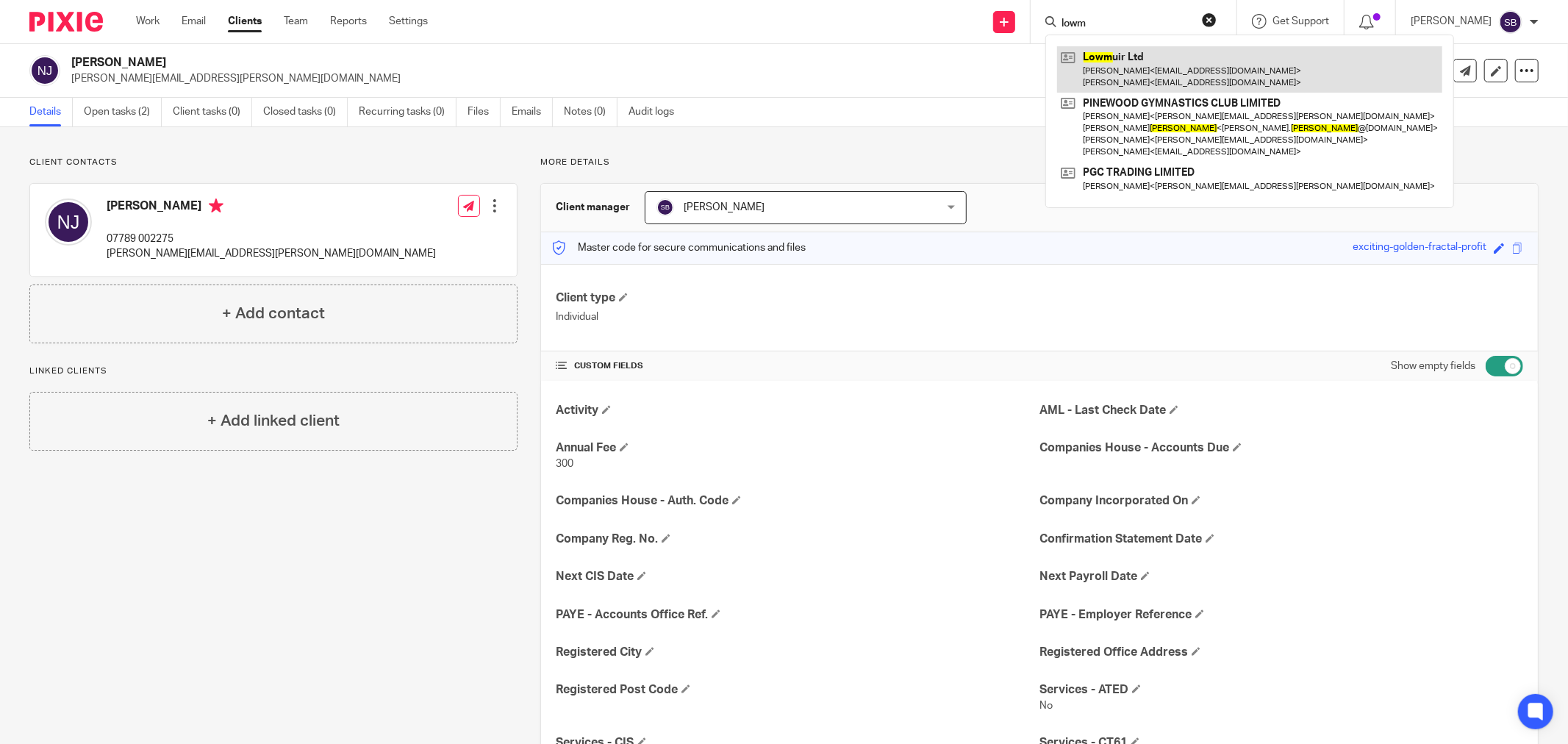
type input "lowm"
click at [1122, 75] on link at bounding box center [1249, 69] width 385 height 46
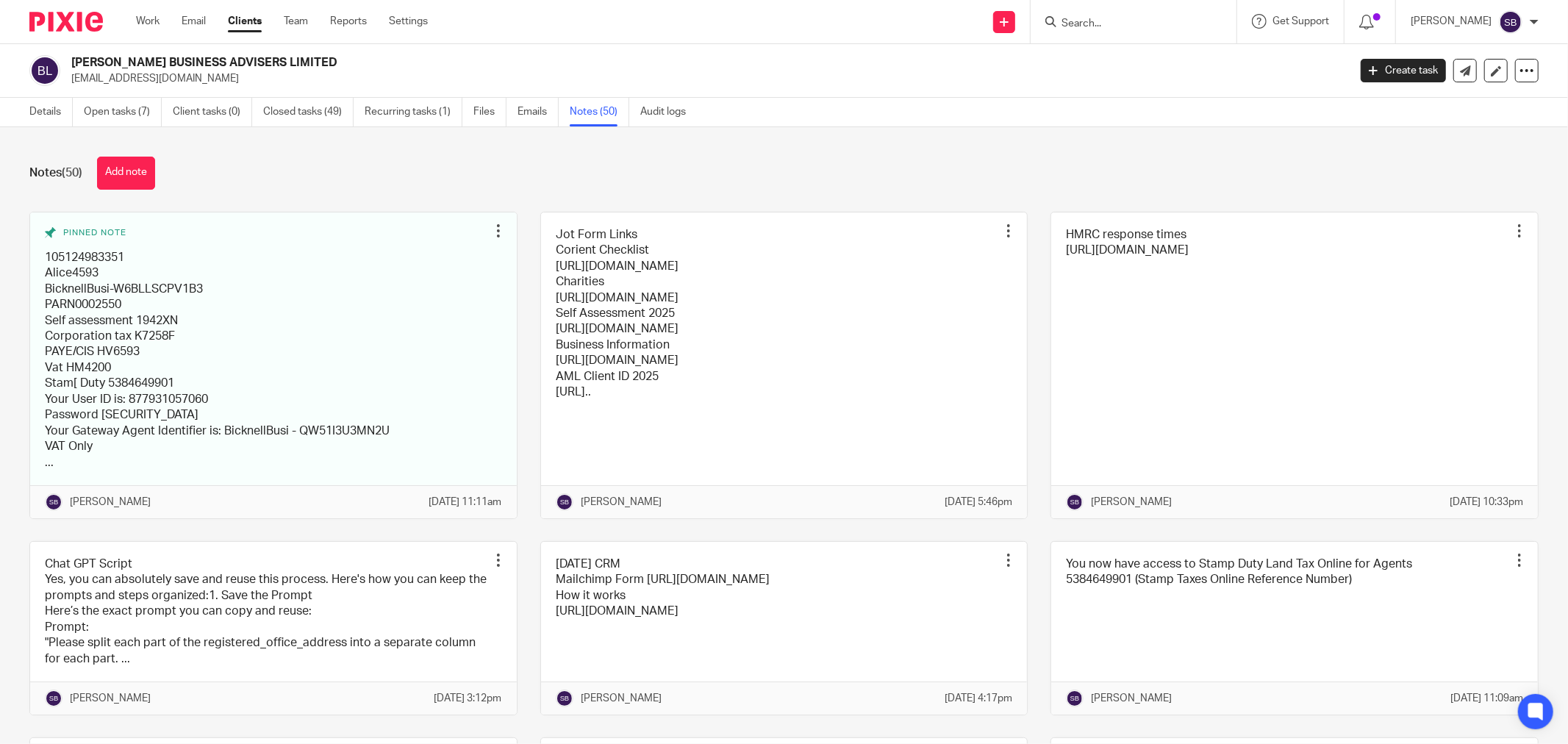
click at [1127, 20] on input "Search" at bounding box center [1126, 24] width 132 height 13
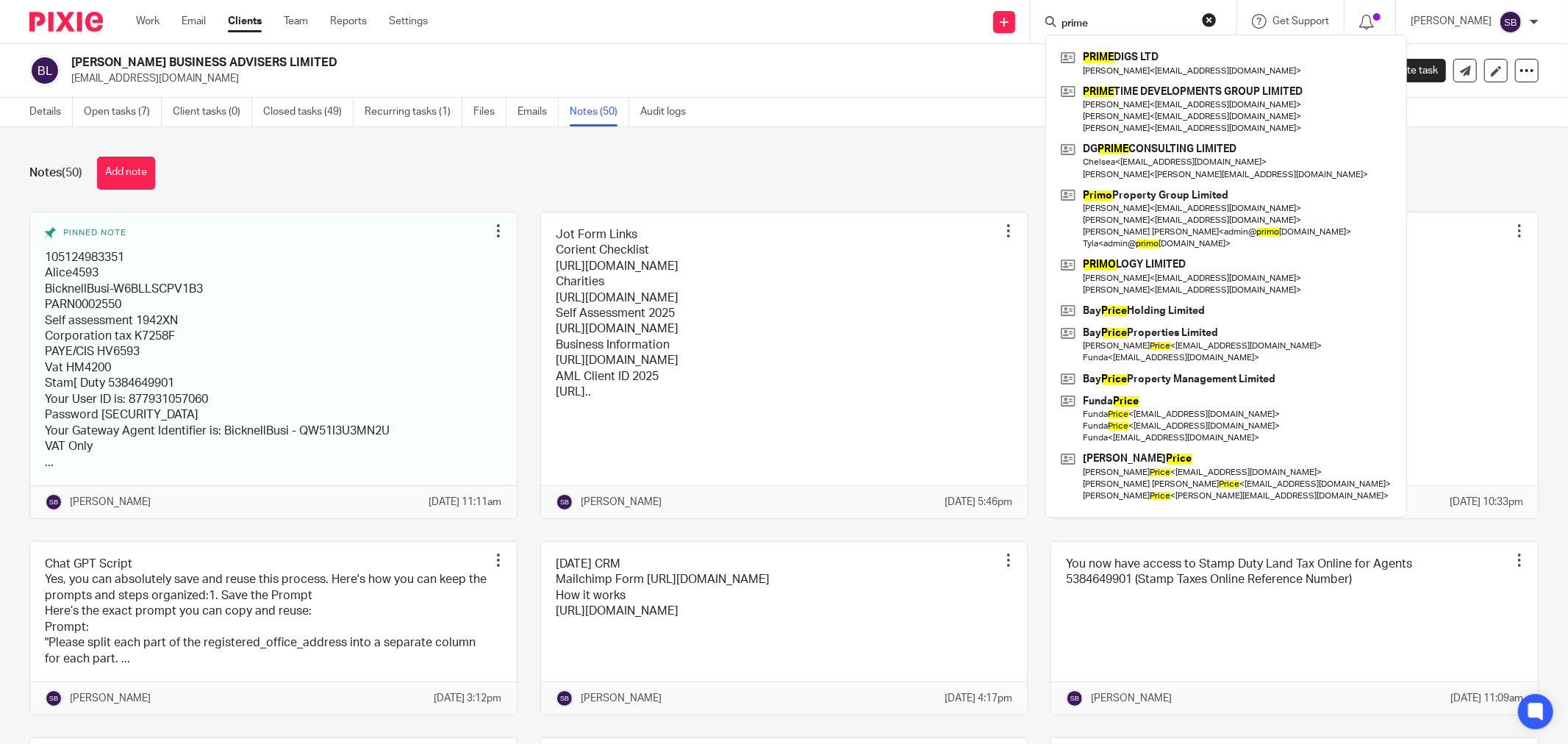
type input "prime"
click button "submit" at bounding box center [0, 0] width 0 height 0
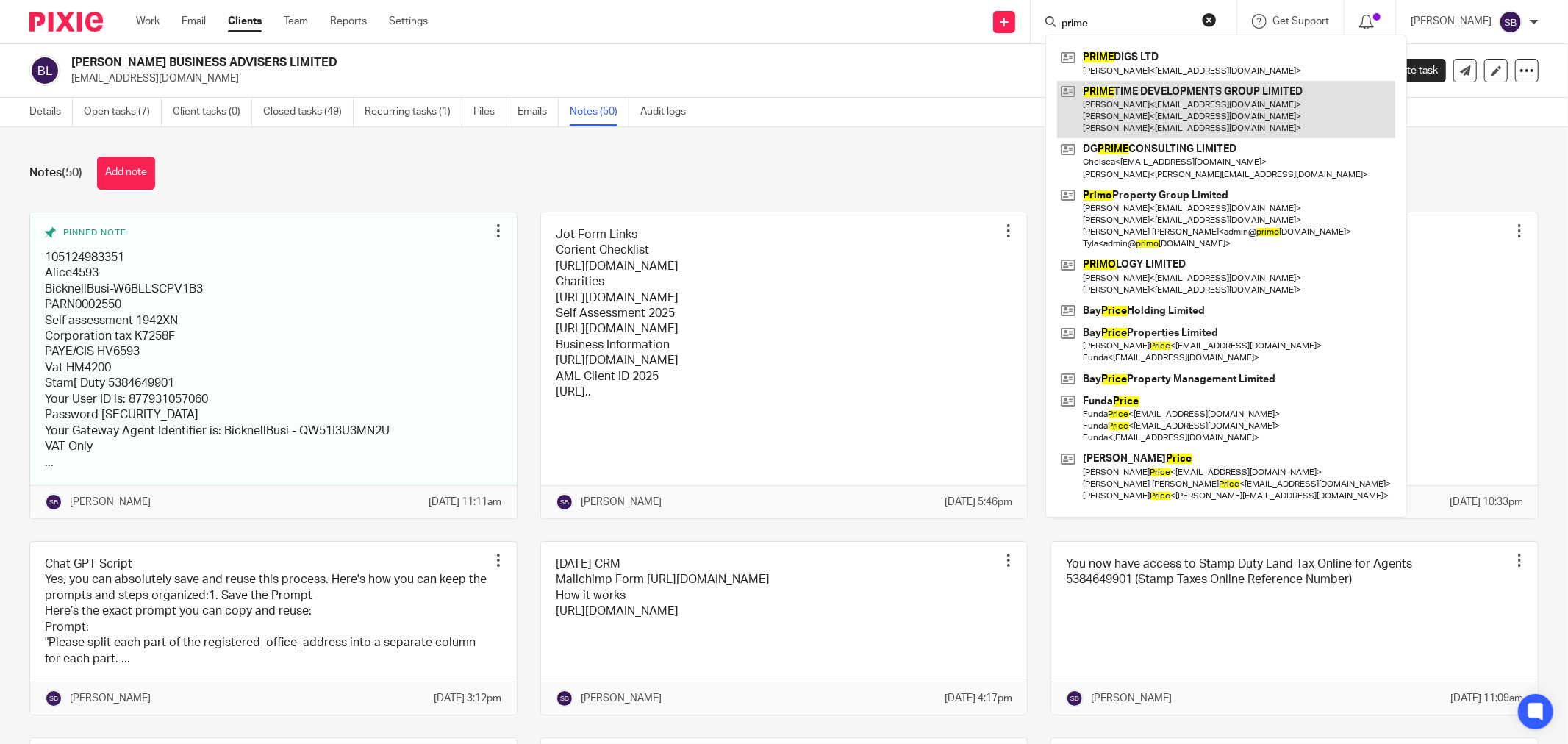
click at [1214, 118] on link at bounding box center [1226, 110] width 338 height 58
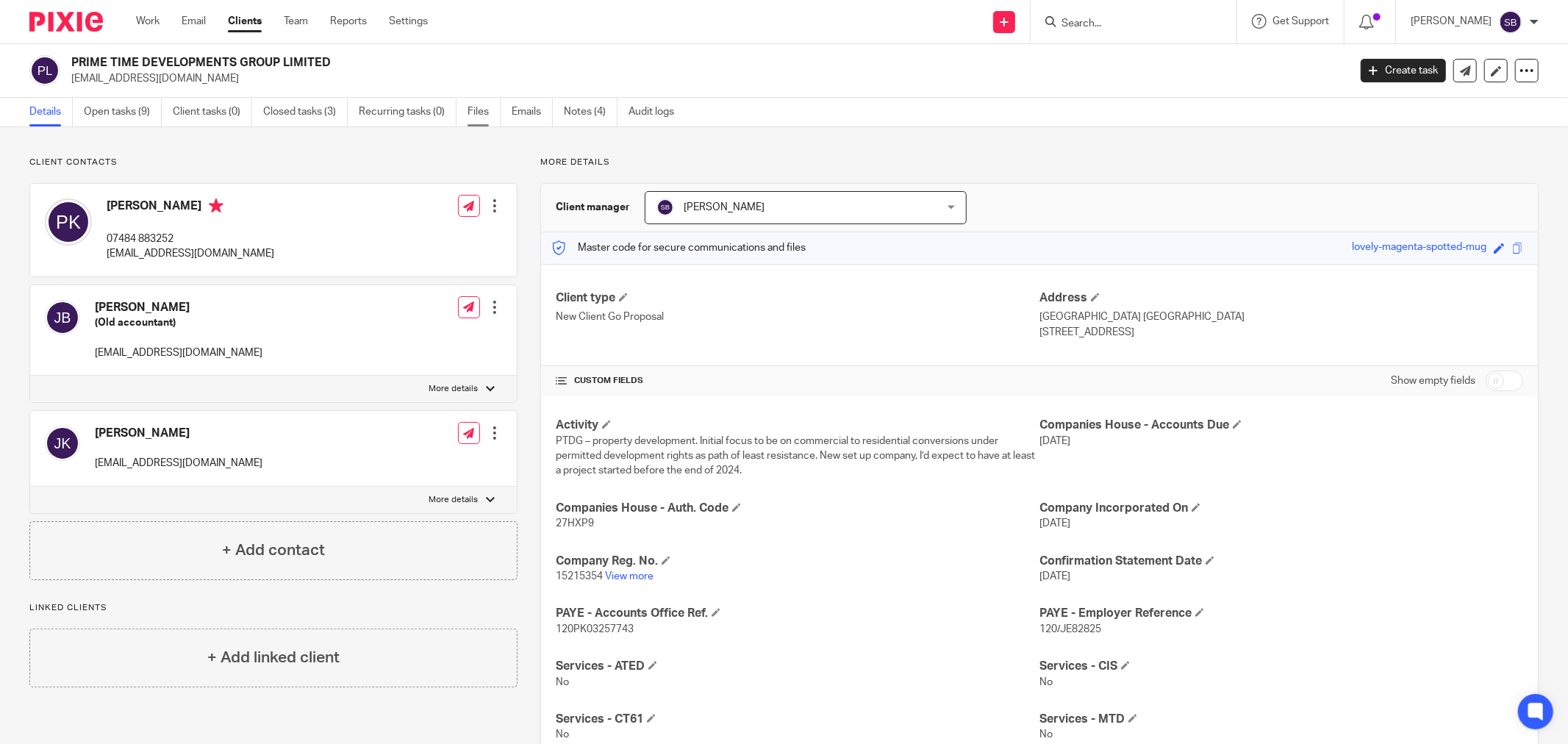
click at [487, 112] on link "Files" at bounding box center [484, 112] width 33 height 29
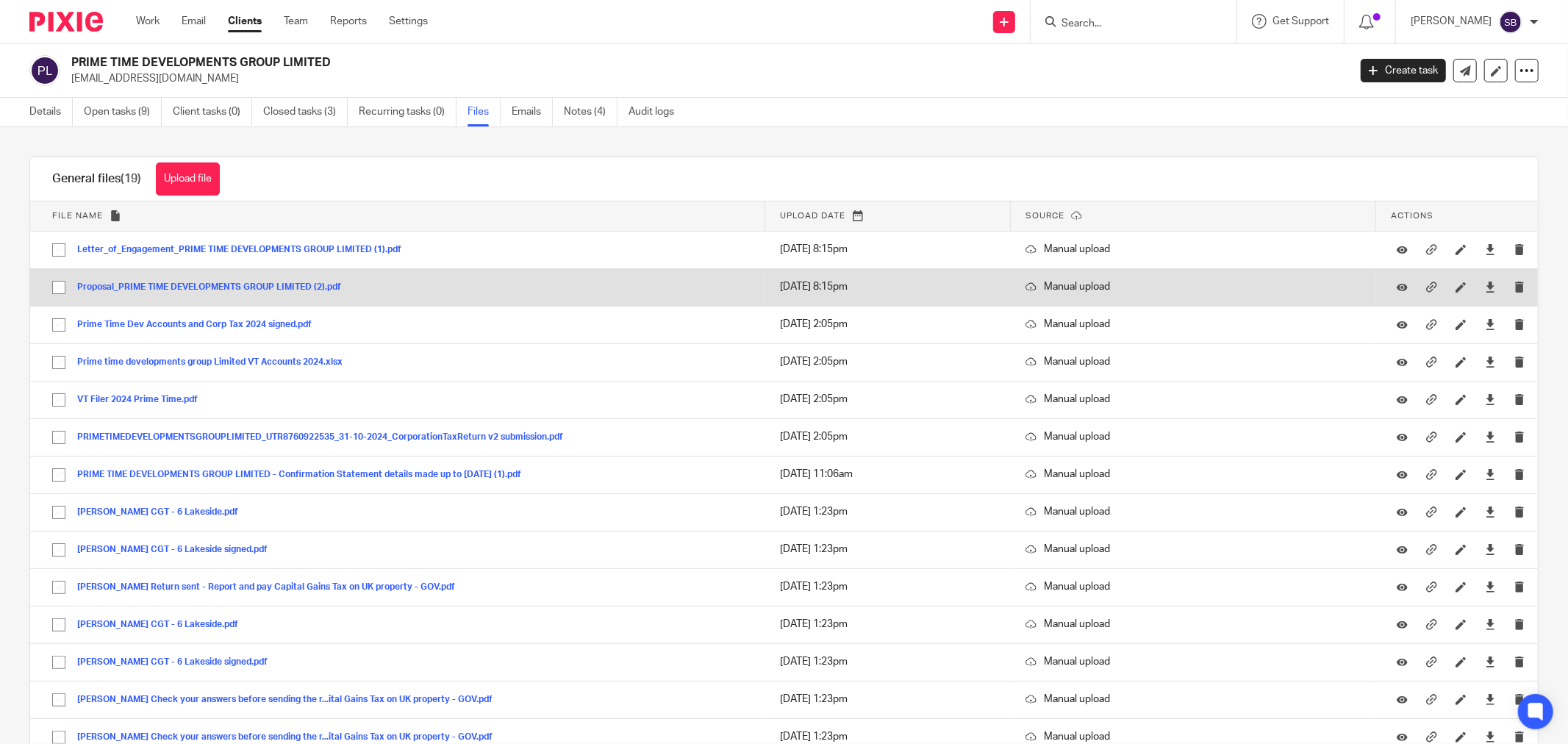
click at [297, 283] on button "Proposal_PRIME TIME DEVELOPMENTS GROUP LIMITED (2).pdf" at bounding box center [214, 287] width 275 height 10
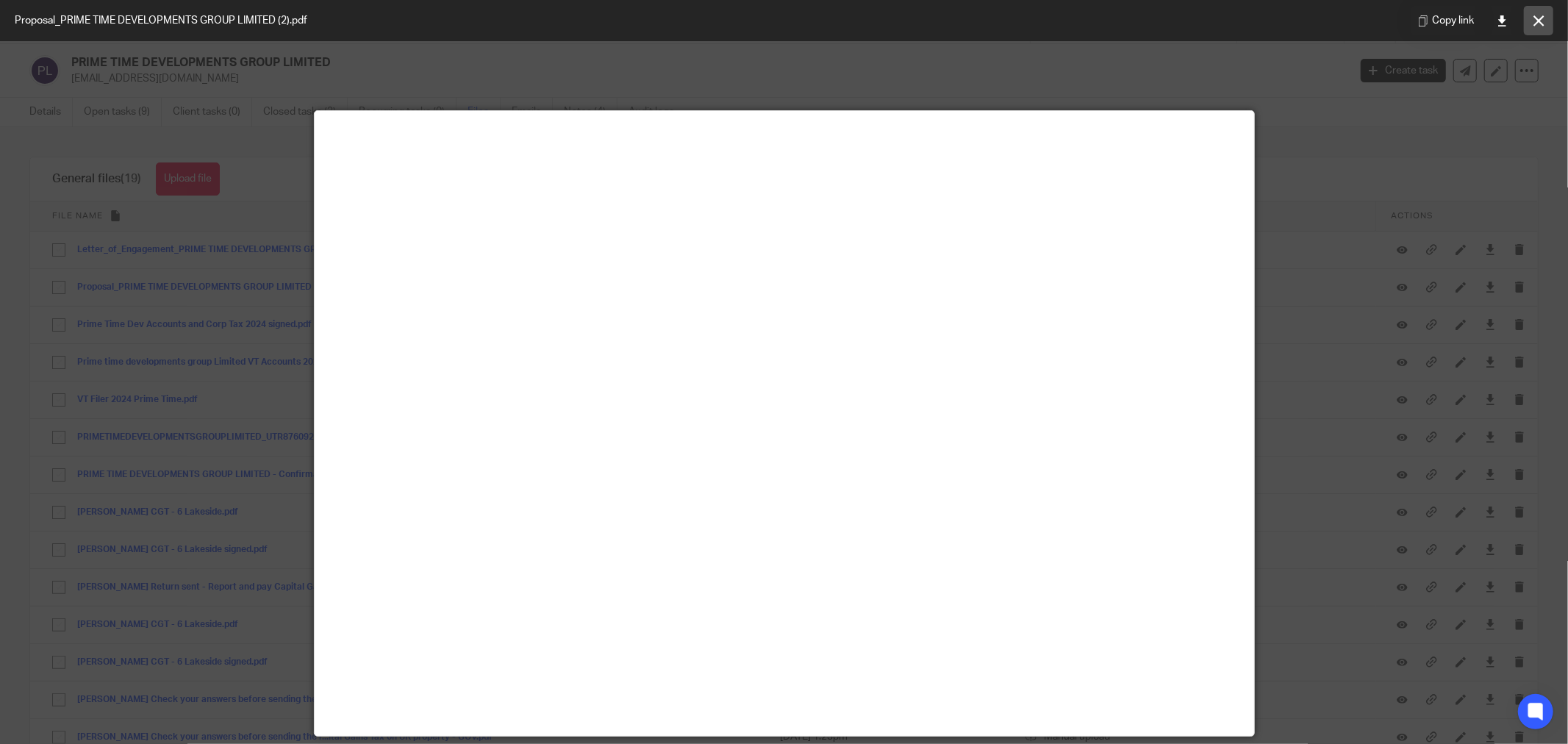
click at [1543, 13] on button at bounding box center [1539, 21] width 30 height 30
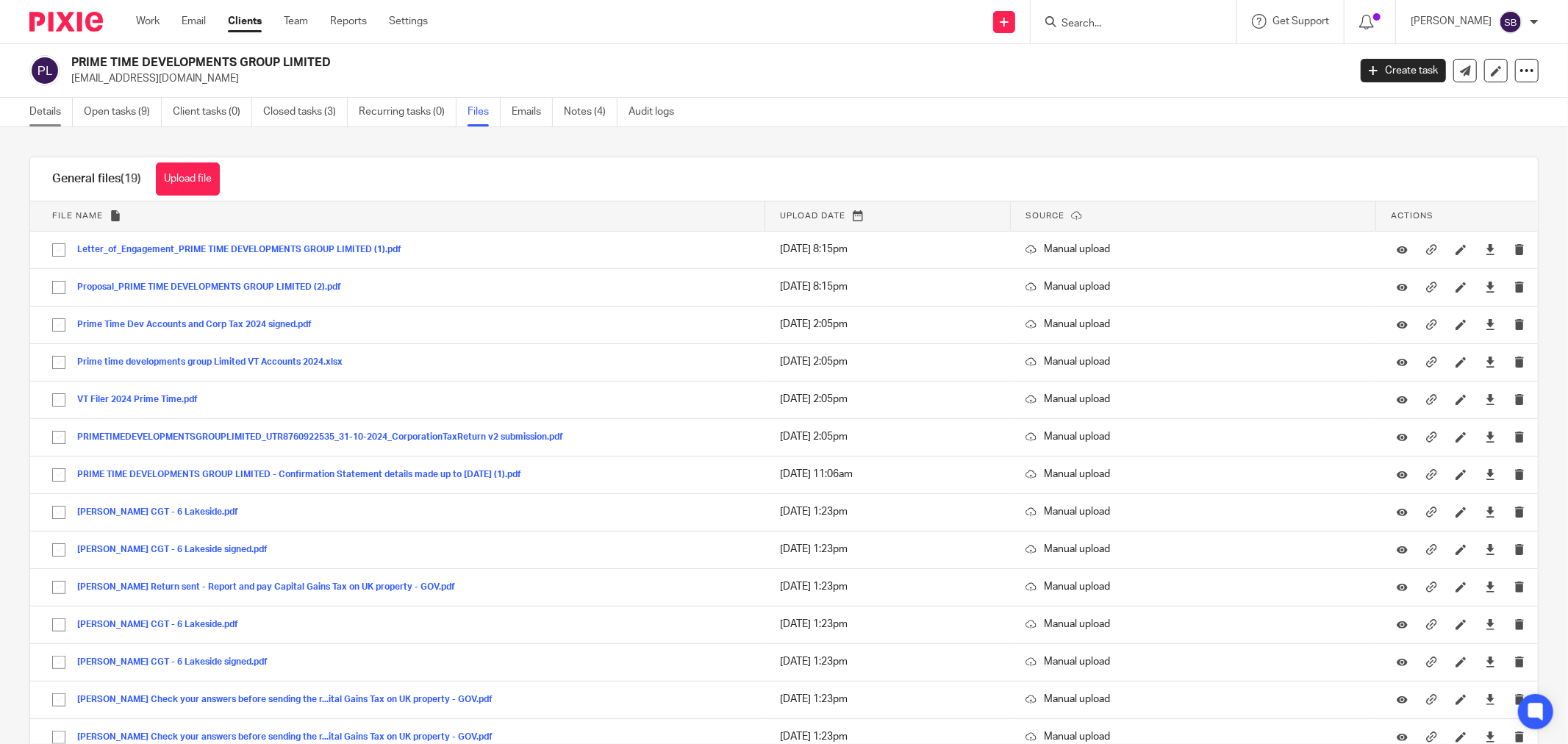
click at [54, 110] on link "Details" at bounding box center [51, 112] width 44 height 29
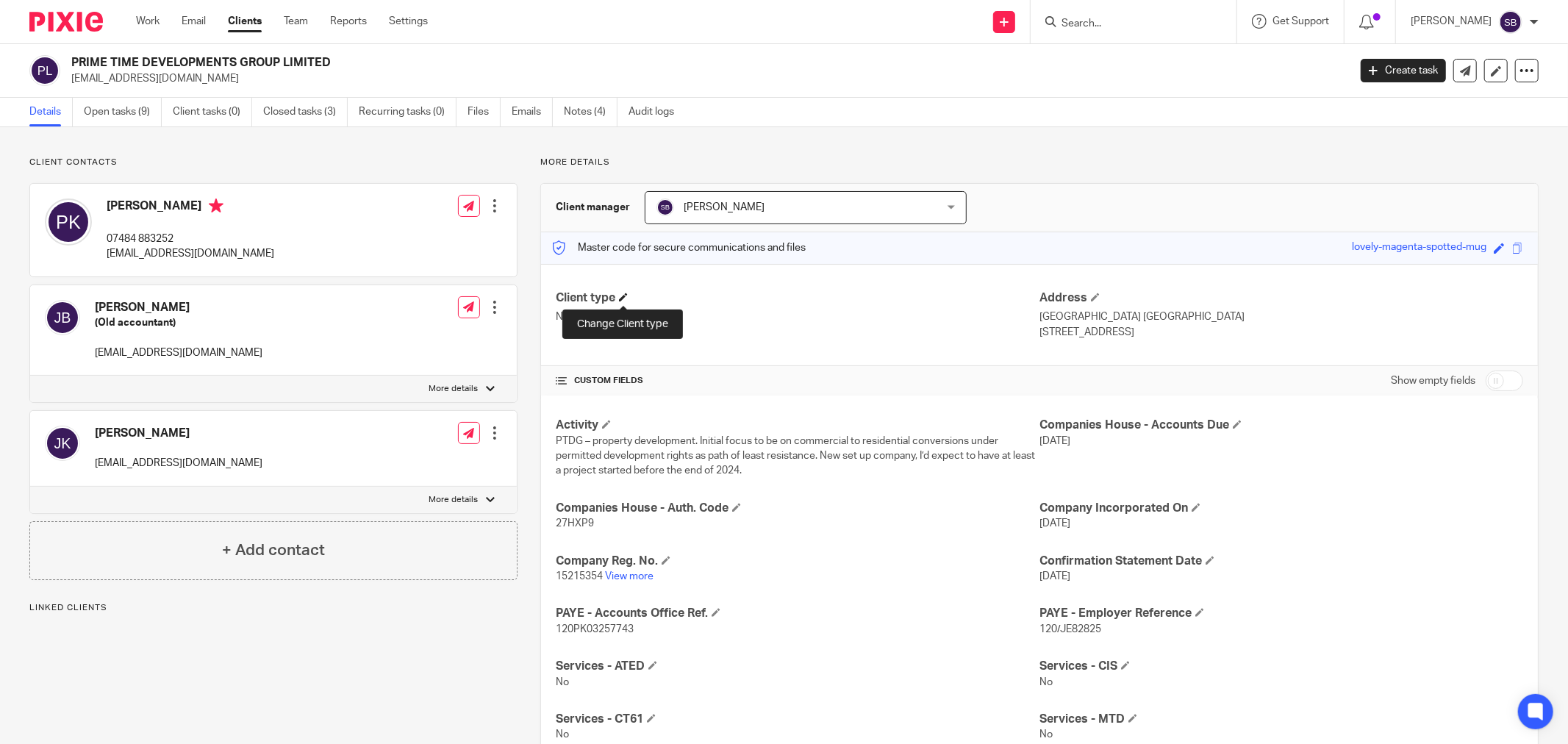
click at [623, 296] on span at bounding box center [623, 296] width 8 height 8
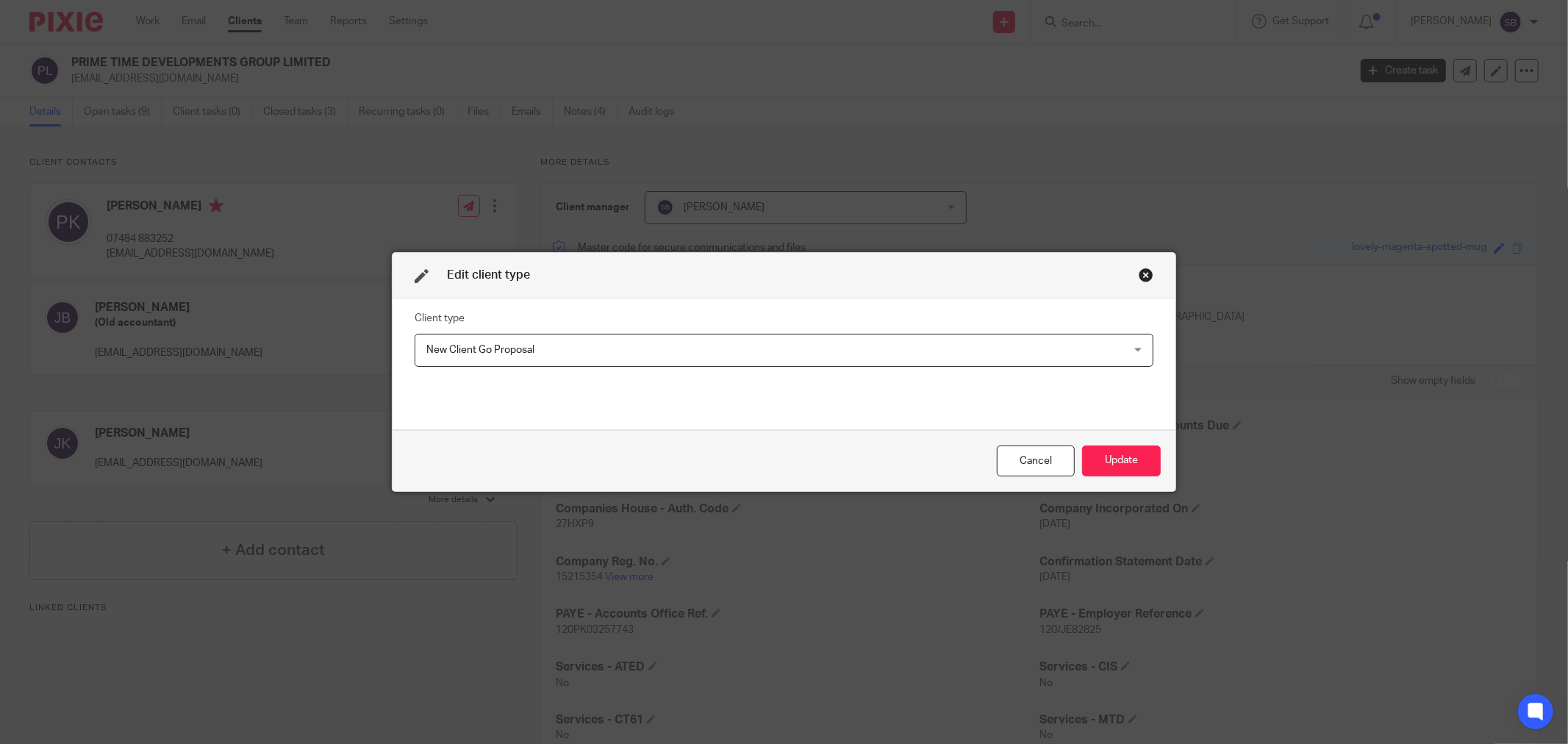
click at [567, 338] on span "New Client Go Proposal" at bounding box center [717, 350] width 581 height 31
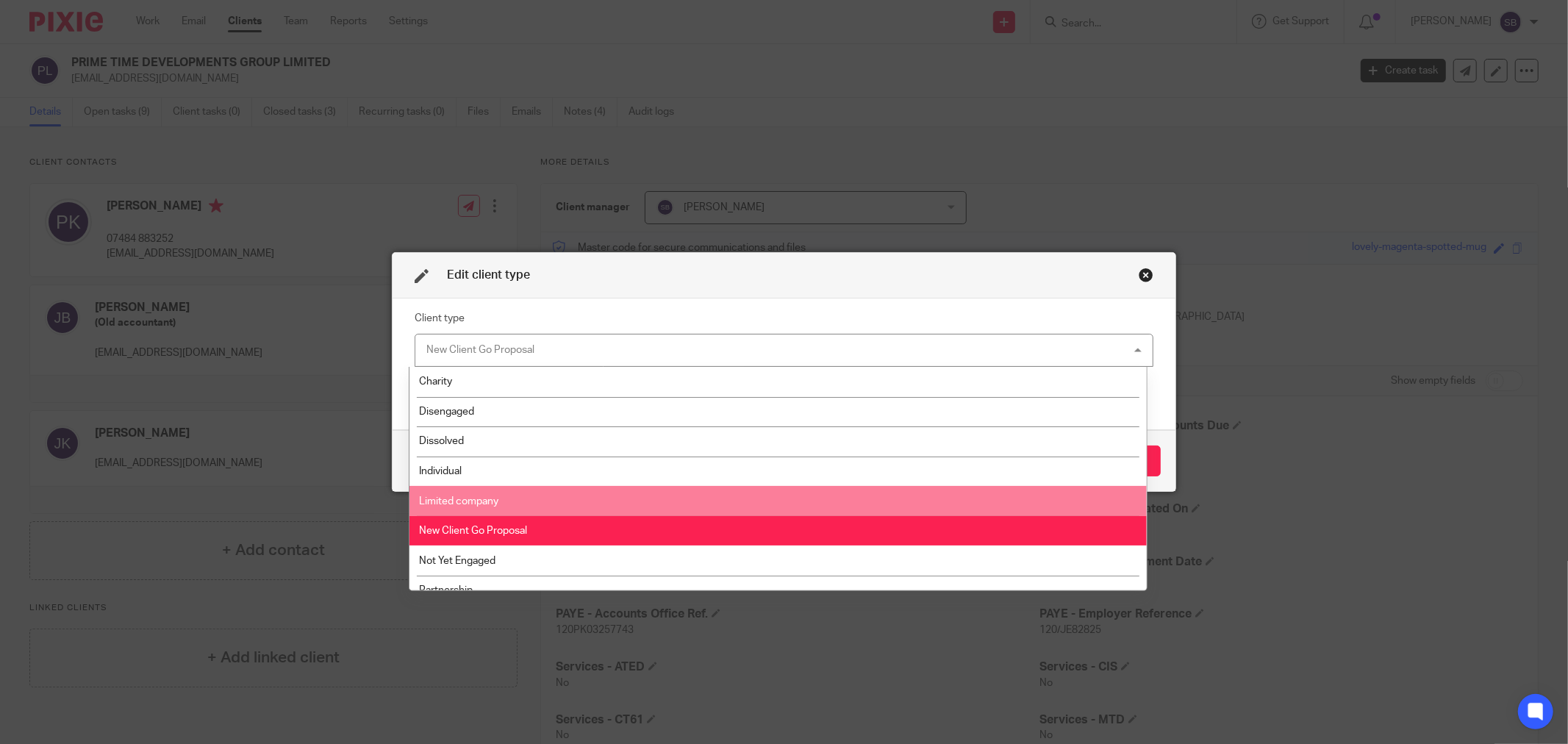
click at [522, 496] on li "Limited company" at bounding box center [777, 501] width 736 height 30
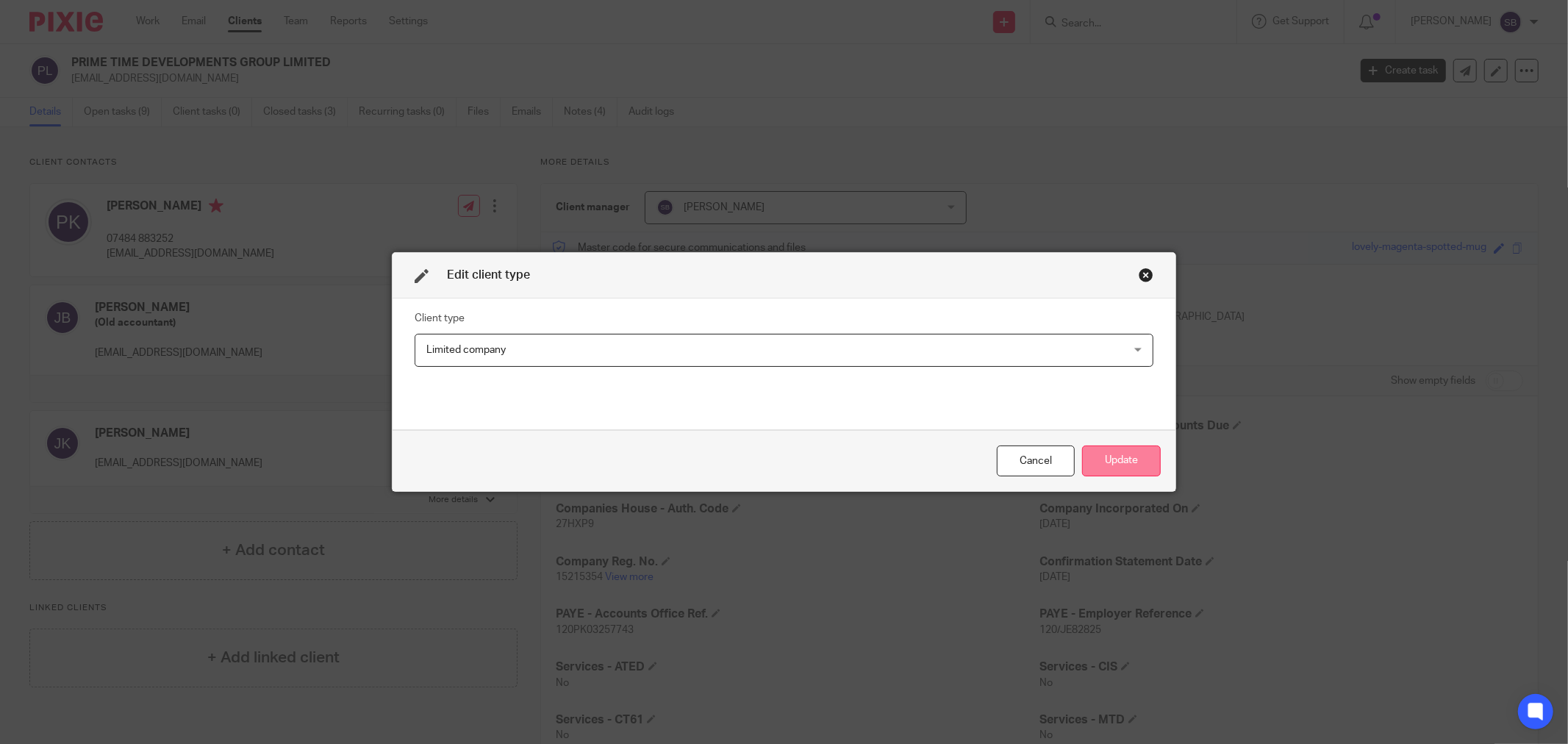
click at [1122, 464] on button "Update" at bounding box center [1121, 462] width 78 height 32
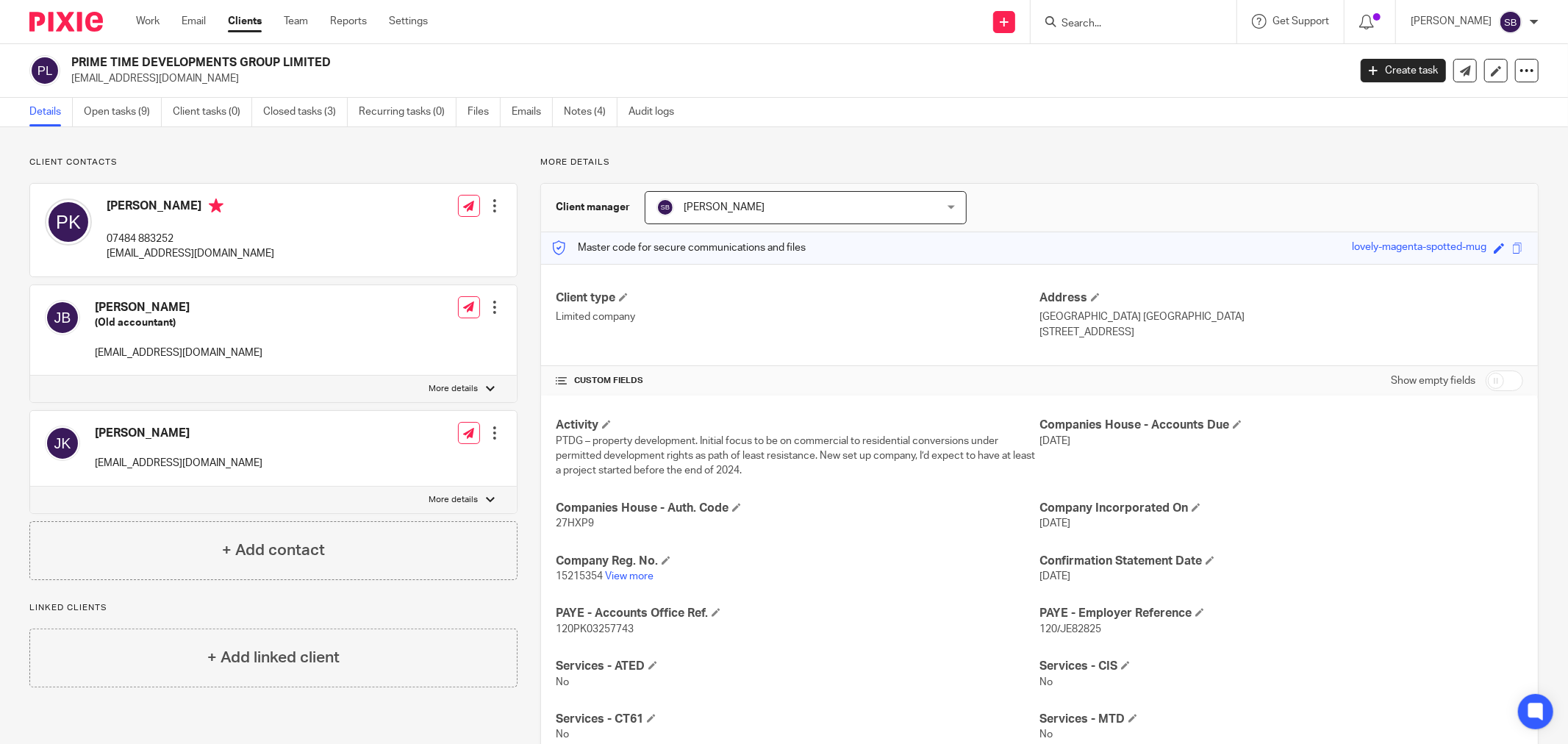
click at [1120, 26] on input "Search" at bounding box center [1126, 24] width 132 height 13
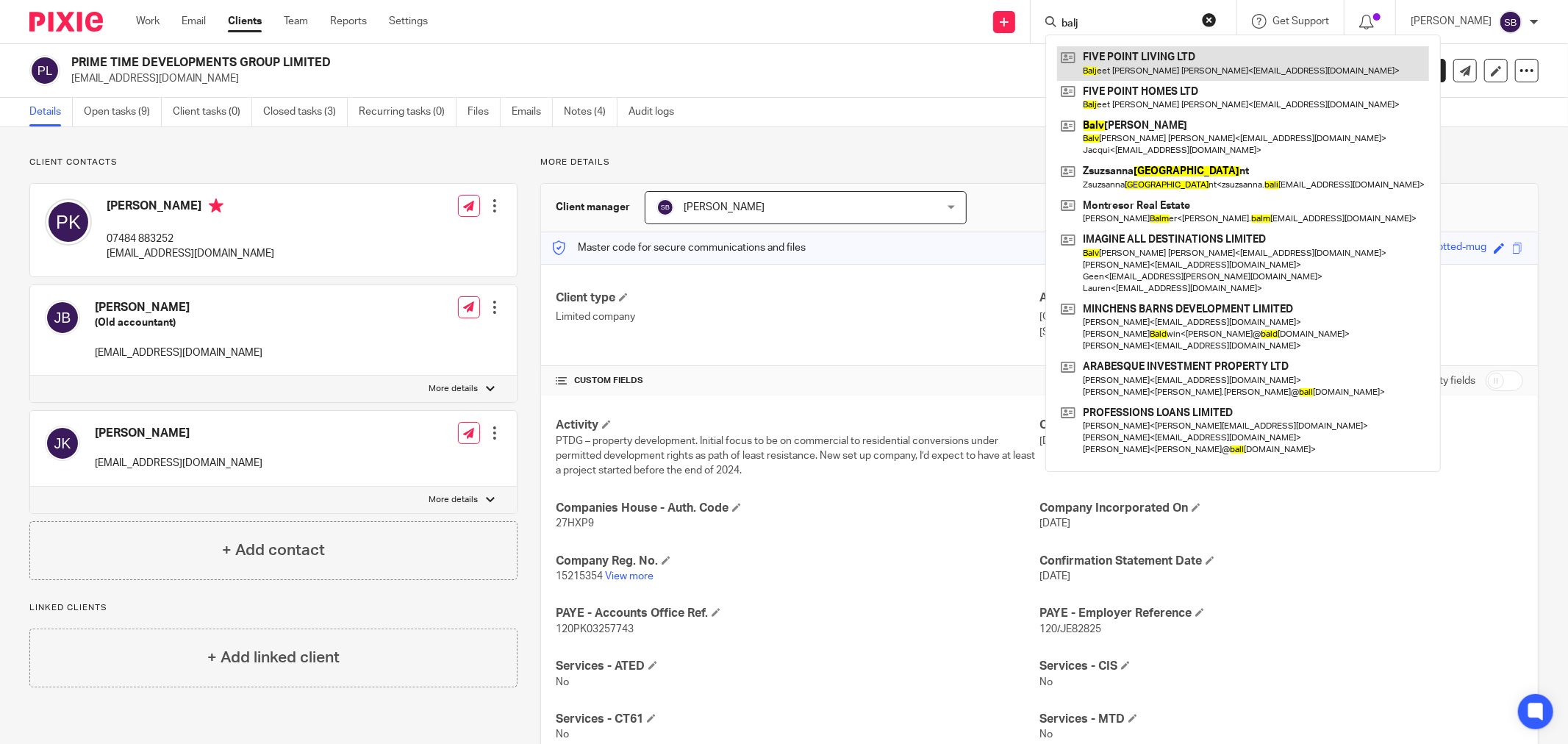
type input "balj"
click at [1185, 61] on link at bounding box center [1243, 63] width 372 height 34
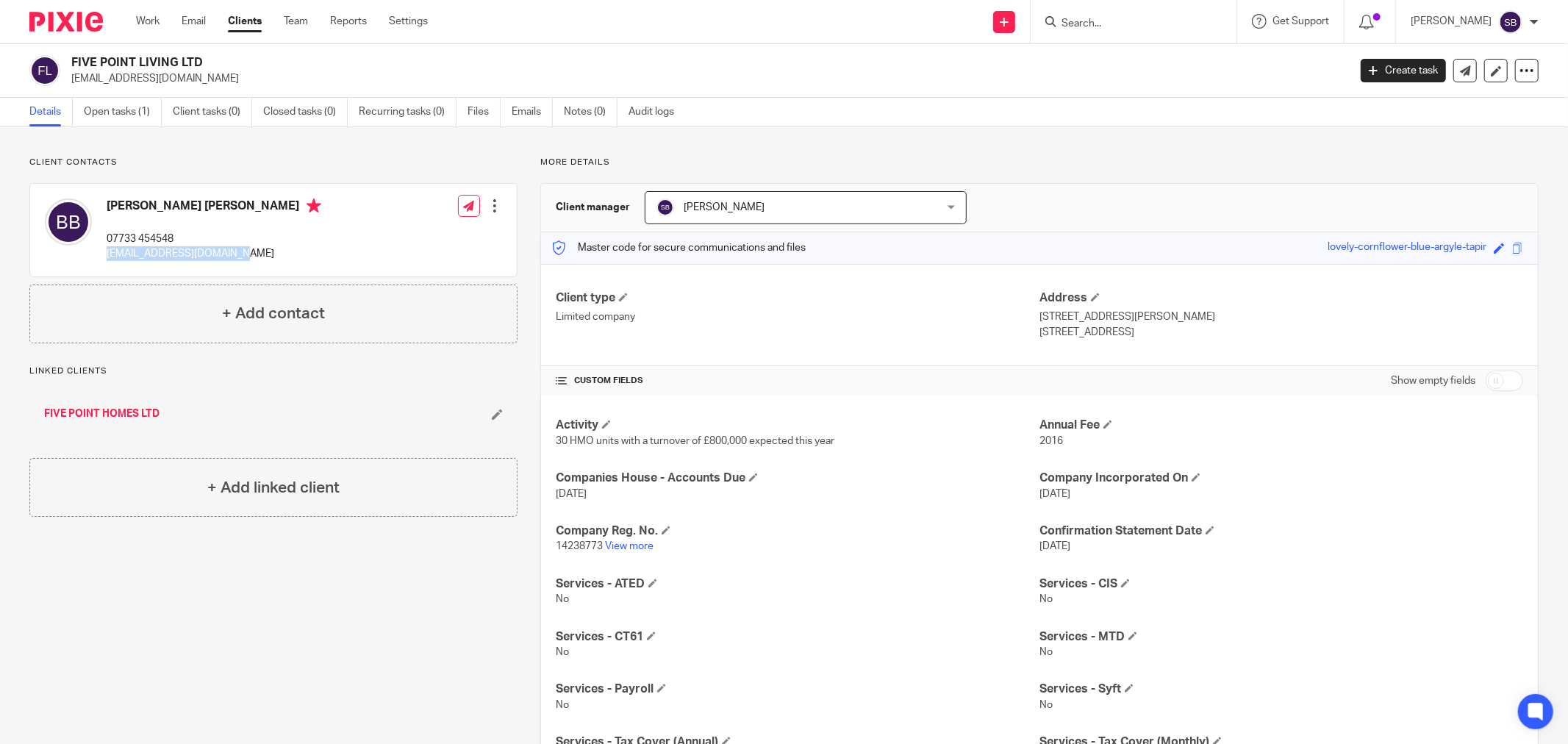
drag, startPoint x: 102, startPoint y: 251, endPoint x: 305, endPoint y: 250, distance: 203.0
click at [305, 250] on div "Baljeet Singh Bains 07733 454548 info@fivepointliving.com Edit contact Create c…" at bounding box center [273, 229] width 487 height 92
copy p "info@fivepointliving.com"
drag, startPoint x: 103, startPoint y: 237, endPoint x: 187, endPoint y: 232, distance: 84.1
click at [187, 232] on div "Baljeet Singh Bains 07733 454548 info@fivepointliving.com" at bounding box center [183, 230] width 277 height 78
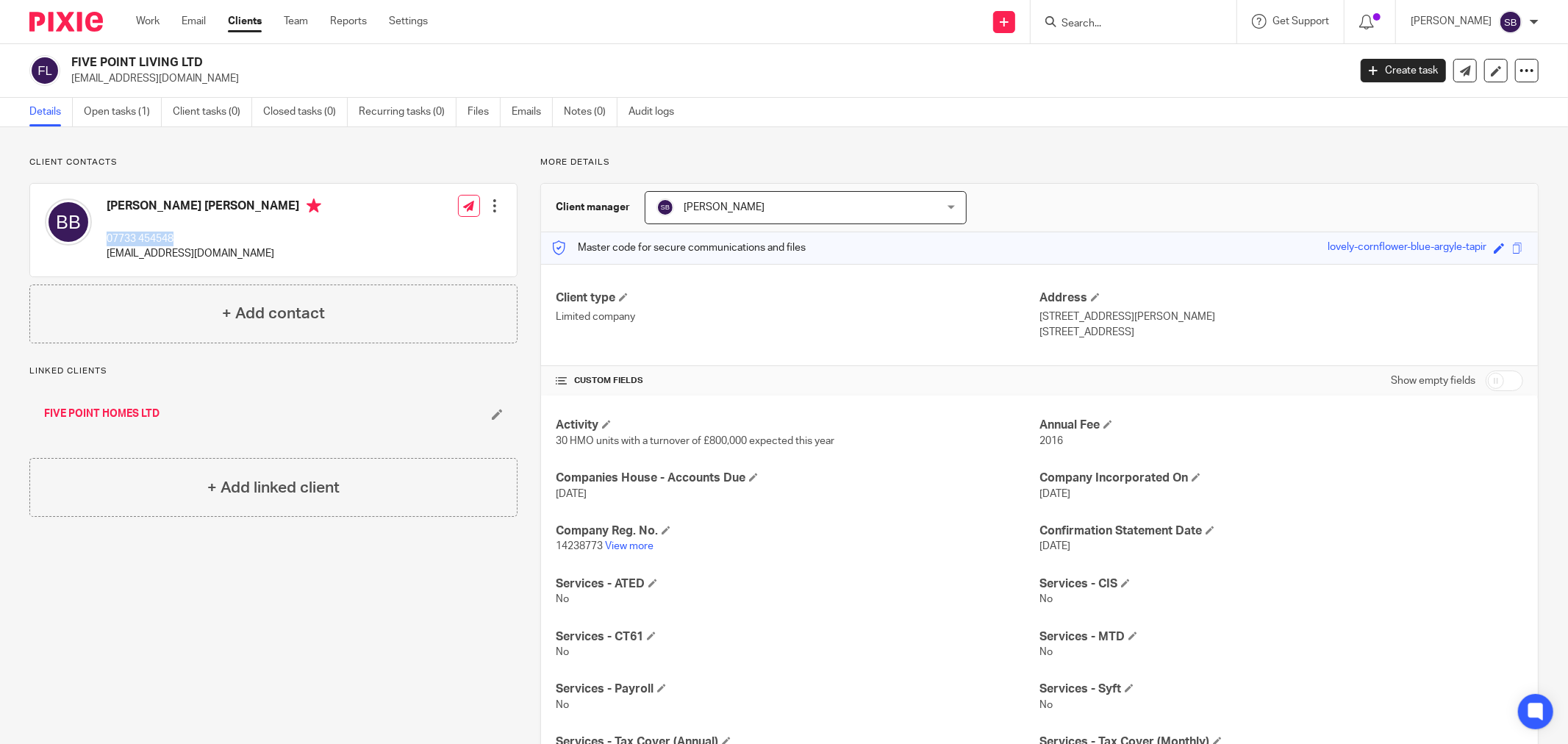
copy p "07733 454548"
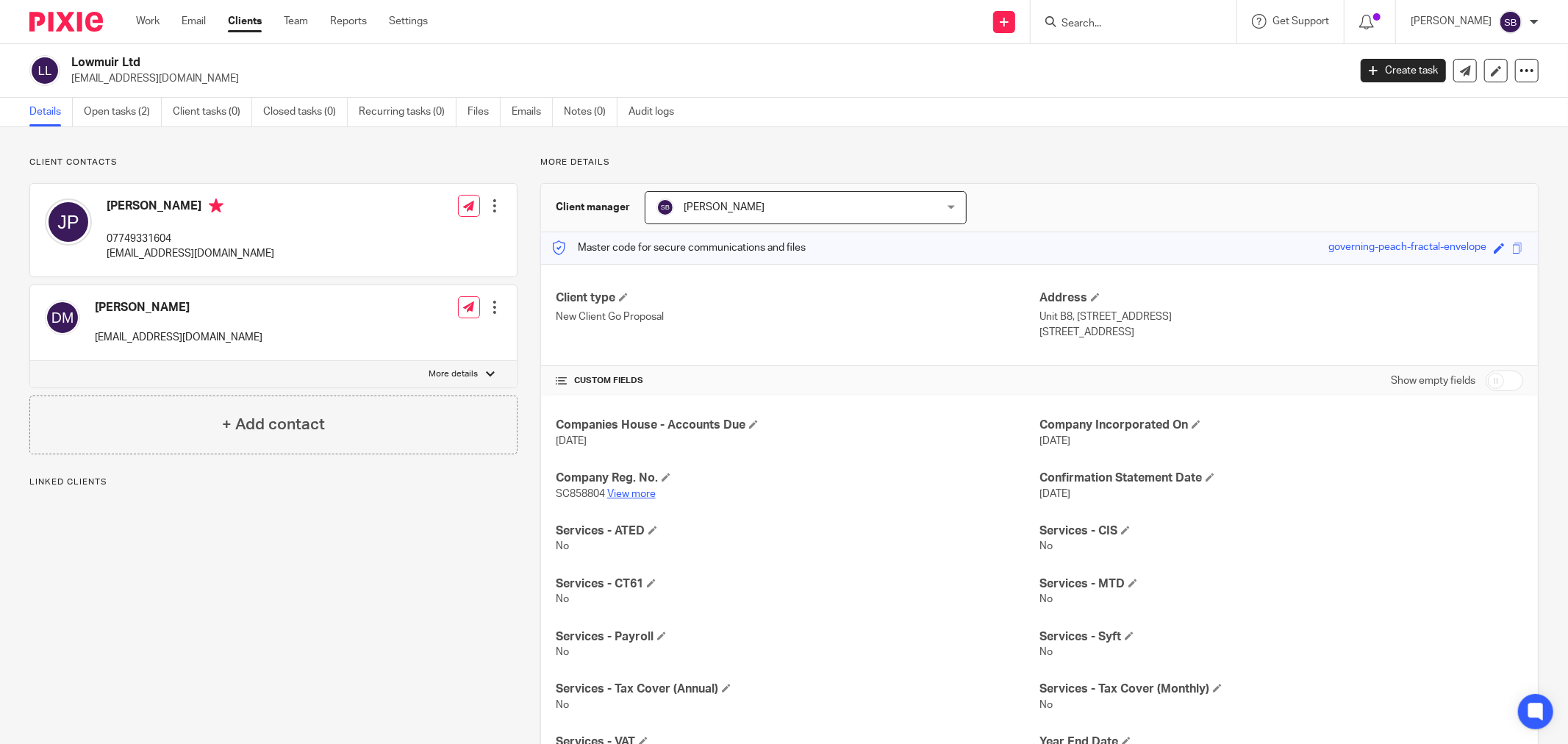
click at [637, 494] on link "View more" at bounding box center [632, 494] width 48 height 10
drag, startPoint x: 100, startPoint y: 254, endPoint x: 256, endPoint y: 251, distance: 156.0
click at [256, 251] on div "John Pearson 07749331604 jpearson86@hotmail.com Edit contact Create client from…" at bounding box center [273, 229] width 487 height 92
copy p "jpearson86@hotmail.com"
click at [628, 297] on h4 "Client type" at bounding box center [797, 298] width 484 height 16
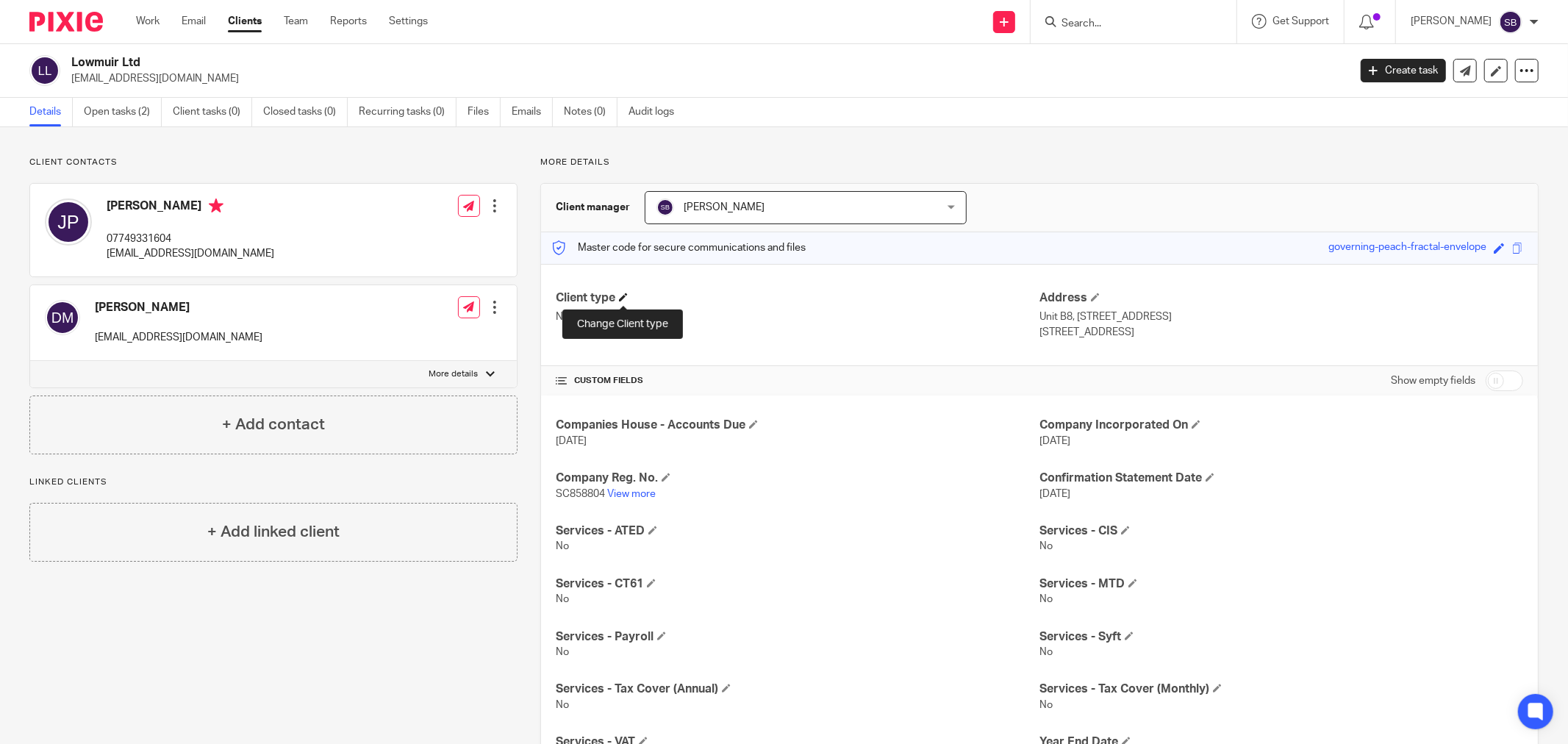
click at [621, 297] on span at bounding box center [623, 296] width 8 height 8
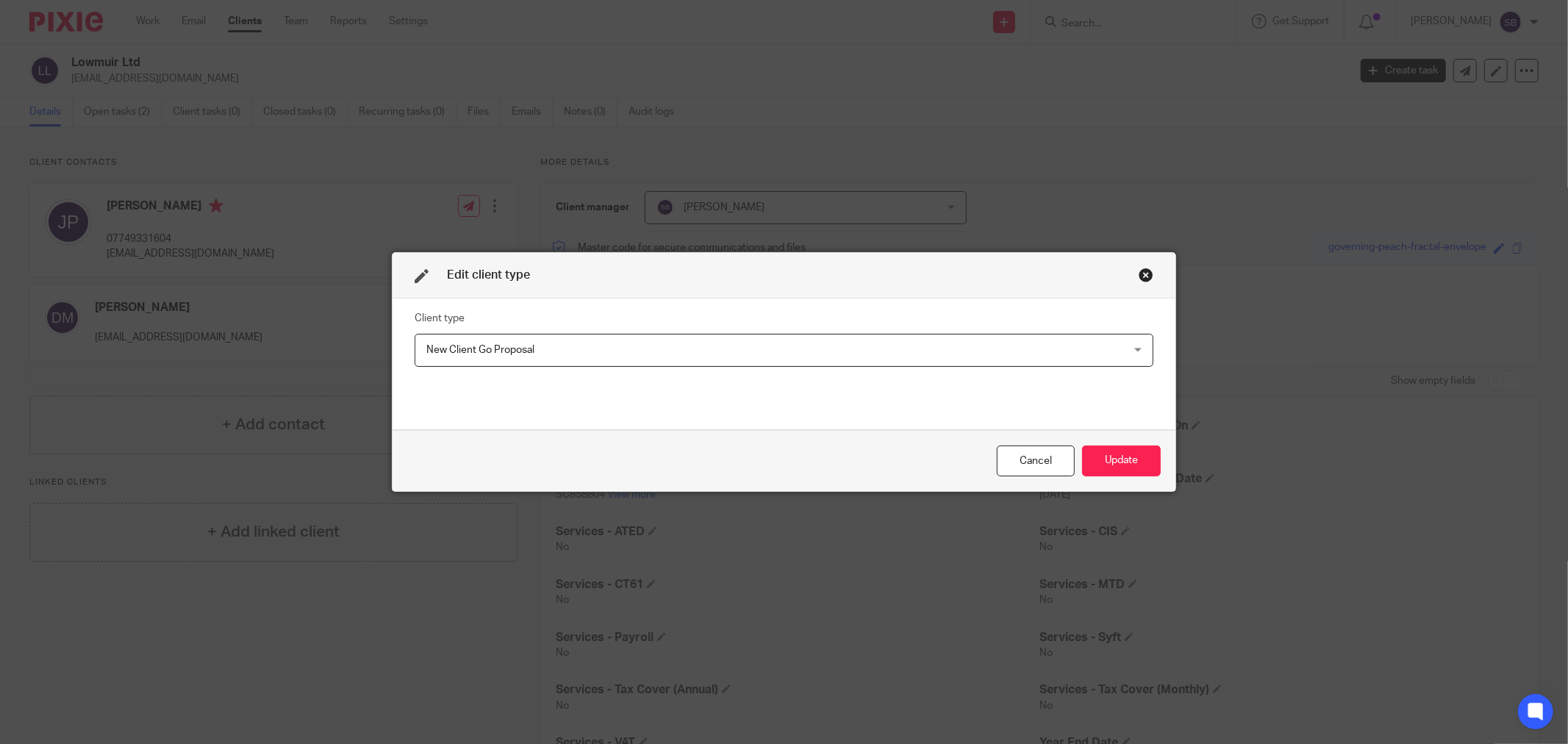
click at [615, 335] on span "New Client Go Proposal" at bounding box center [717, 350] width 581 height 31
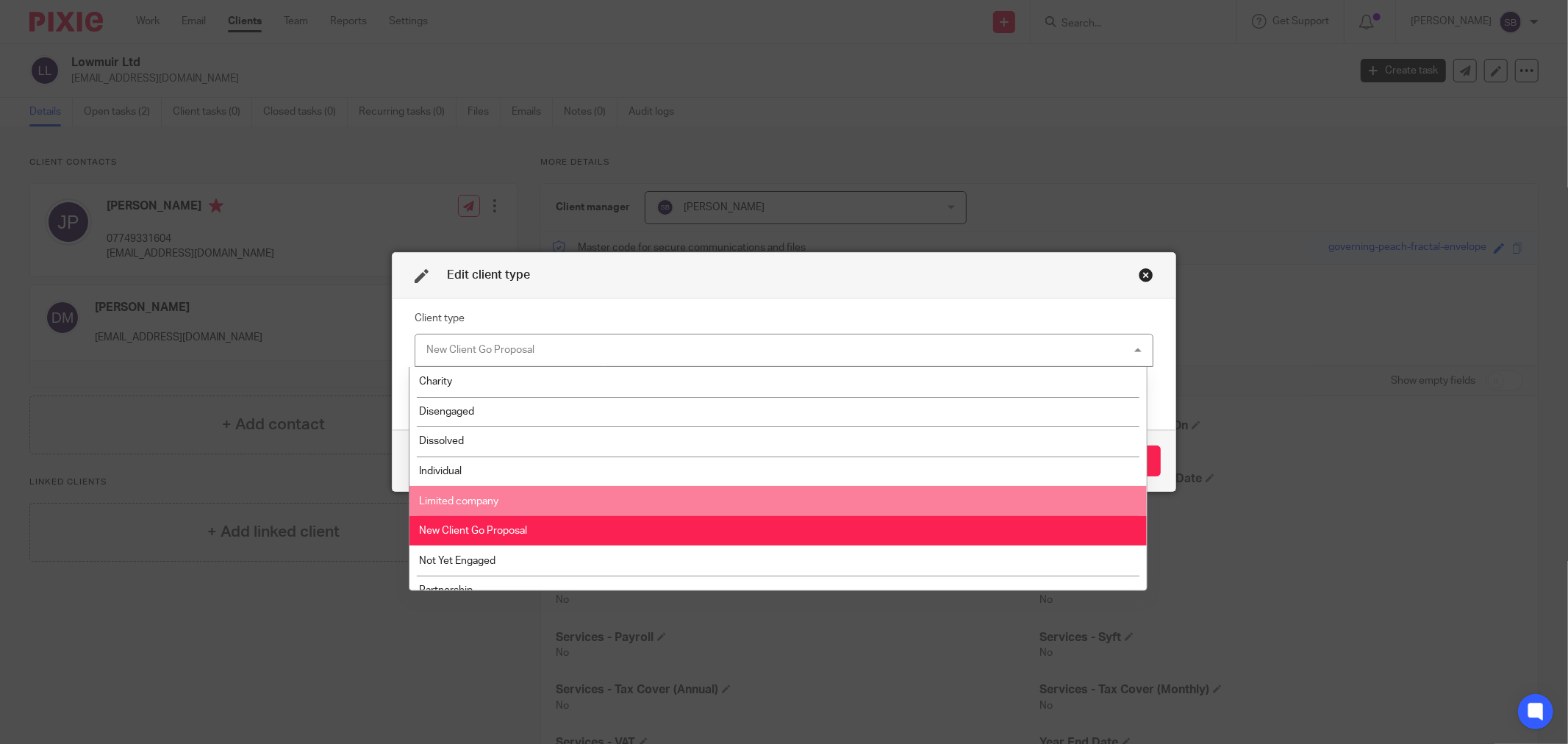
click at [566, 500] on li "Limited company" at bounding box center [777, 501] width 736 height 30
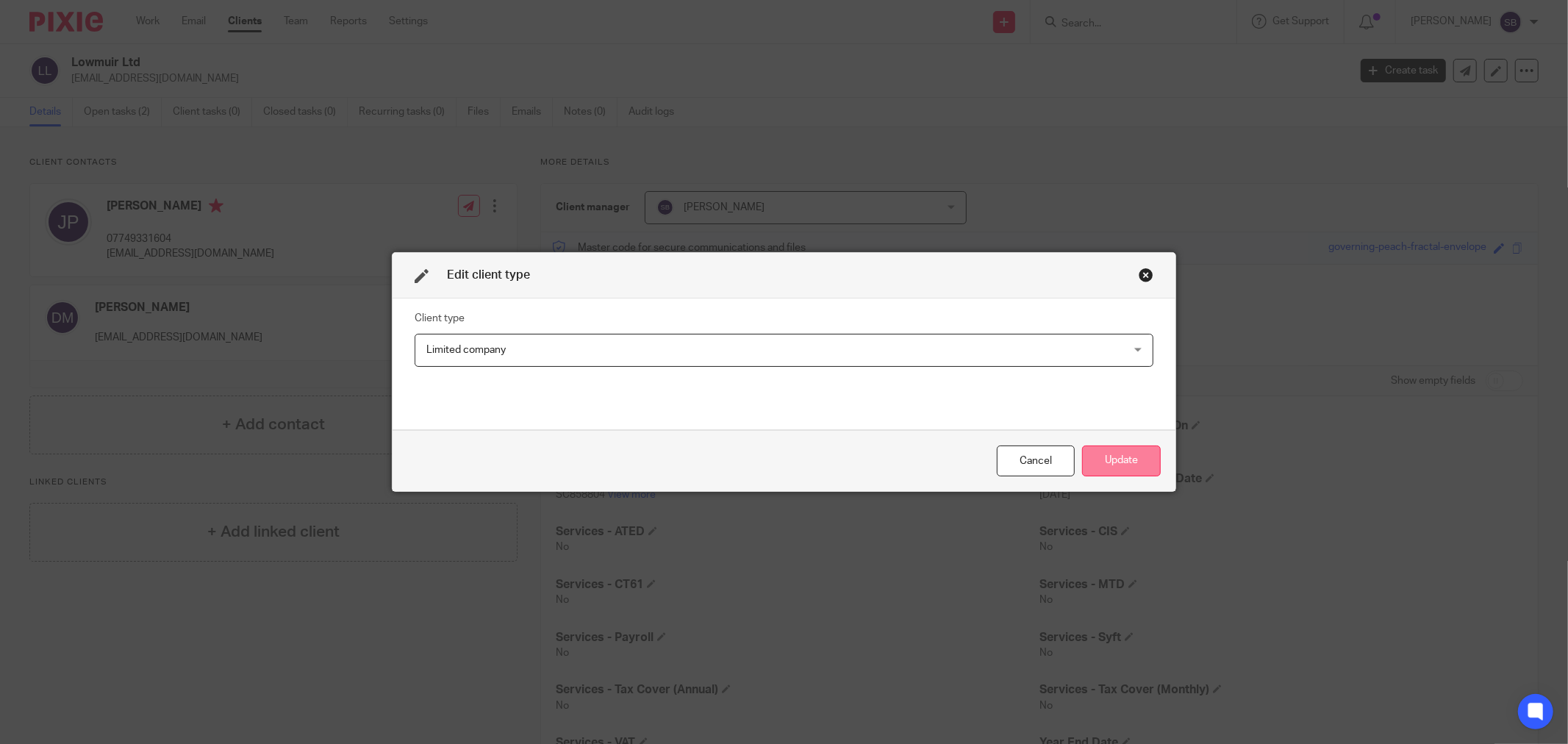
click at [1125, 458] on button "Update" at bounding box center [1121, 462] width 78 height 32
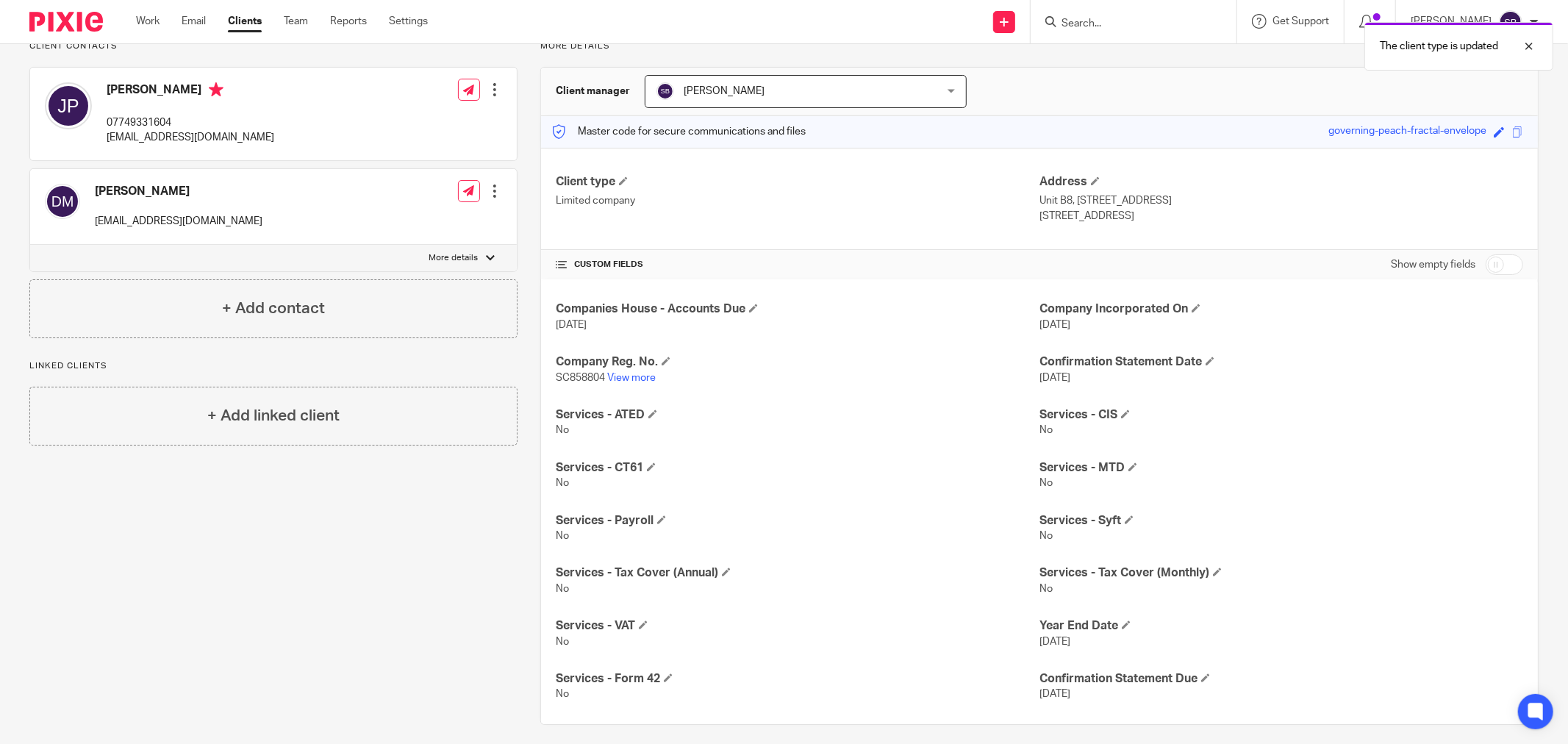
scroll to position [127, 0]
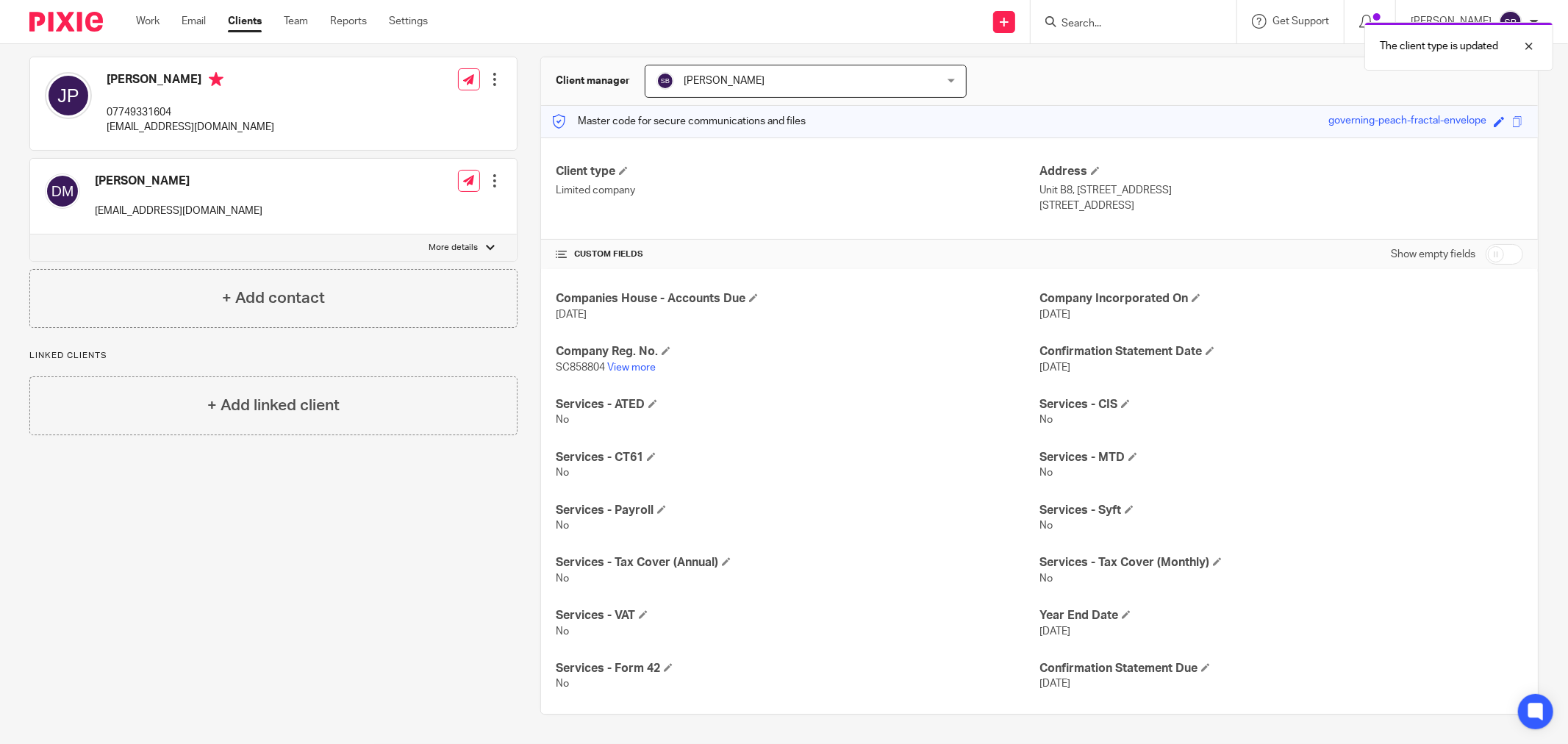
click at [1496, 259] on input "checkbox" at bounding box center [1505, 255] width 37 height 21
checkbox input "true"
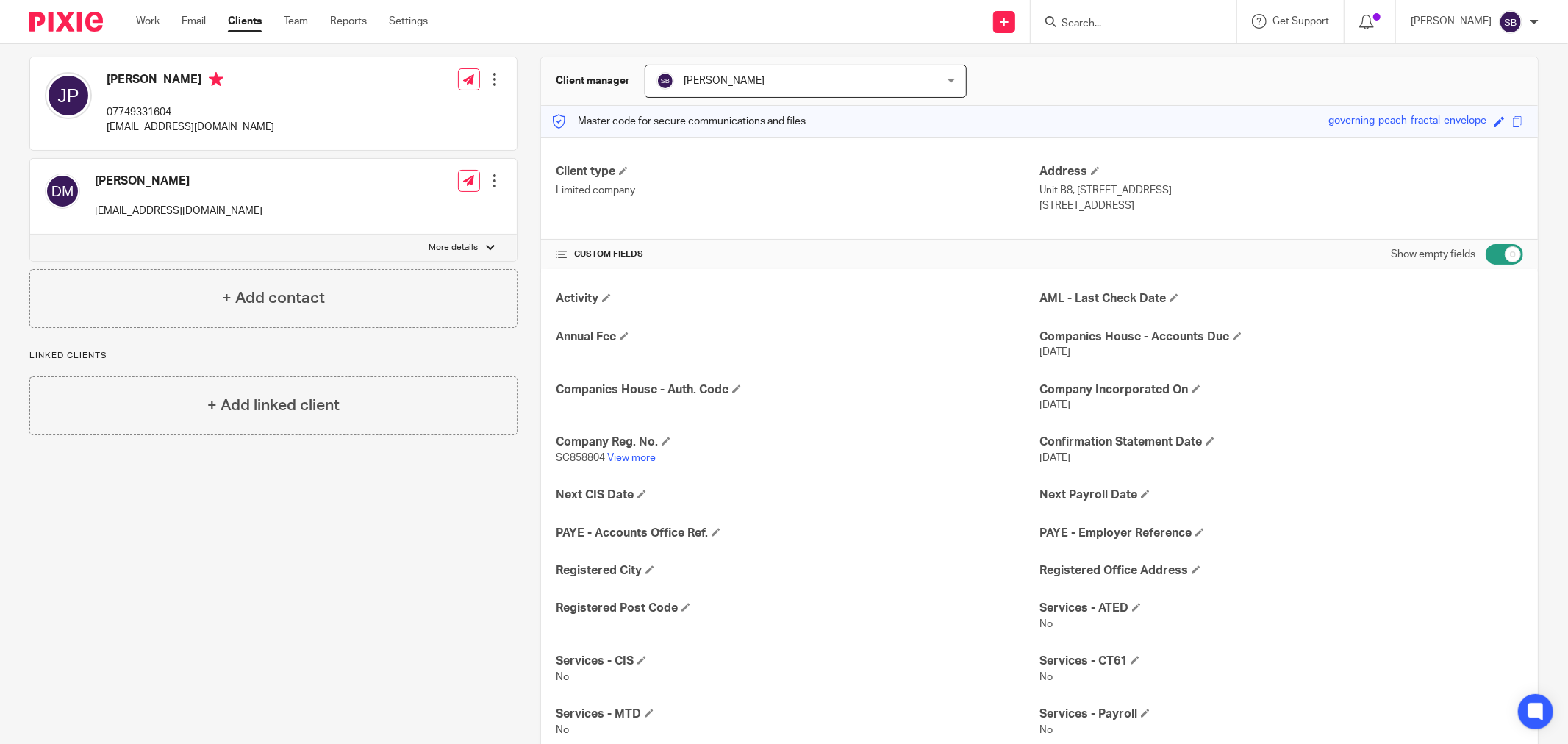
scroll to position [0, 0]
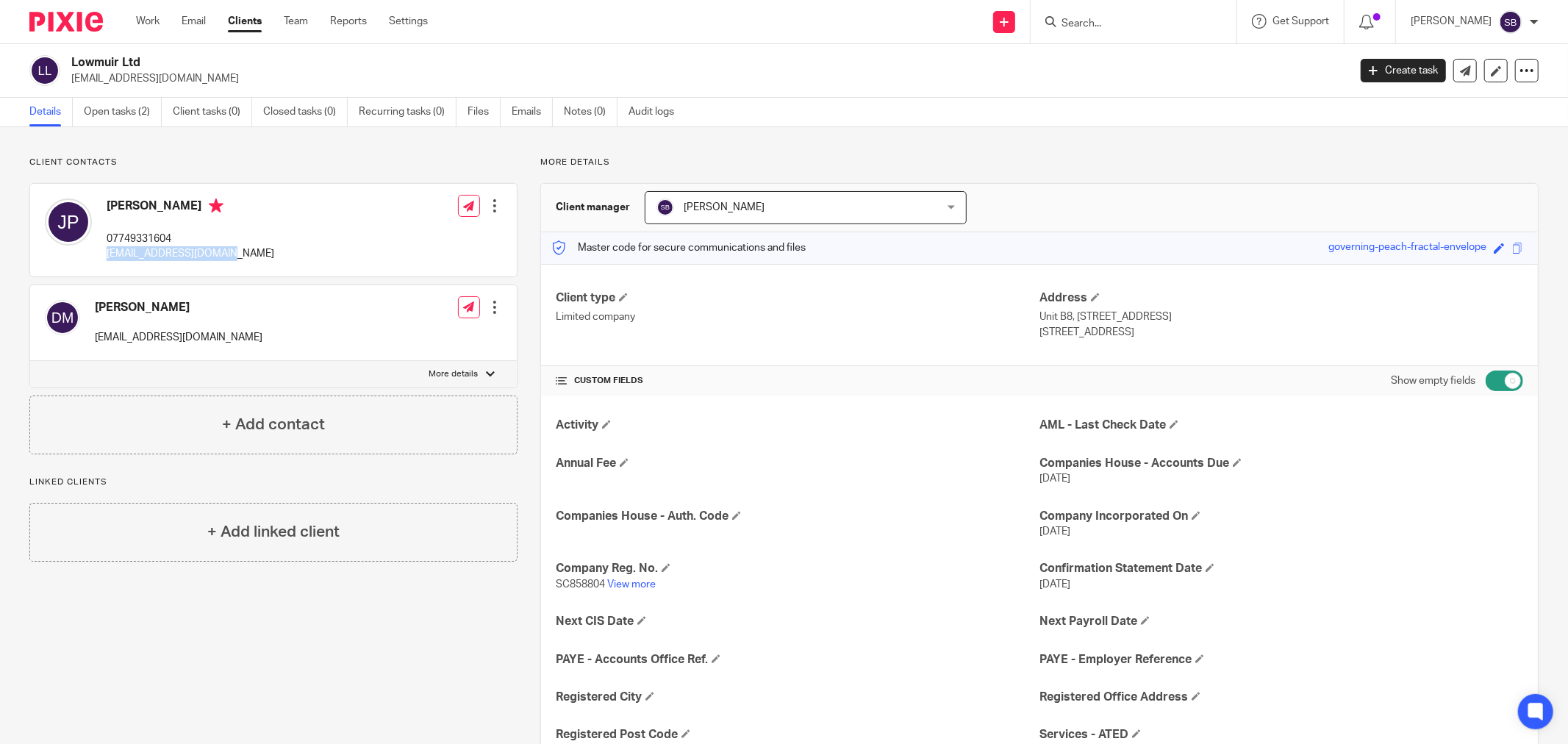
drag, startPoint x: 102, startPoint y: 257, endPoint x: 263, endPoint y: 251, distance: 161.1
click at [263, 251] on div "John Pearson 07749331604 jpearson86@hotmail.com Edit contact Create client from…" at bounding box center [273, 229] width 487 height 92
copy p "jpearson86@hotmail.com"
click at [1120, 22] on input "Search" at bounding box center [1126, 24] width 132 height 13
click at [1145, 18] on input "Search" at bounding box center [1126, 24] width 132 height 13
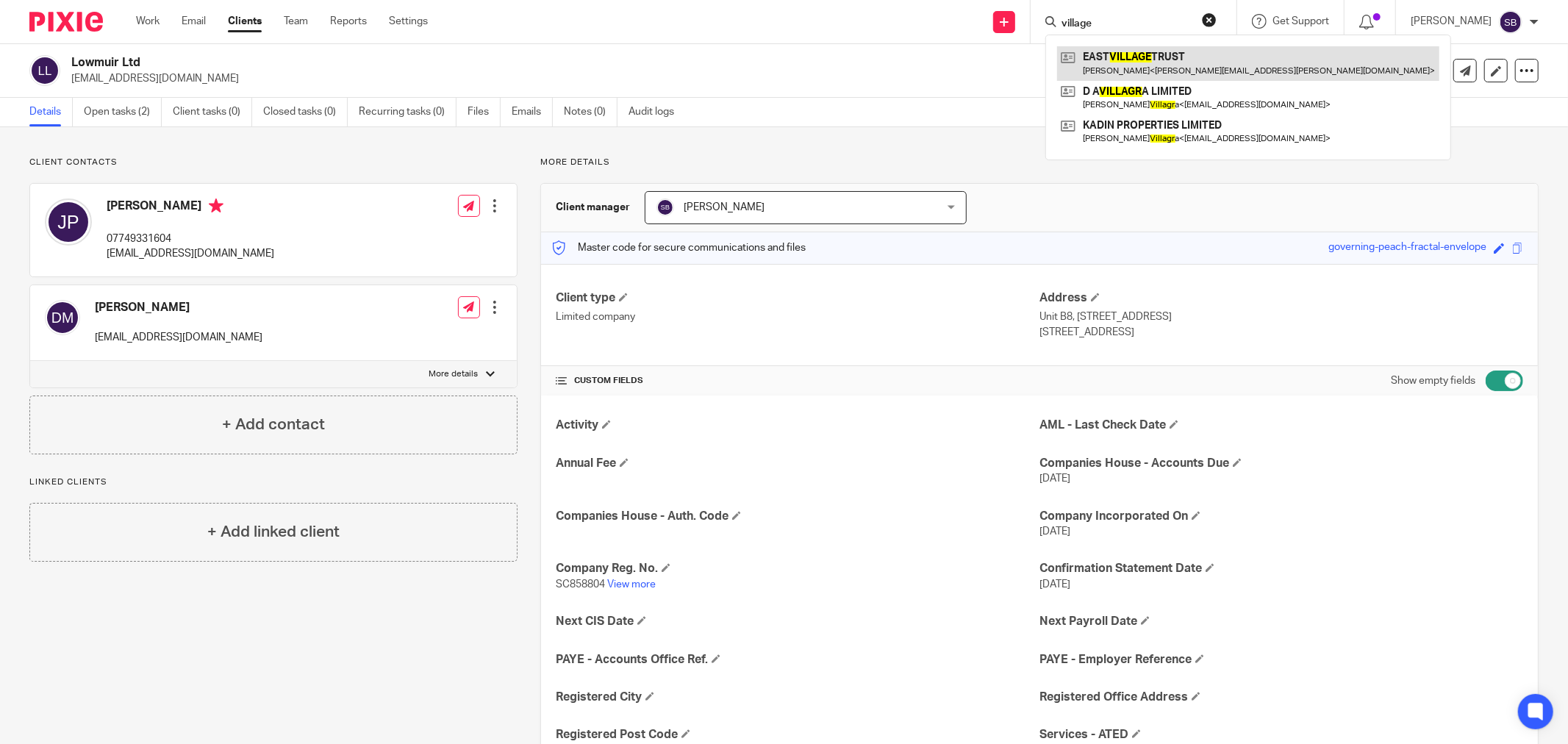
type input "village"
click at [1158, 54] on link at bounding box center [1248, 63] width 382 height 34
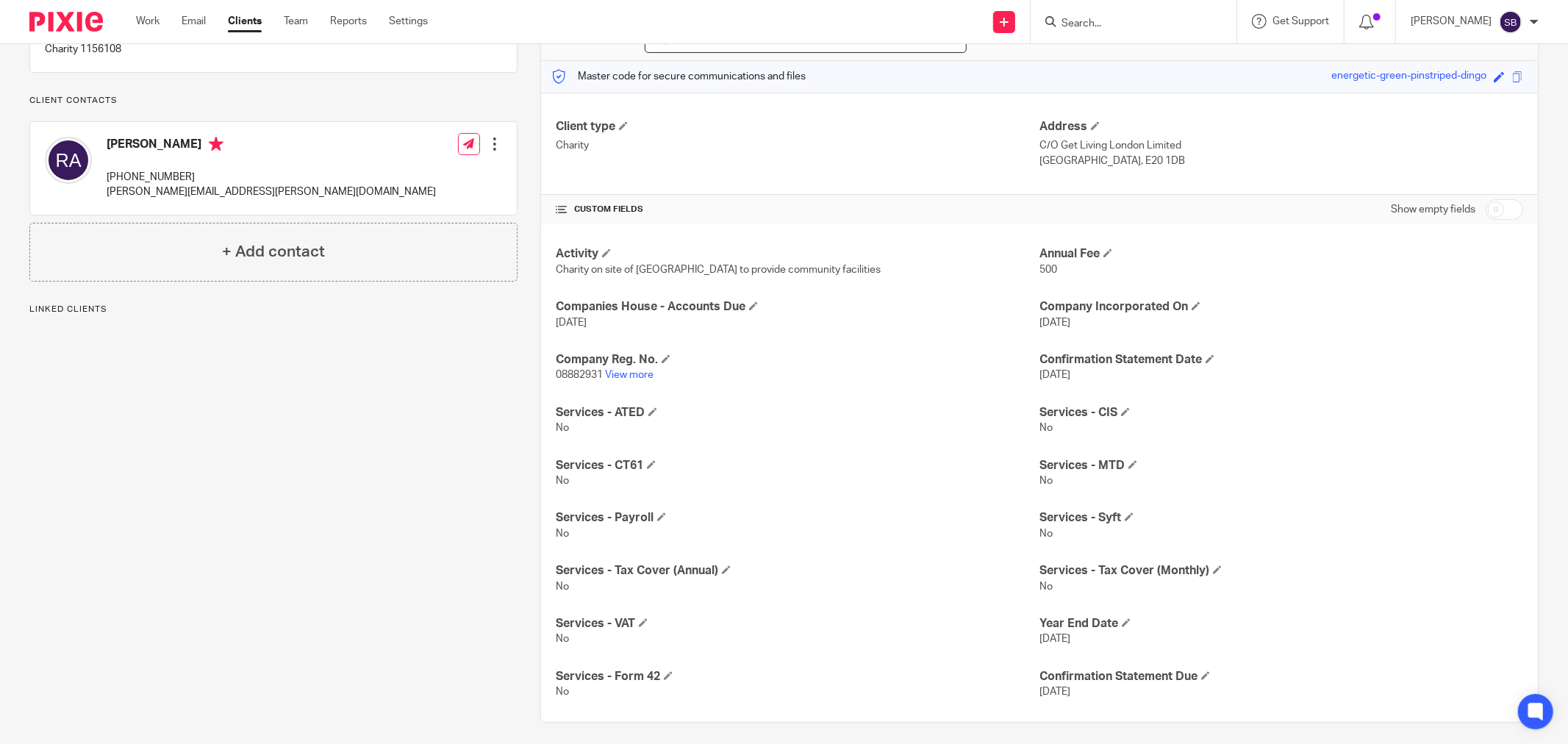
scroll to position [179, 0]
